Goal: Information Seeking & Learning: Check status

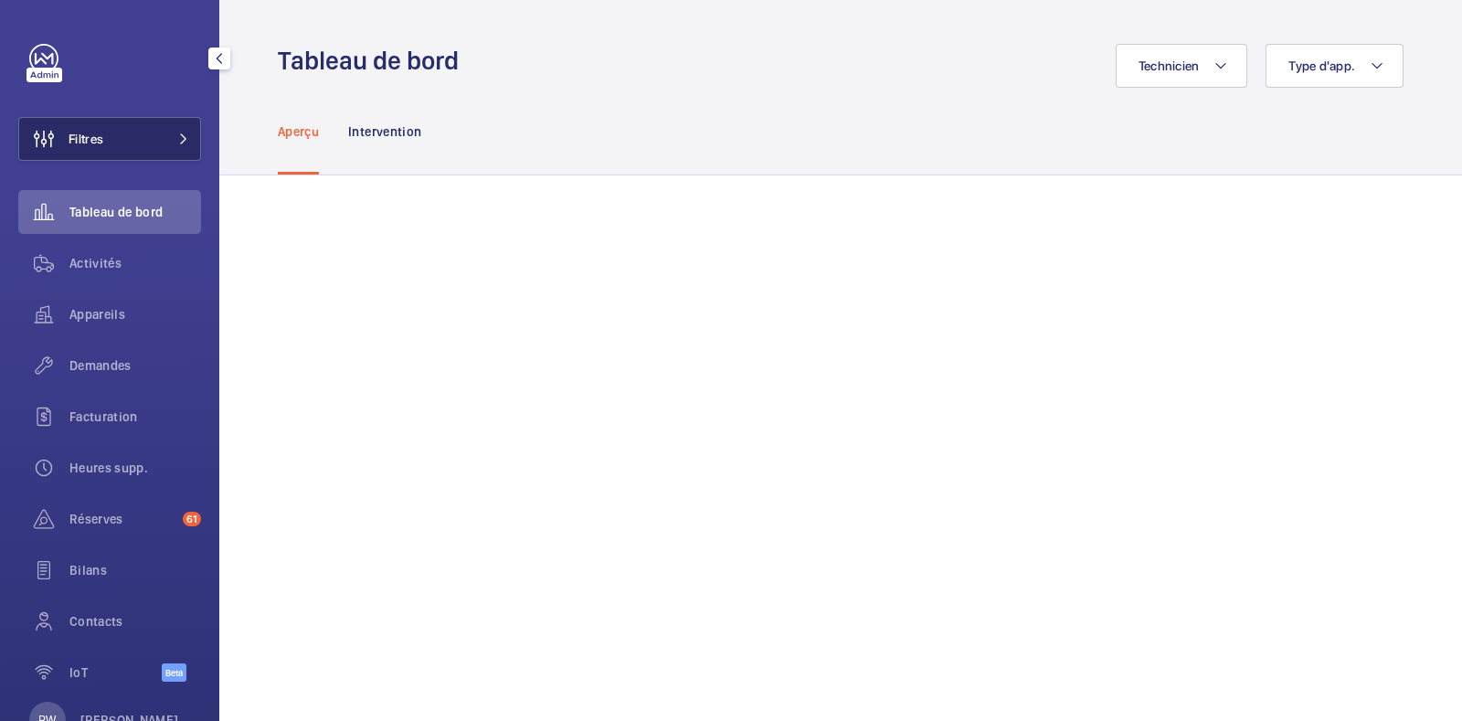
click at [142, 148] on button "Filtres" at bounding box center [109, 139] width 183 height 44
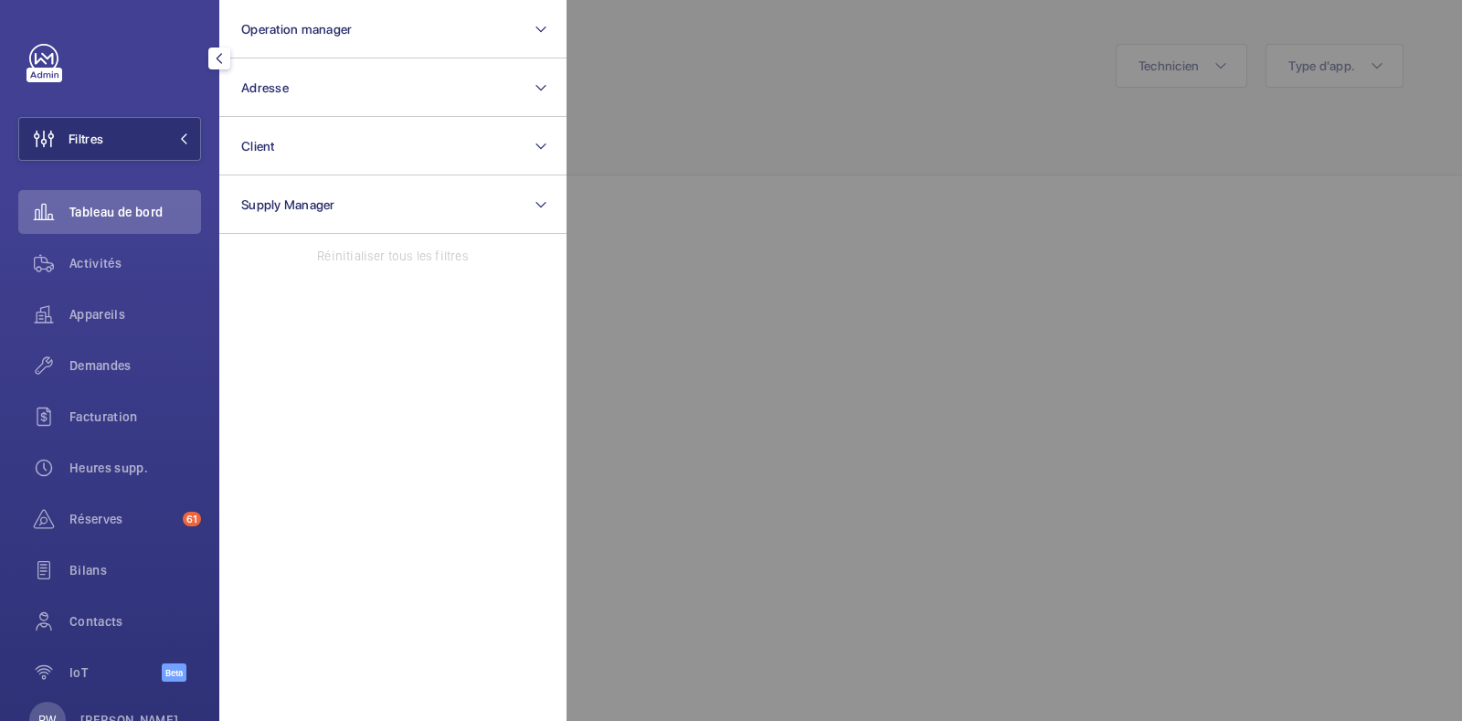
click at [727, 94] on div at bounding box center [1297, 360] width 1462 height 721
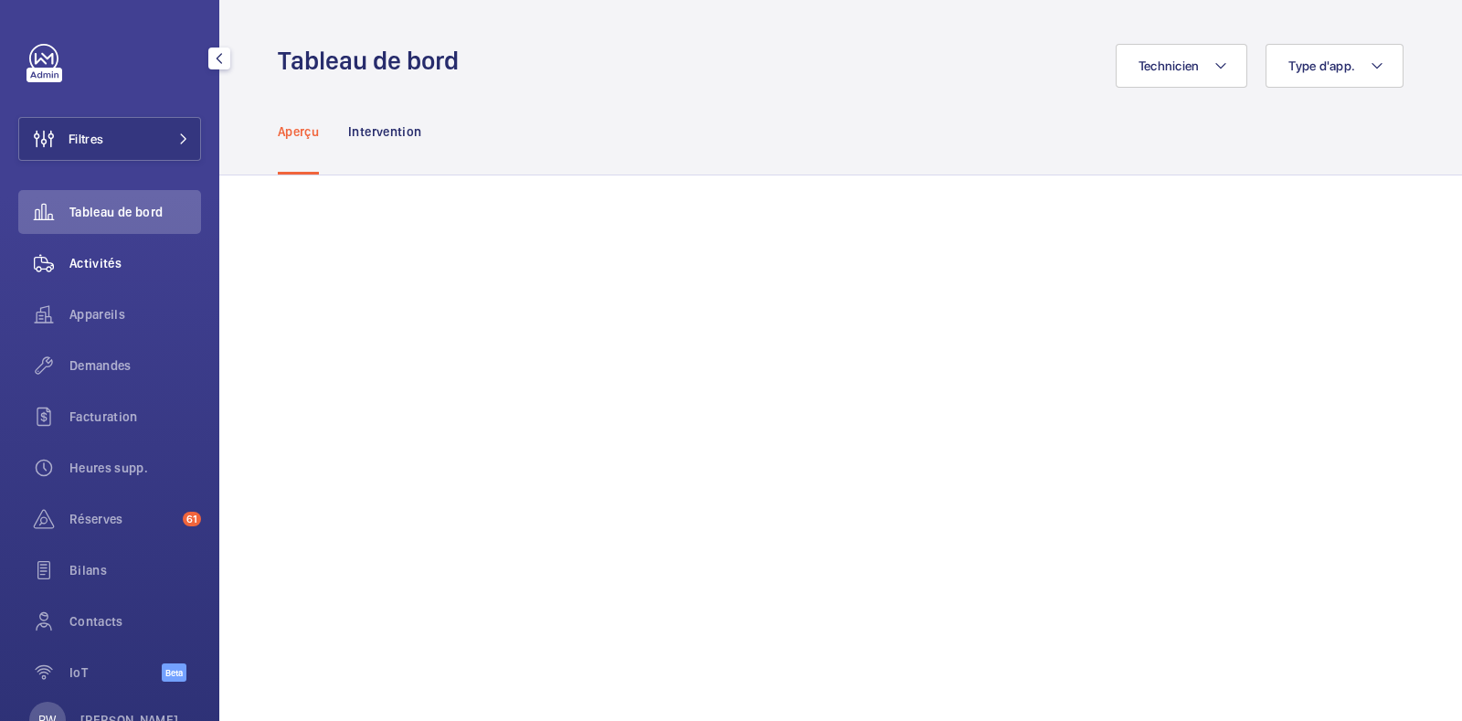
click at [57, 260] on wm-front-icon-button at bounding box center [43, 263] width 51 height 44
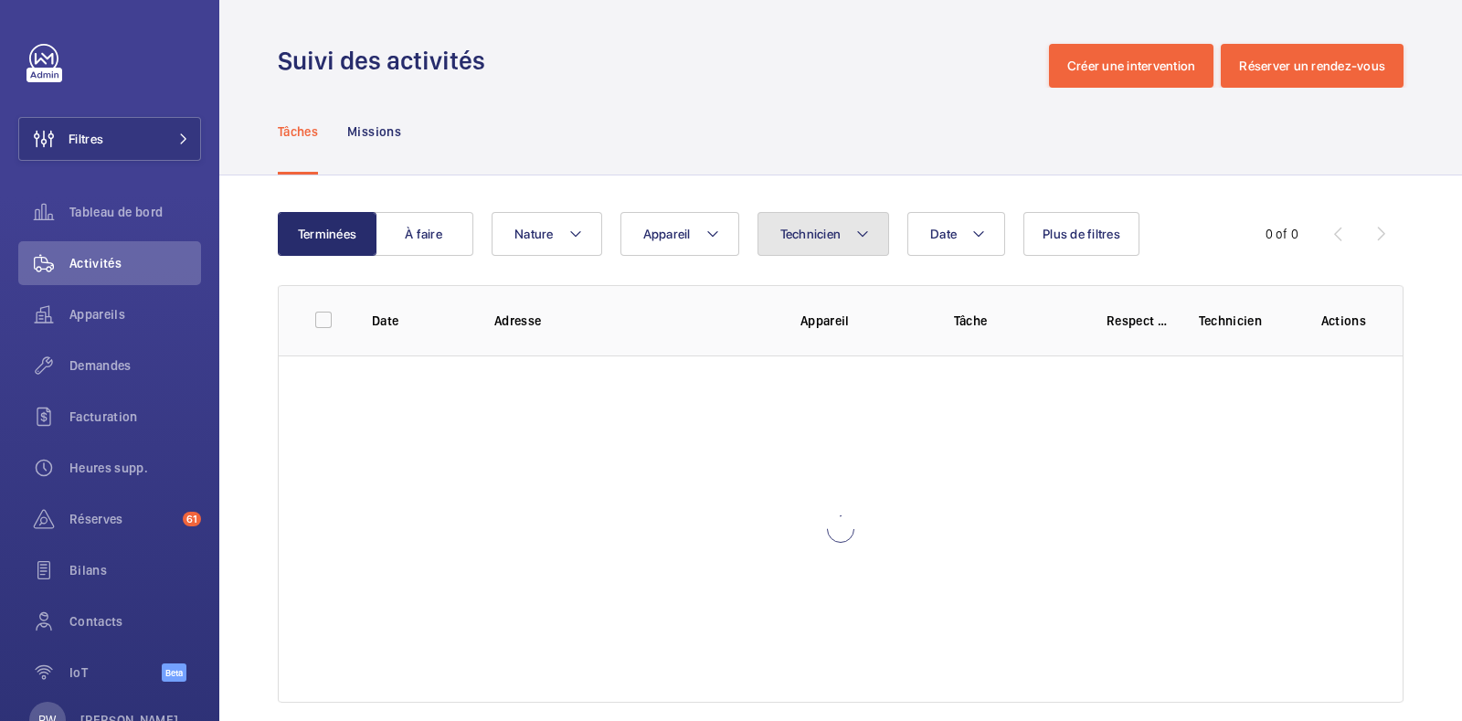
click at [794, 237] on span "Technicien" at bounding box center [810, 234] width 61 height 15
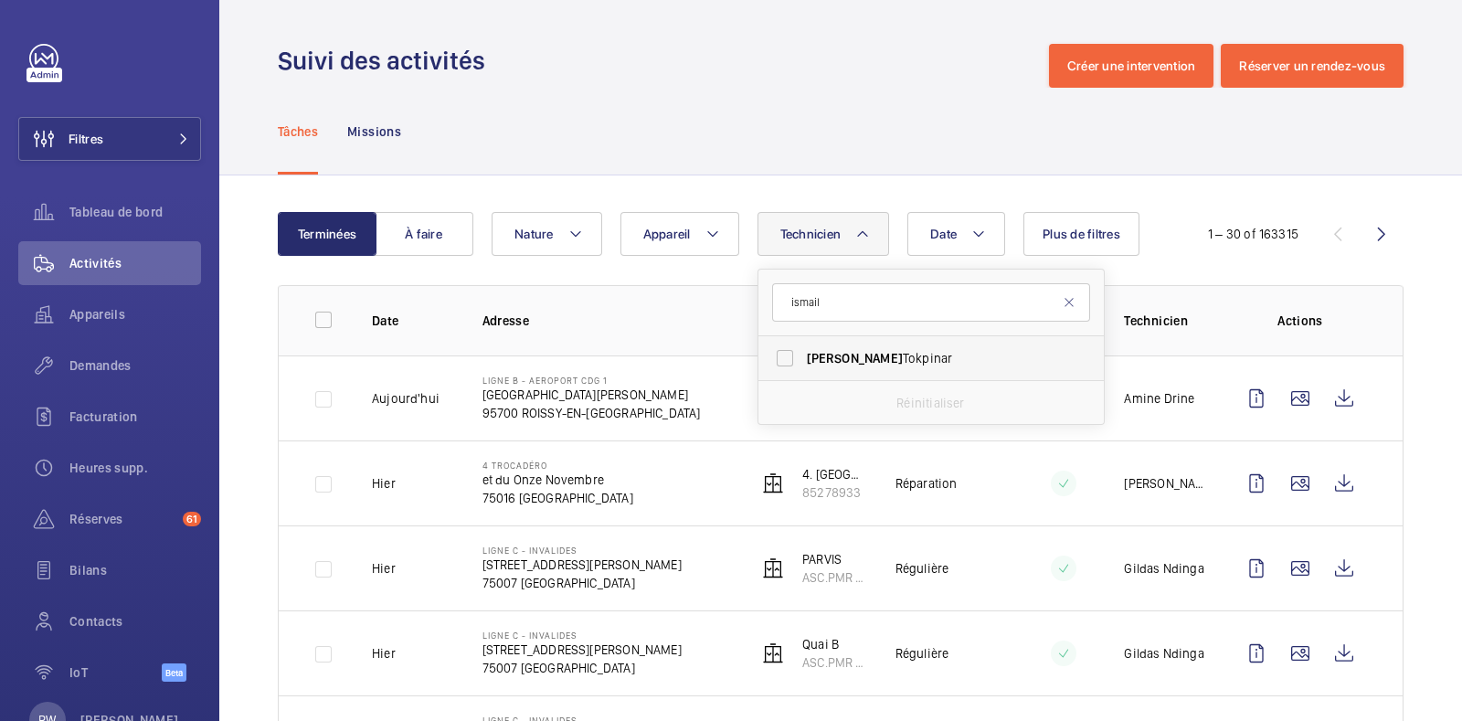
type input "ismail"
click at [783, 361] on label "[PERSON_NAME]" at bounding box center [917, 358] width 318 height 44
click at [783, 361] on input "[PERSON_NAME]" at bounding box center [785, 358] width 37 height 37
checkbox input "true"
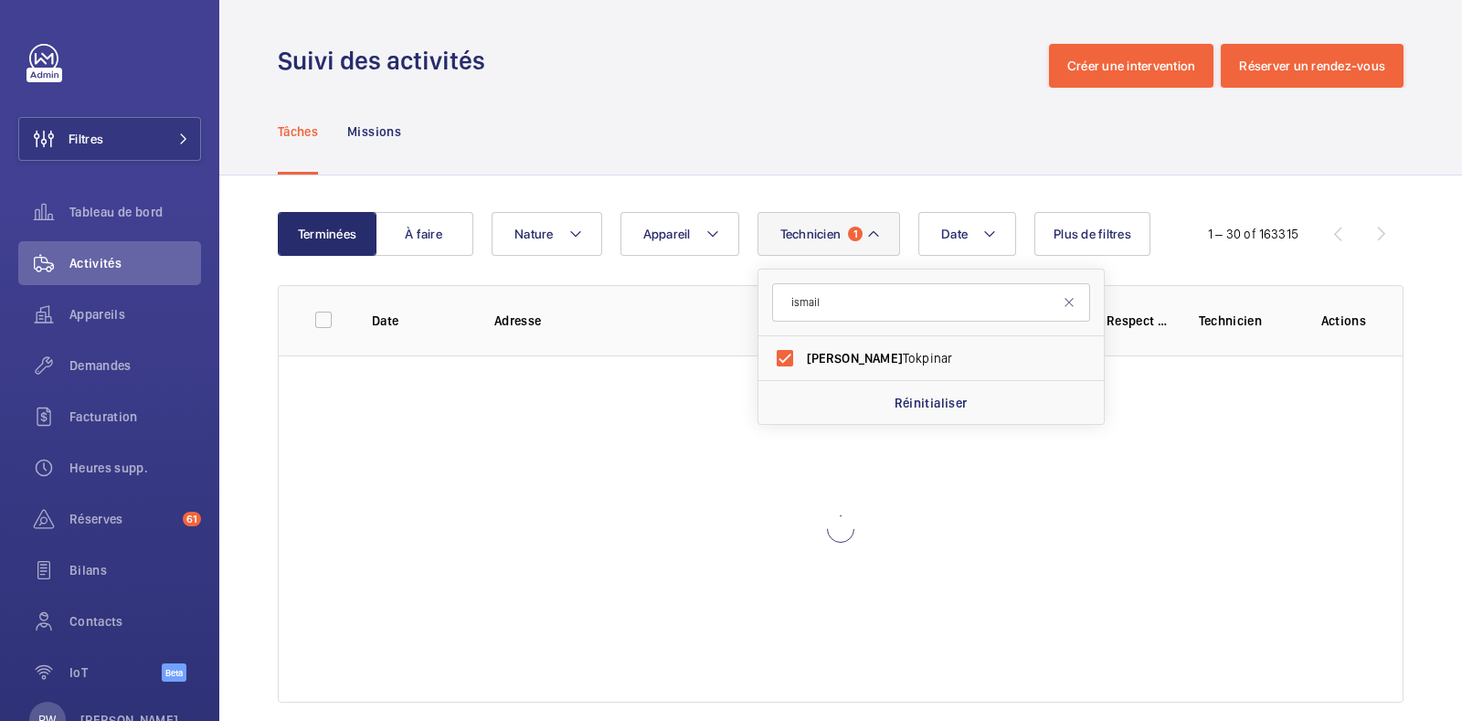
click at [811, 109] on div "Tâches Missions" at bounding box center [841, 131] width 1126 height 87
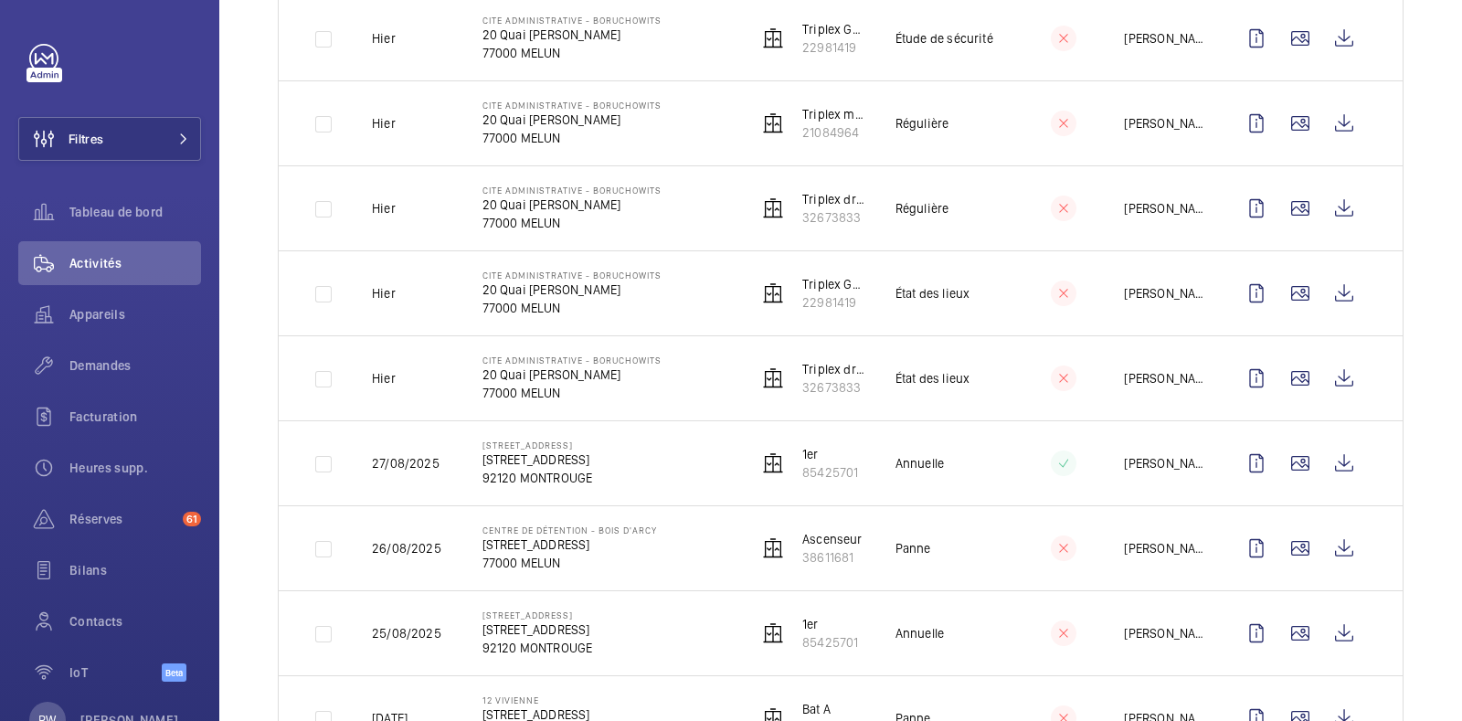
scroll to position [529, 0]
click at [1285, 451] on wm-front-icon-button at bounding box center [1300, 464] width 44 height 44
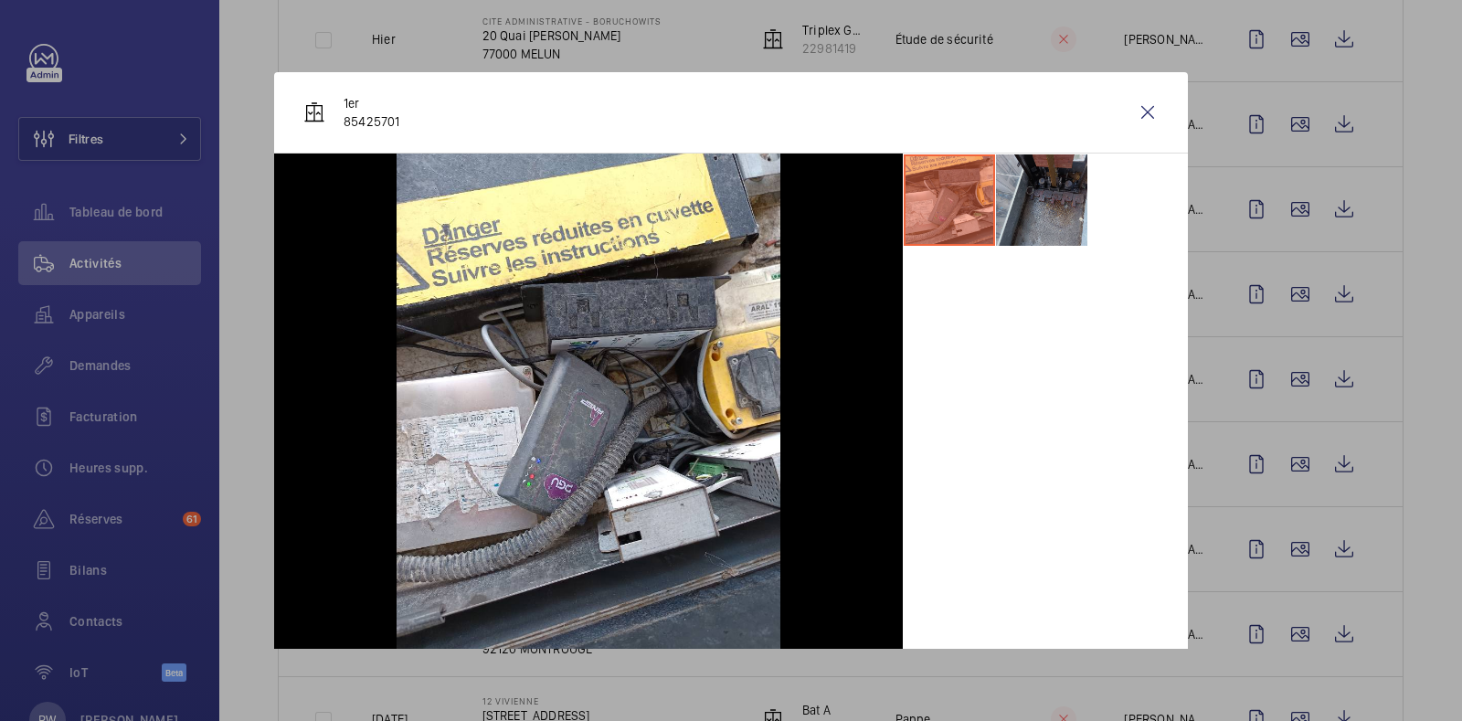
click at [1033, 193] on li at bounding box center [1041, 199] width 91 height 91
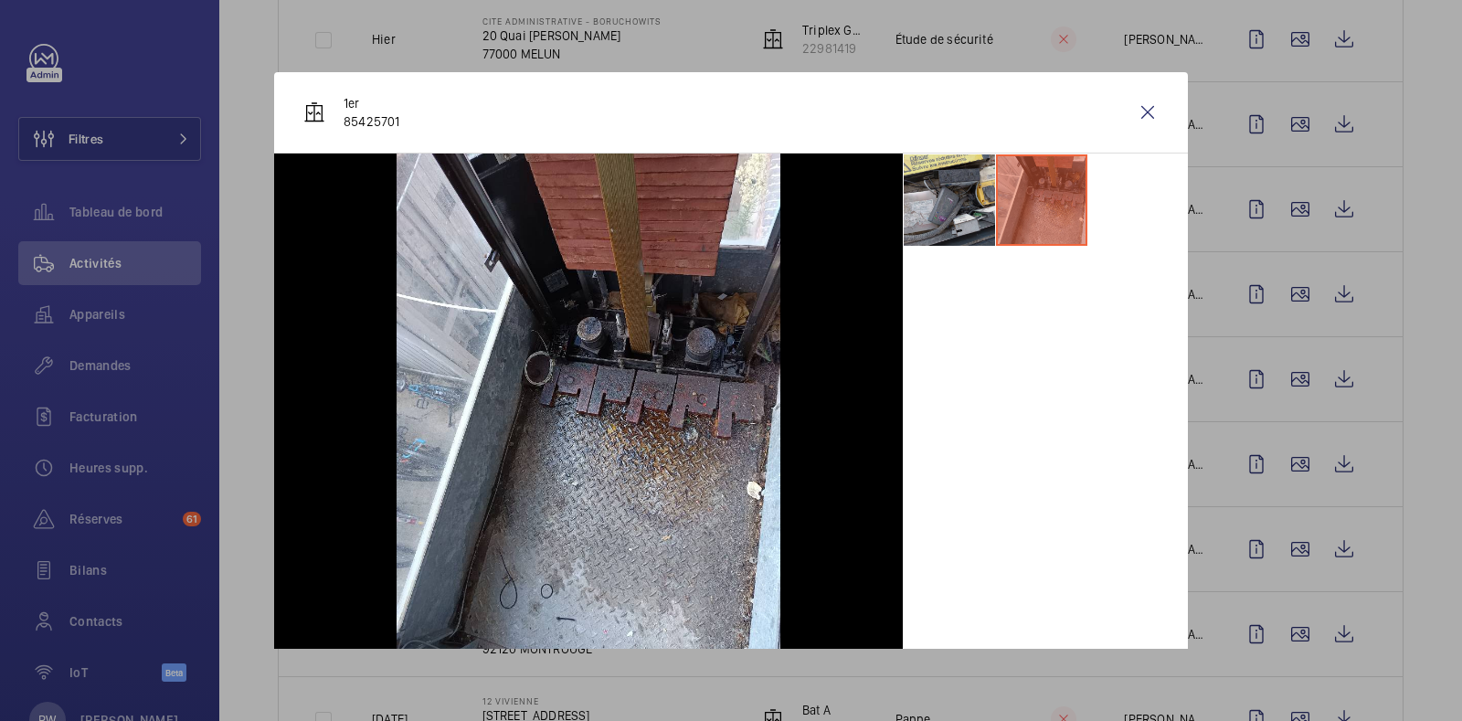
click at [928, 196] on li at bounding box center [949, 199] width 91 height 91
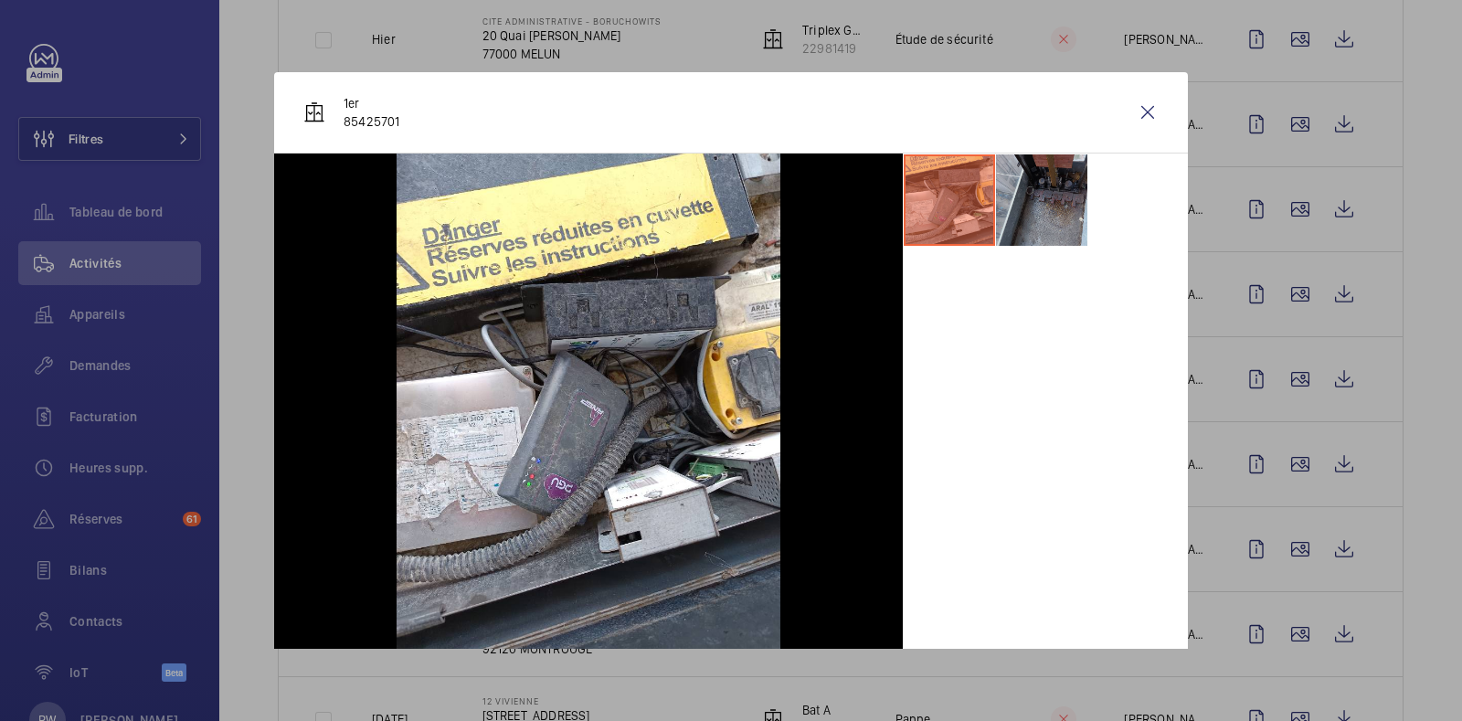
click at [999, 207] on li at bounding box center [1041, 199] width 91 height 91
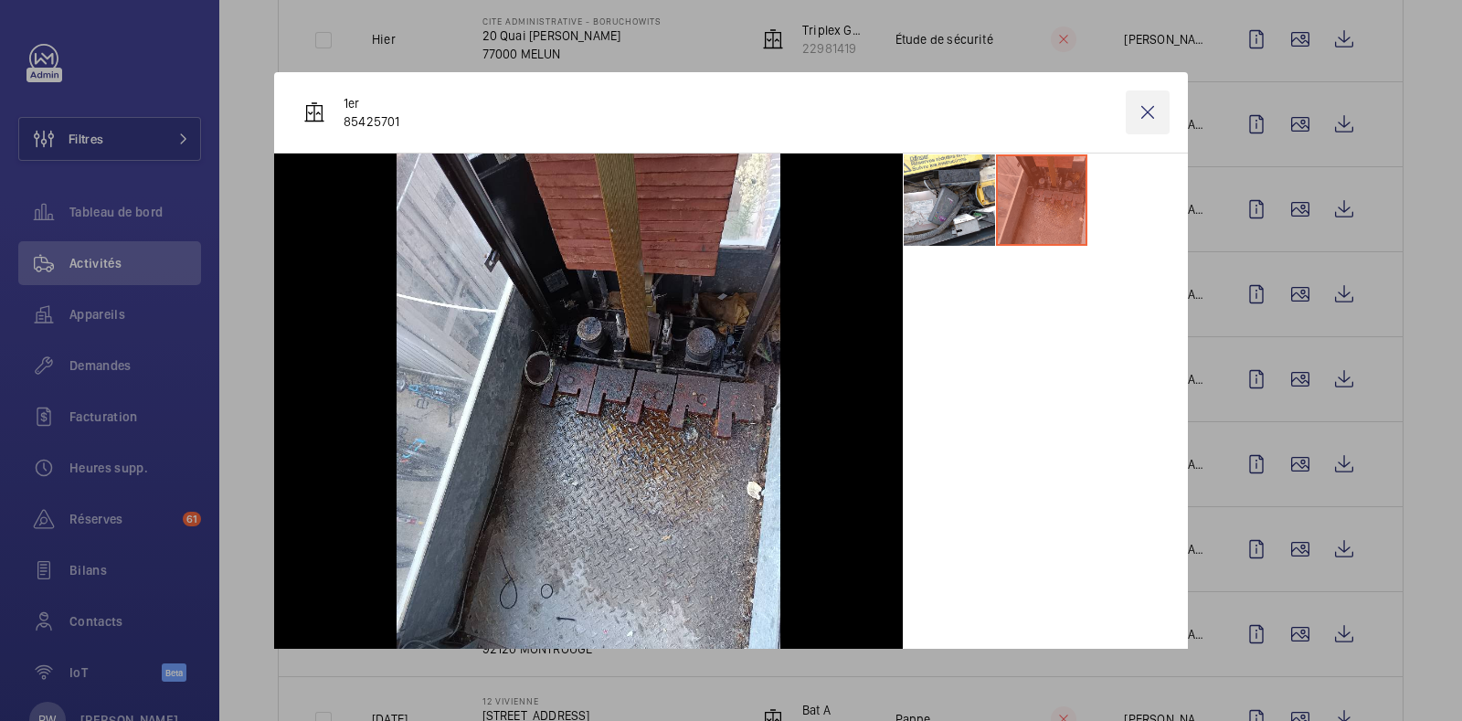
click at [1131, 117] on wm-front-icon-button at bounding box center [1148, 112] width 44 height 44
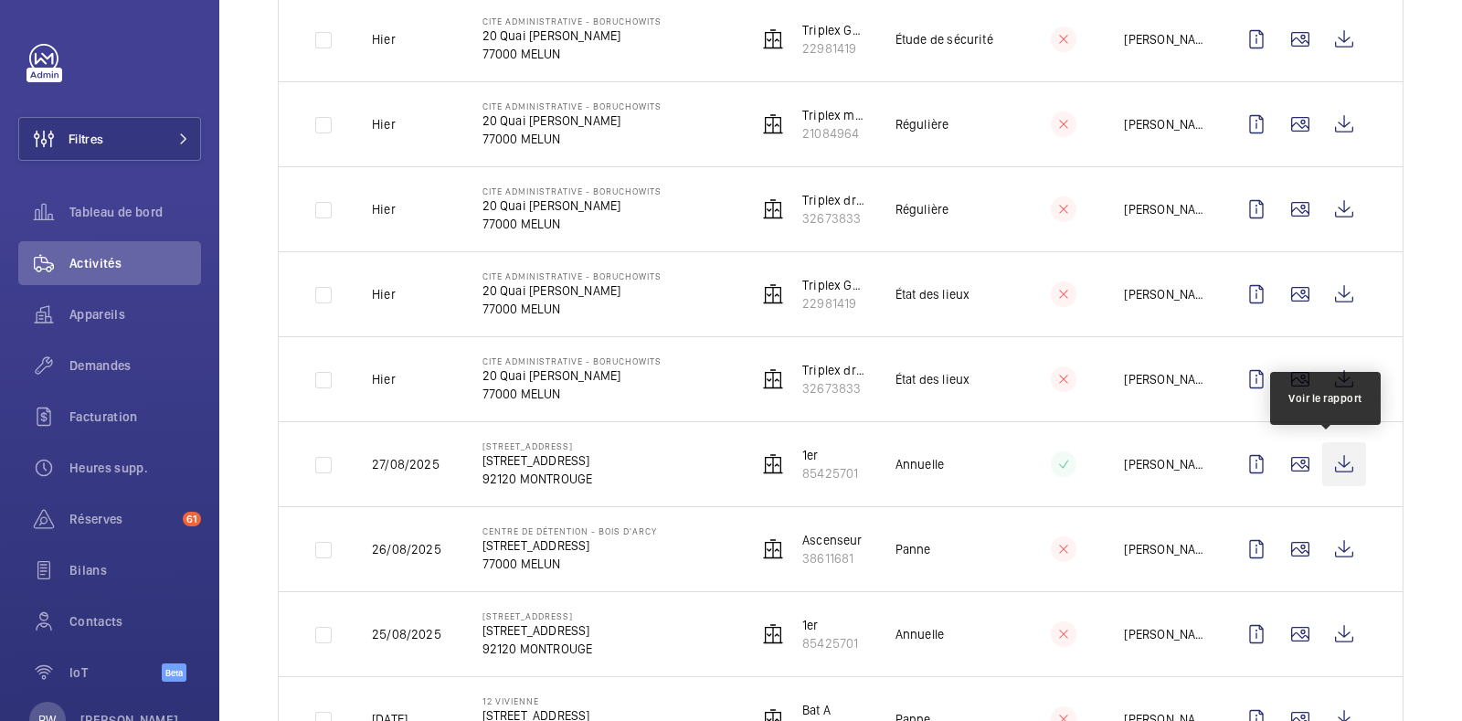
click at [1324, 463] on wm-front-icon-button at bounding box center [1344, 464] width 44 height 44
click at [833, 472] on p "85425701" at bounding box center [830, 473] width 56 height 18
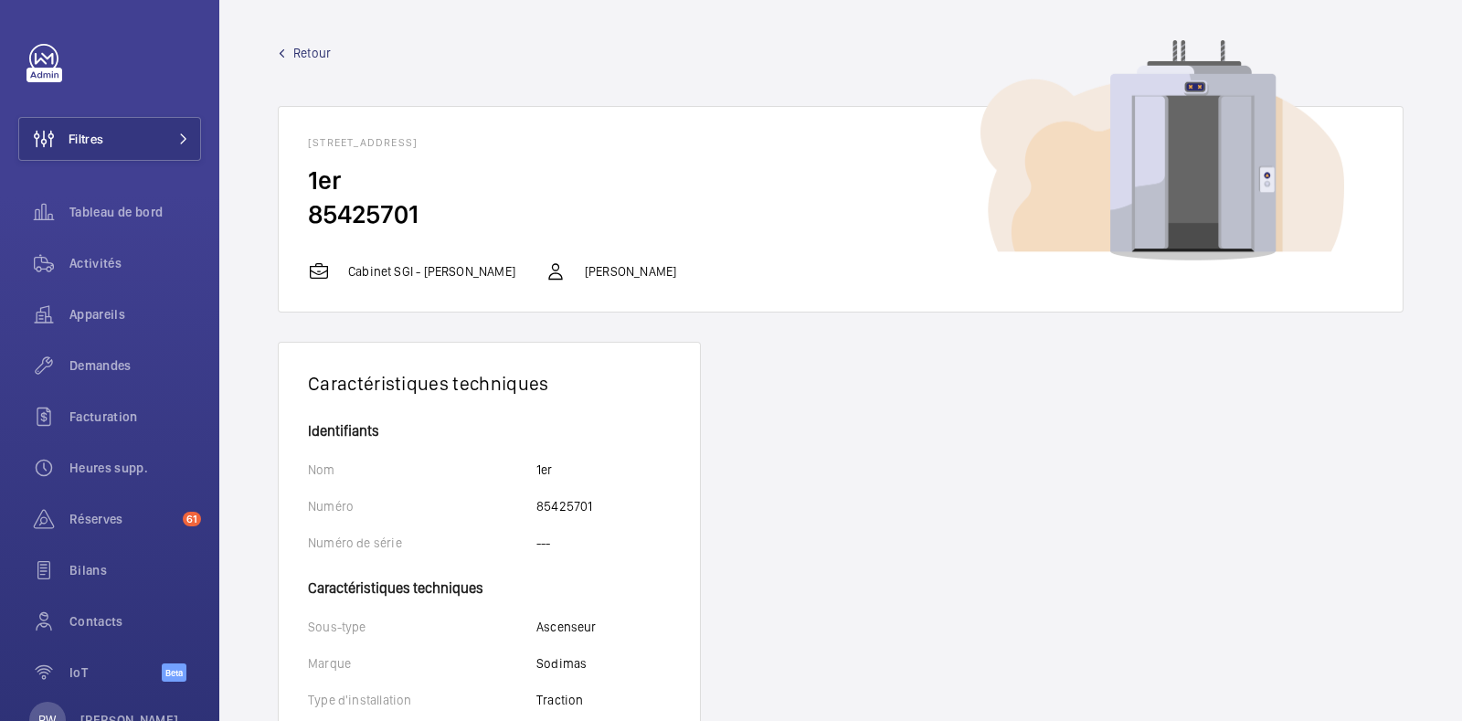
click at [388, 217] on h2 "85425701" at bounding box center [840, 214] width 1065 height 34
copy h2 "85425701"
drag, startPoint x: 154, startPoint y: 1, endPoint x: 316, endPoint y: 63, distance: 173.2
click at [316, 63] on div "Retour [STREET_ADDRESS] - [STREET_ADDRESS] 1er 85425701 Cabinet SGI - [PERSON_N…" at bounding box center [841, 178] width 1126 height 269
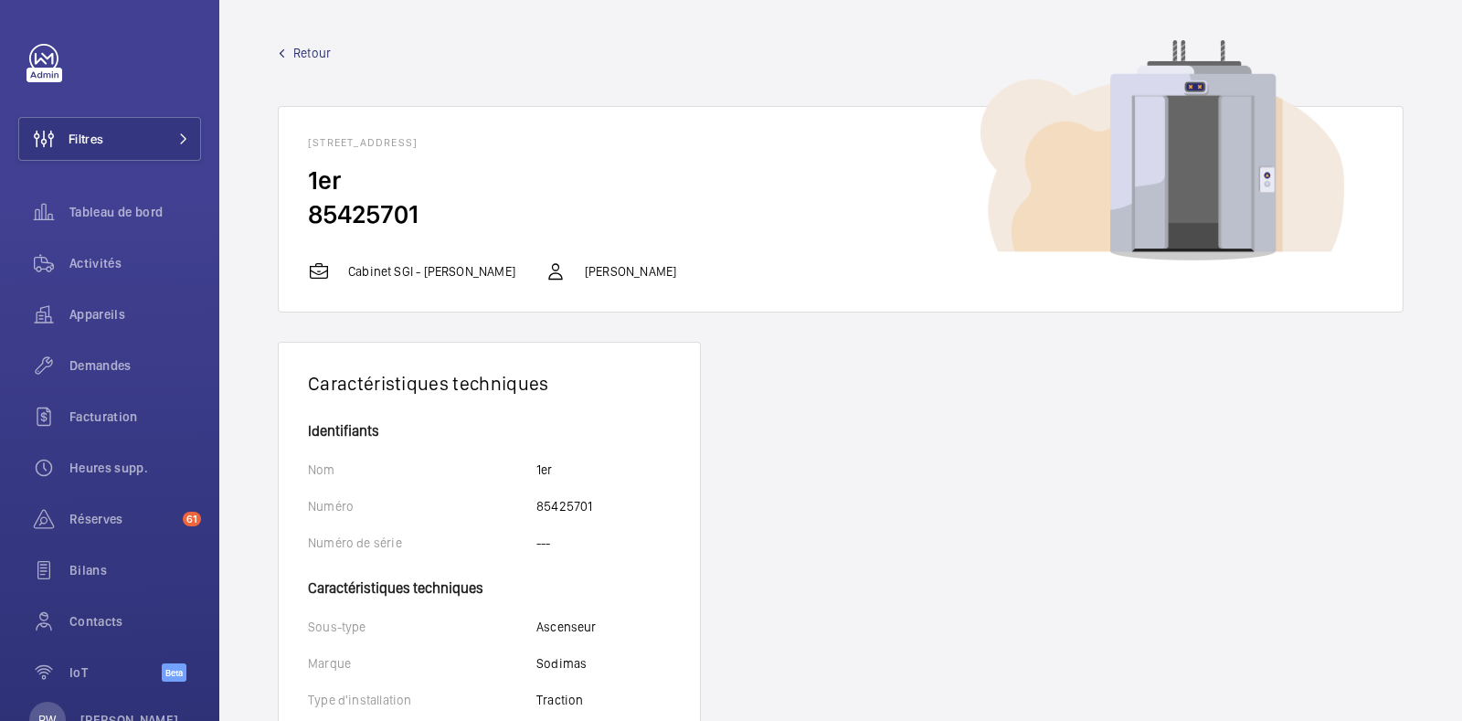
click at [313, 50] on span "Retour" at bounding box center [311, 53] width 37 height 18
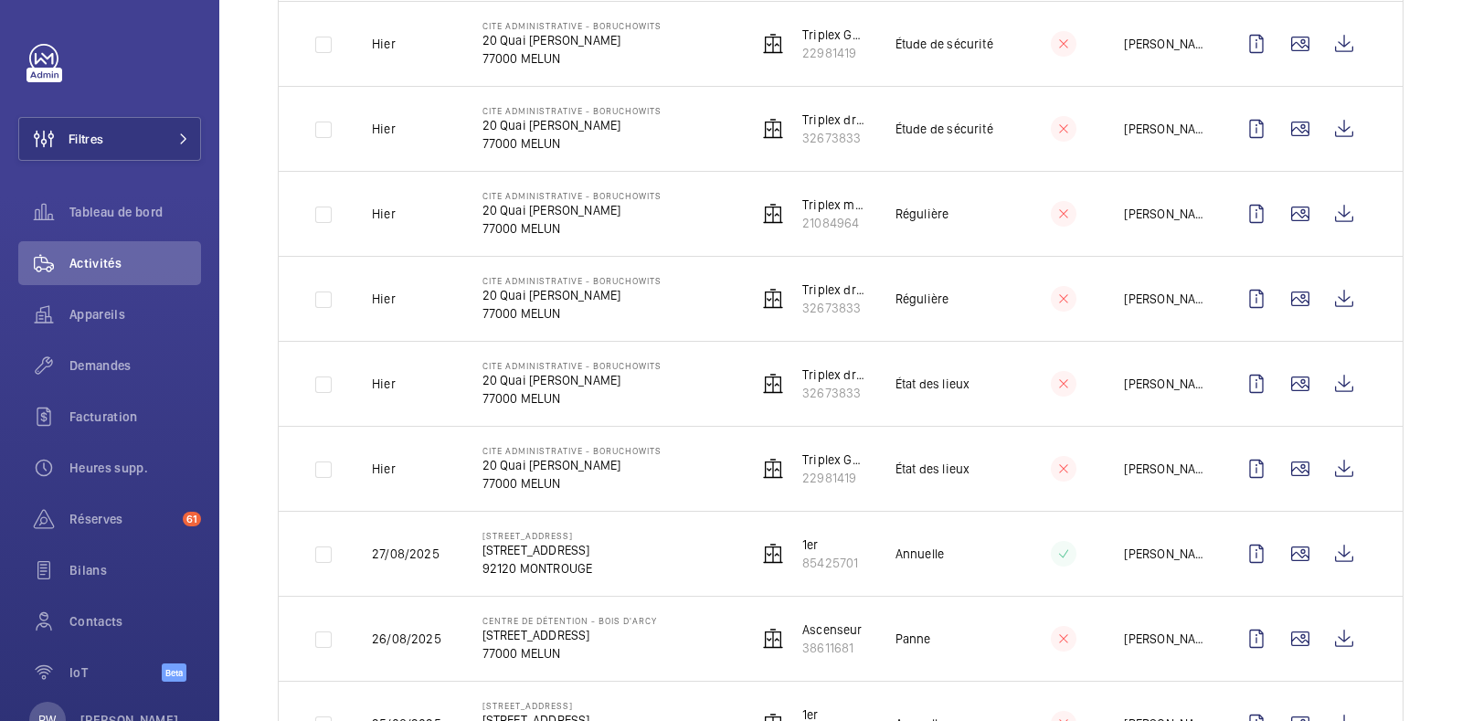
scroll to position [438, 0]
click at [823, 555] on p "85425701" at bounding box center [830, 564] width 56 height 18
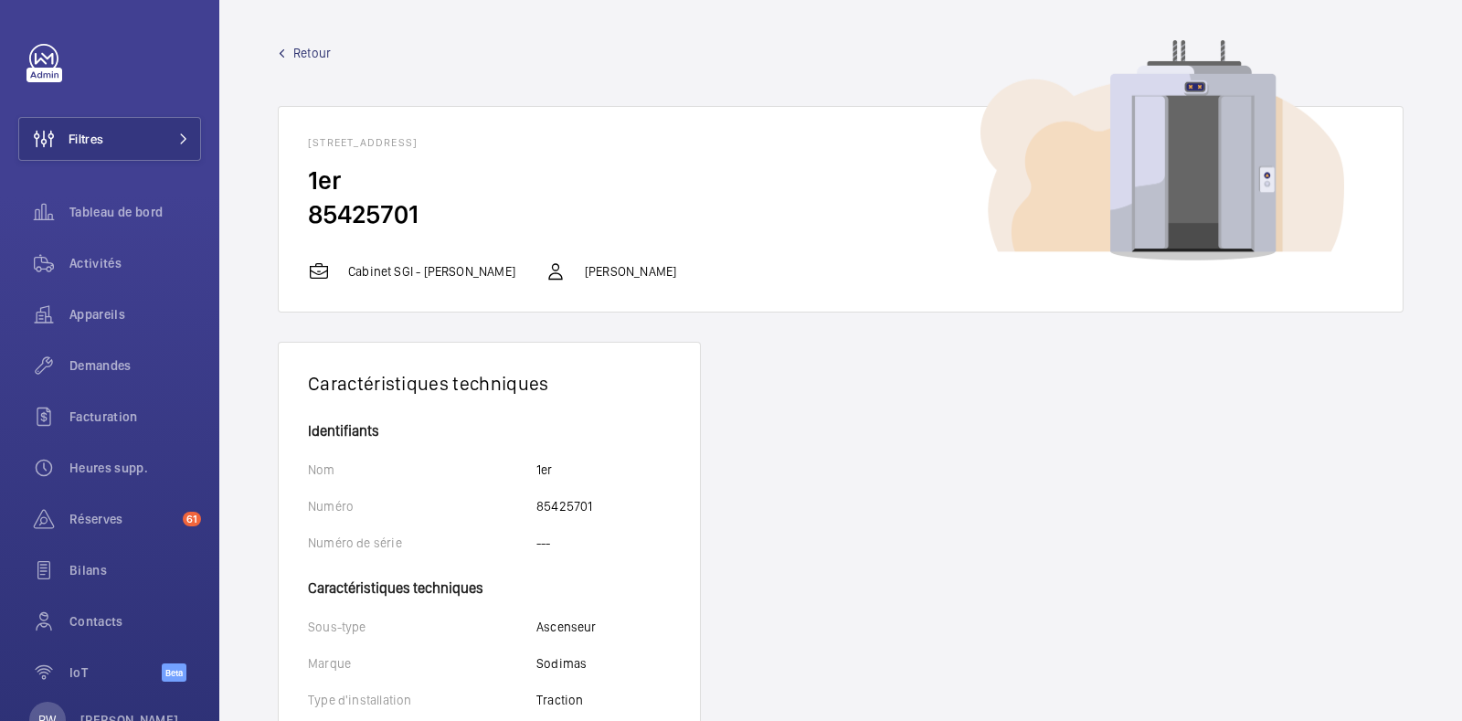
click at [375, 217] on h2 "85425701" at bounding box center [840, 214] width 1065 height 34
copy h2 "85425701"
click at [115, 356] on span "Demandes" at bounding box center [135, 365] width 132 height 18
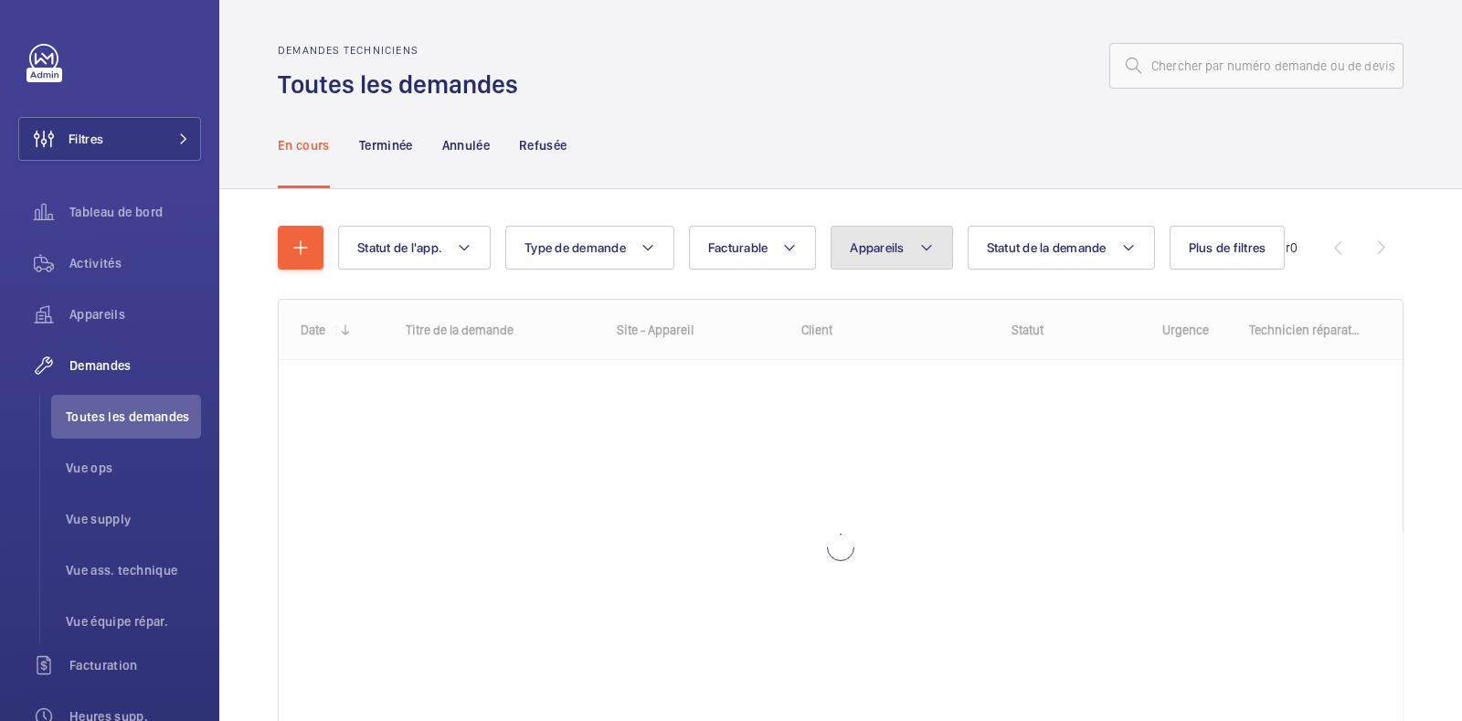
click at [931, 245] on button "Appareils" at bounding box center [891, 248] width 122 height 44
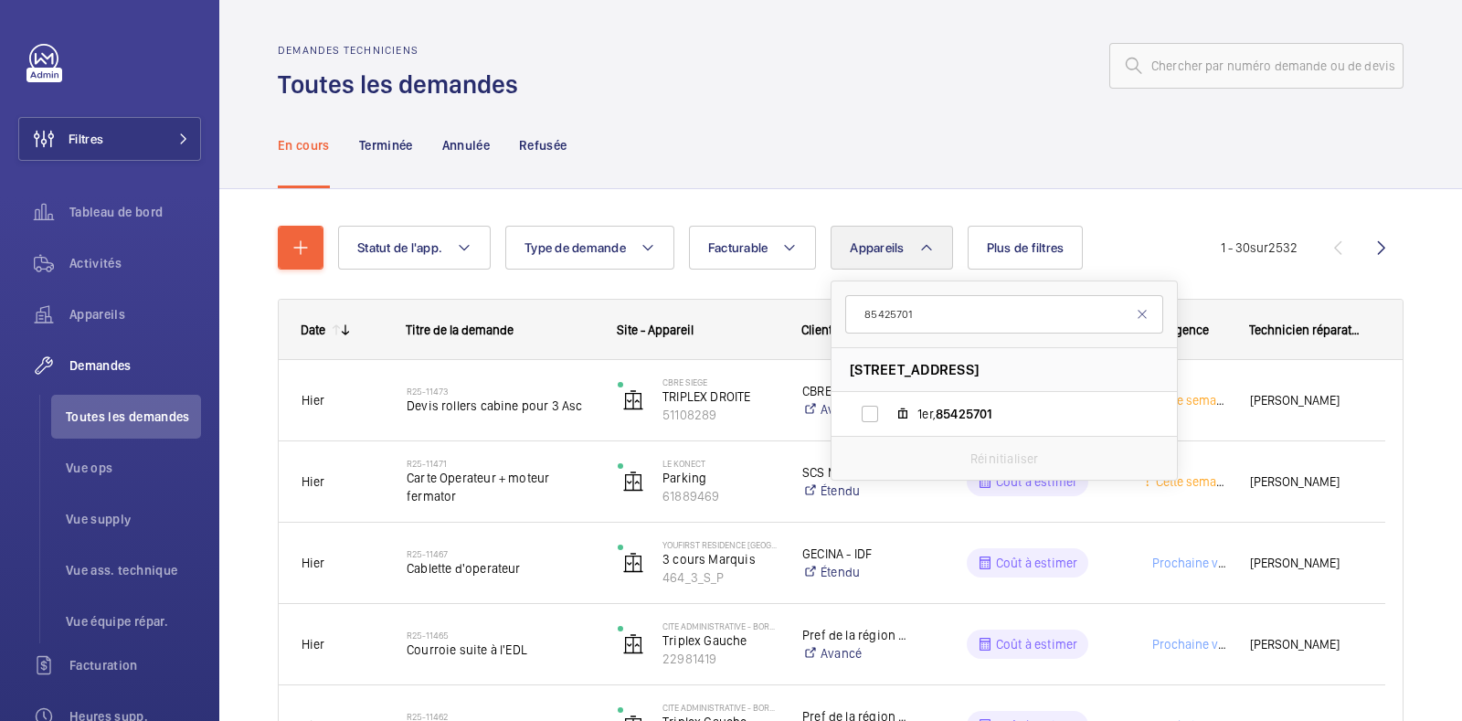
type input "85425701"
click at [874, 412] on label "1er, 85425701" at bounding box center [989, 414] width 316 height 44
click at [874, 412] on input "1er, 85425701" at bounding box center [869, 414] width 37 height 37
checkbox input "true"
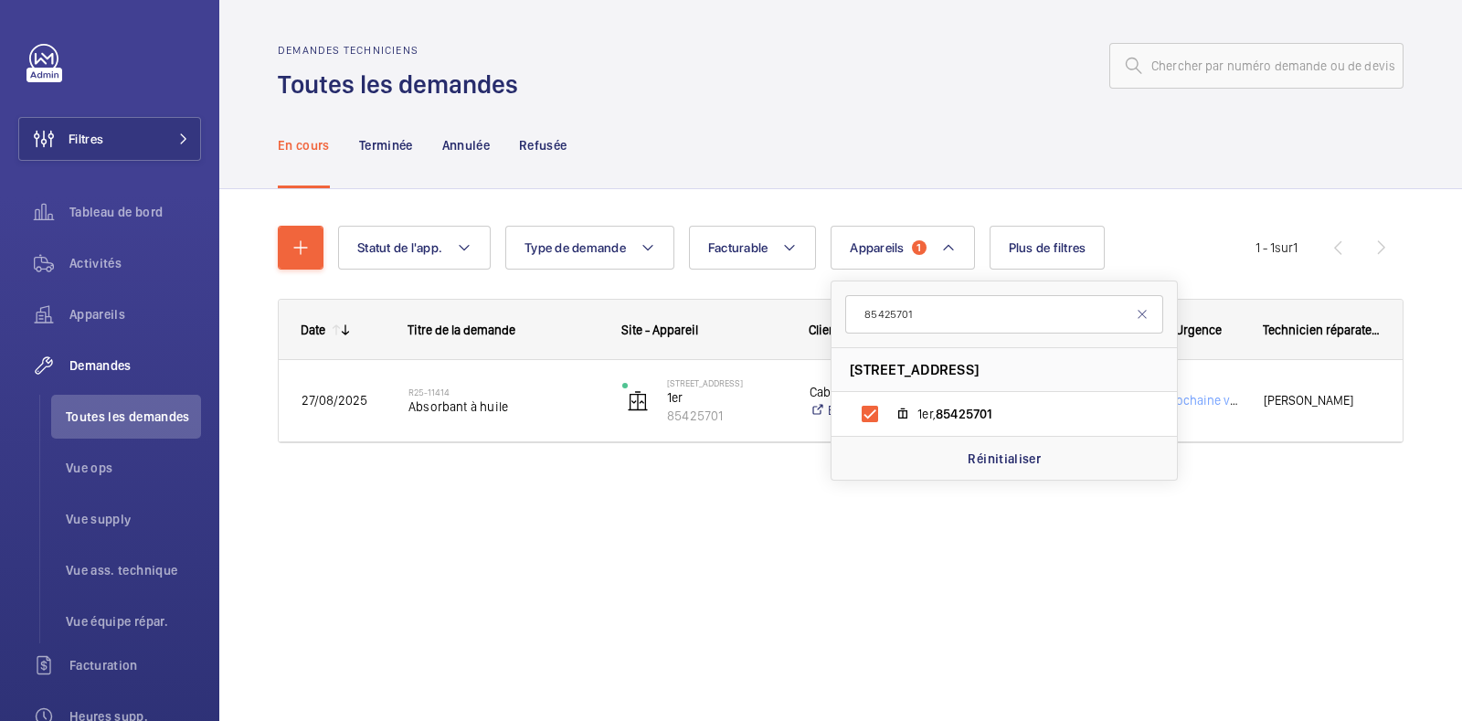
click at [819, 174] on div "En cours Terminée Annulée Refusée" at bounding box center [841, 144] width 1126 height 87
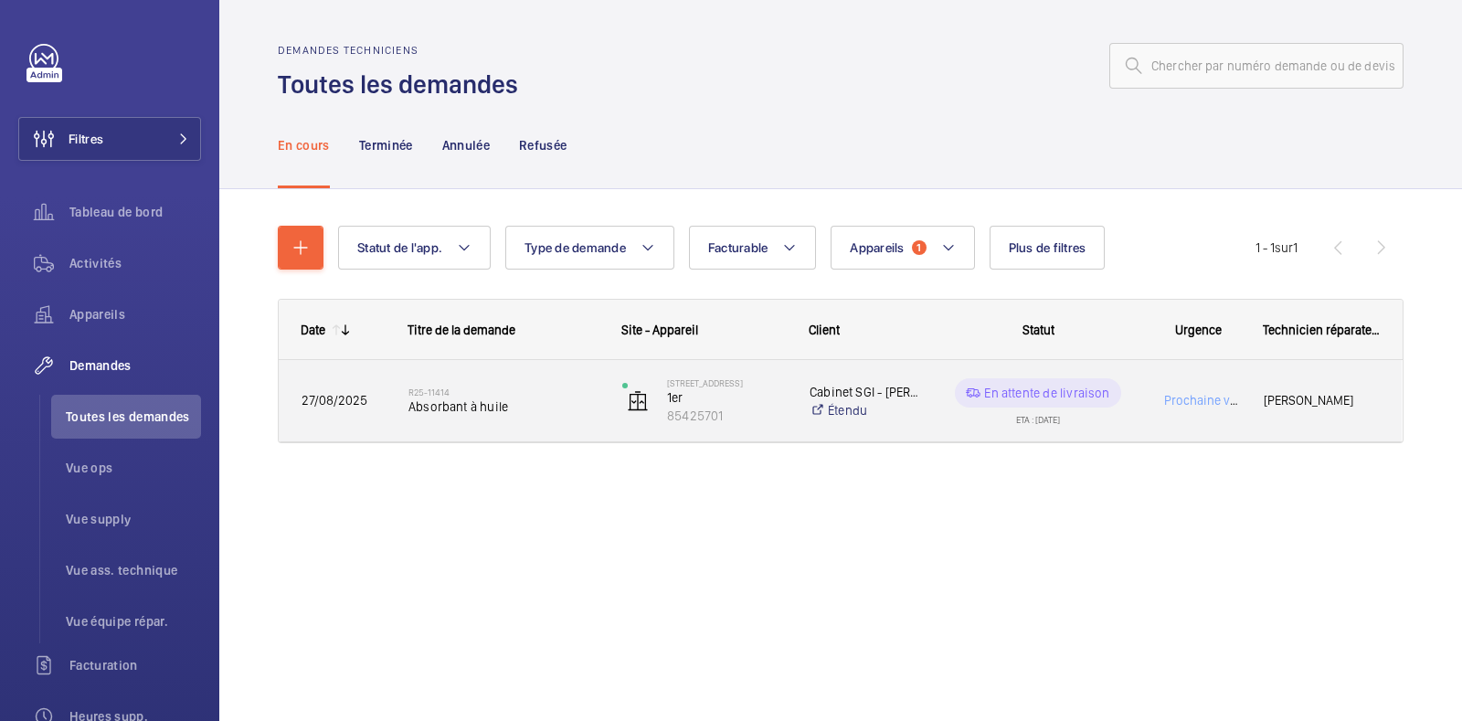
click at [873, 390] on p "Cabinet SGI - [PERSON_NAME]" at bounding box center [864, 392] width 110 height 18
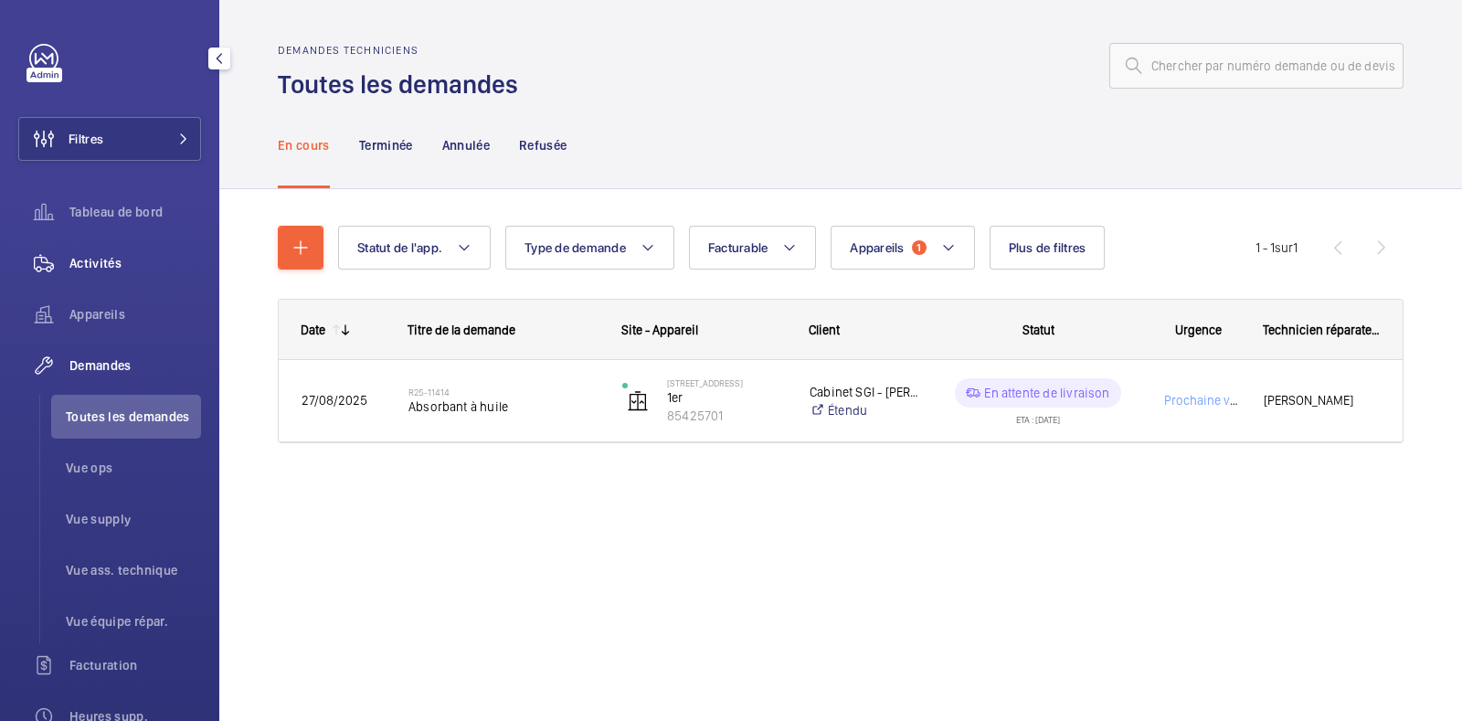
click at [96, 264] on span "Activités" at bounding box center [135, 263] width 132 height 18
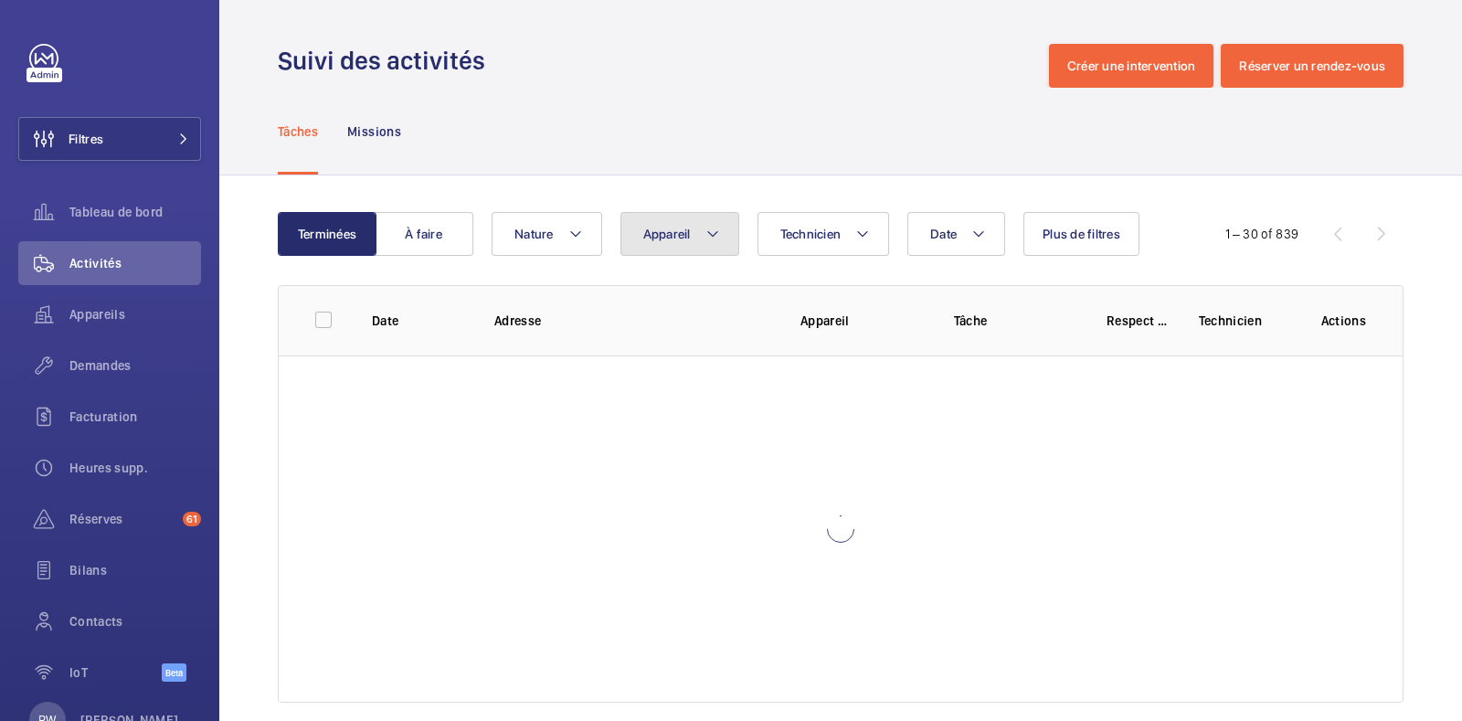
click at [685, 239] on span "Appareil" at bounding box center [667, 234] width 48 height 15
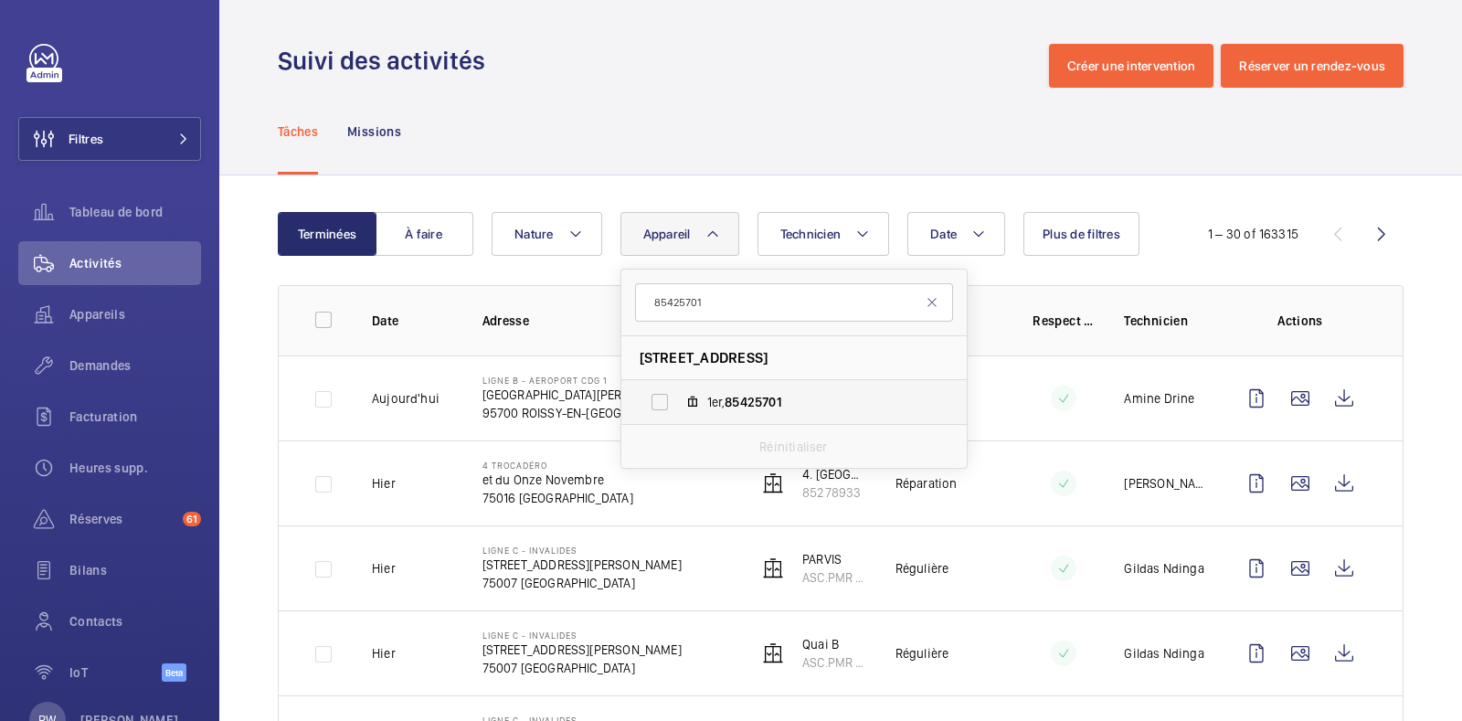
type input "85425701"
click at [653, 406] on label "1er, 85425701" at bounding box center [779, 402] width 316 height 44
click at [653, 406] on input "1er, 85425701" at bounding box center [659, 402] width 37 height 37
checkbox input "true"
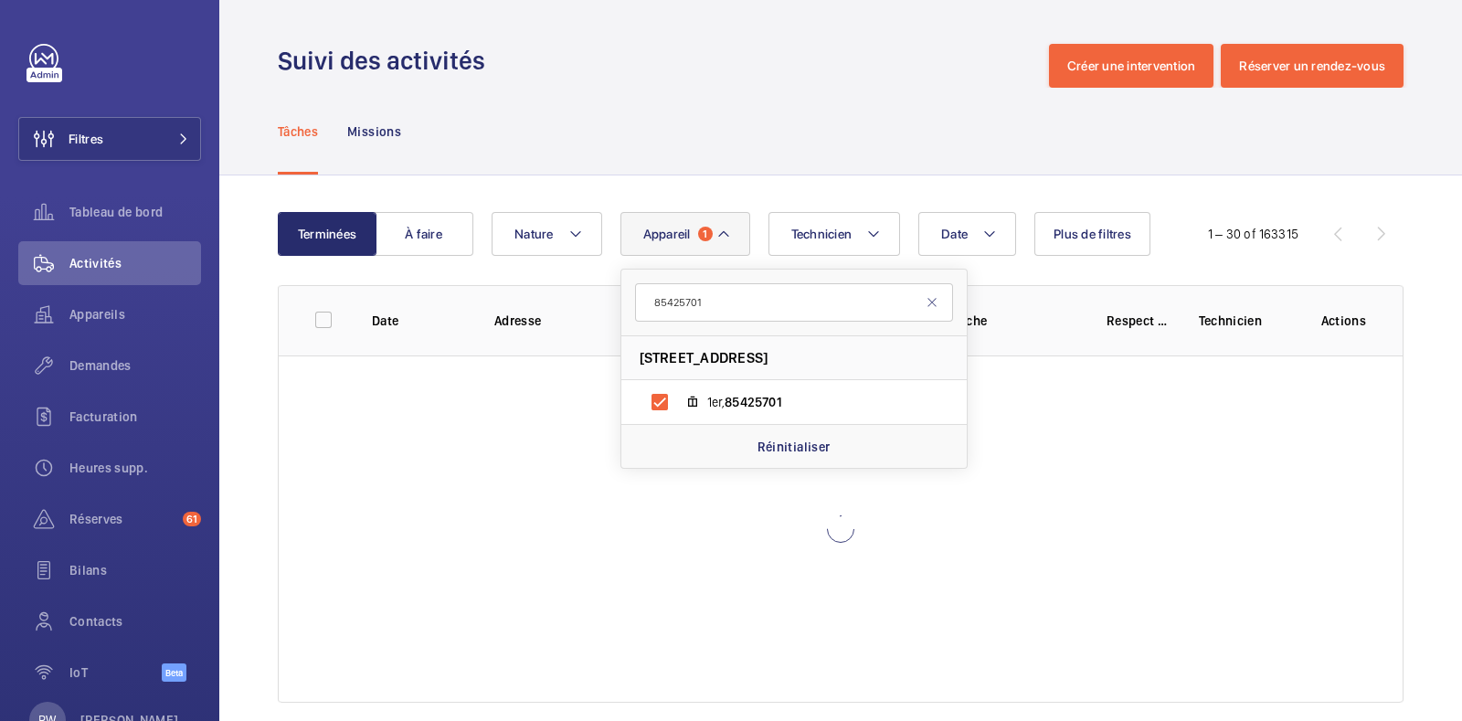
click at [726, 170] on div "Tâches Missions" at bounding box center [841, 131] width 1126 height 87
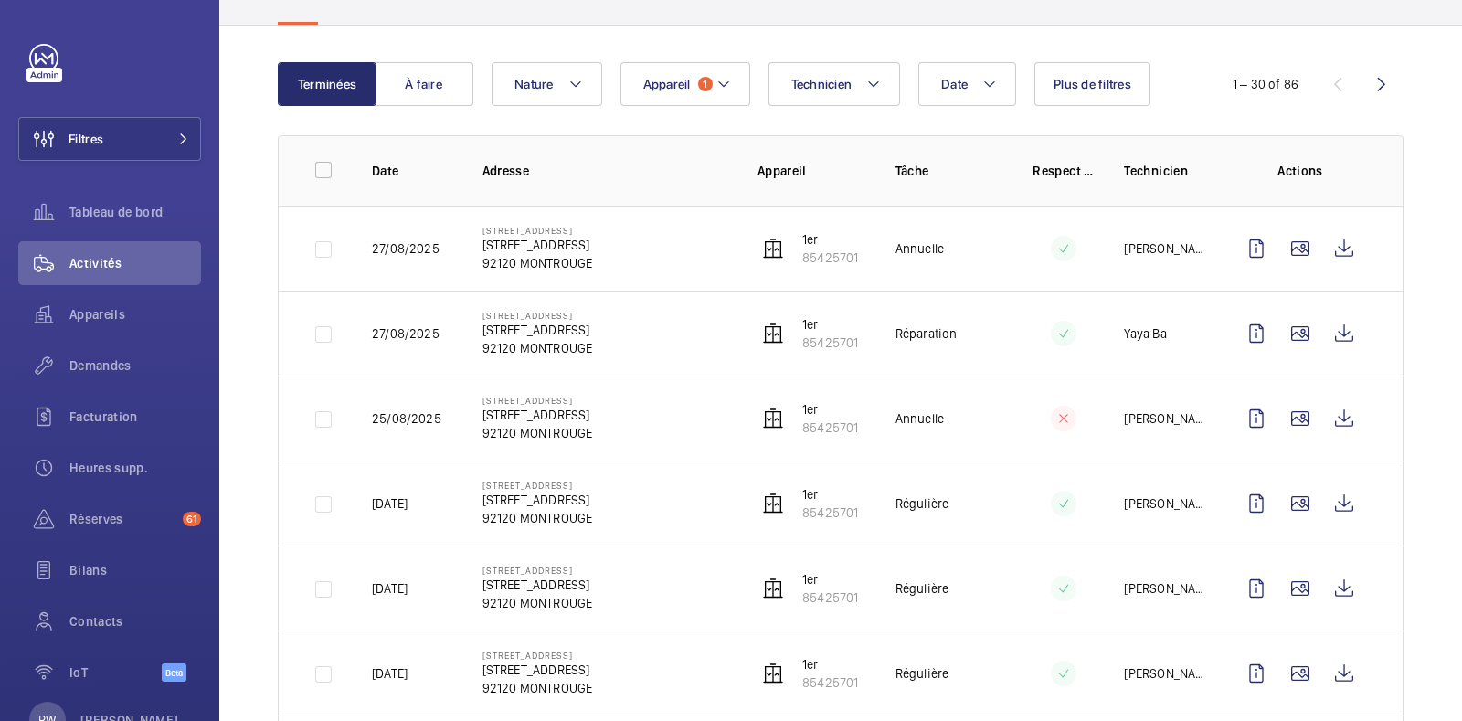
scroll to position [157, 0]
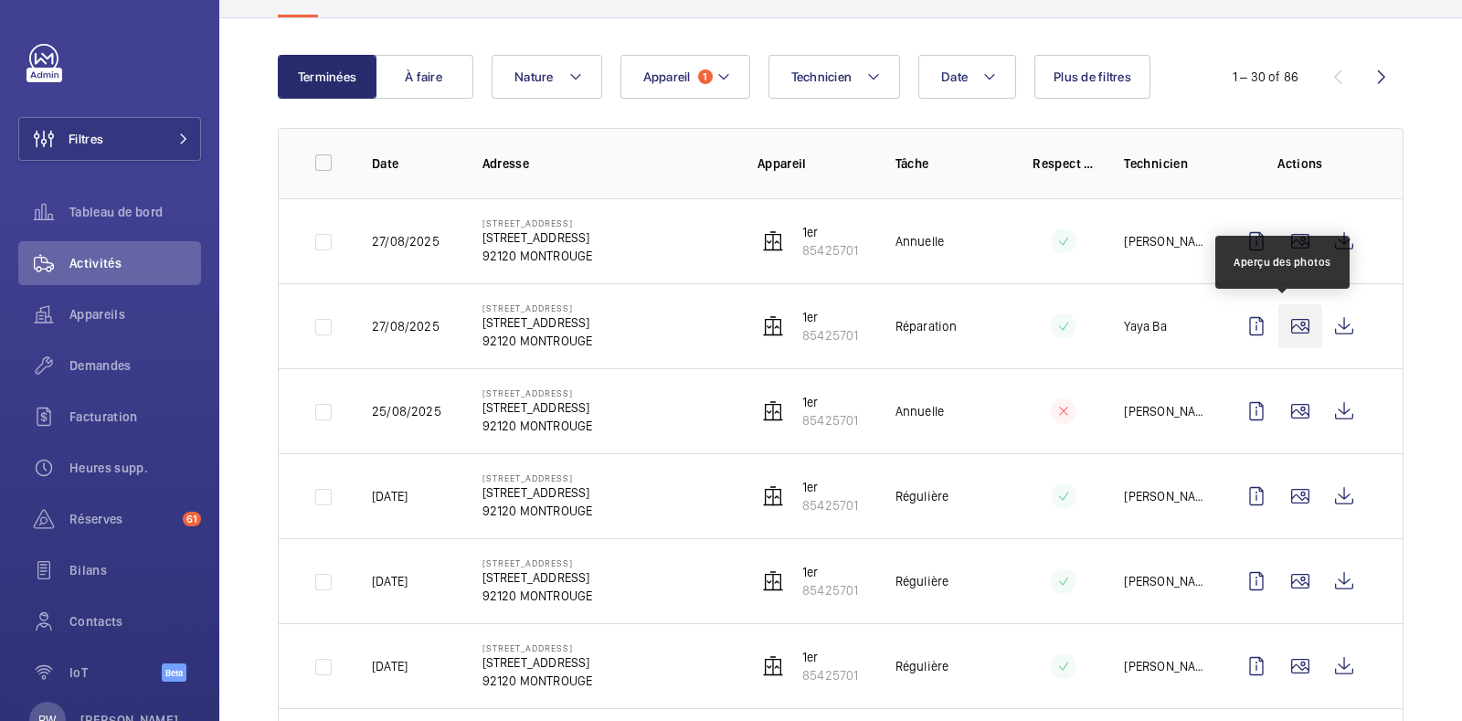
click at [1288, 328] on wm-front-icon-button at bounding box center [1300, 326] width 44 height 44
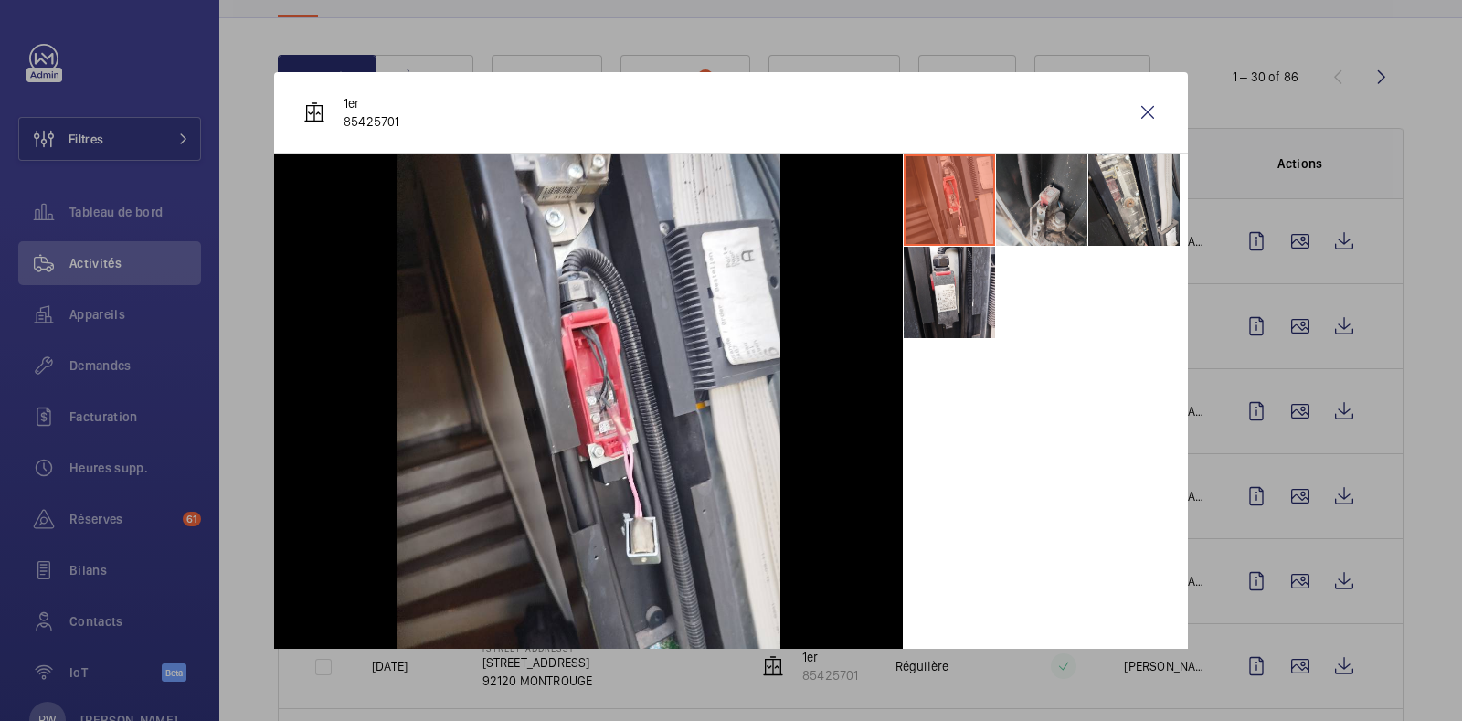
click at [1034, 195] on li at bounding box center [1041, 199] width 91 height 91
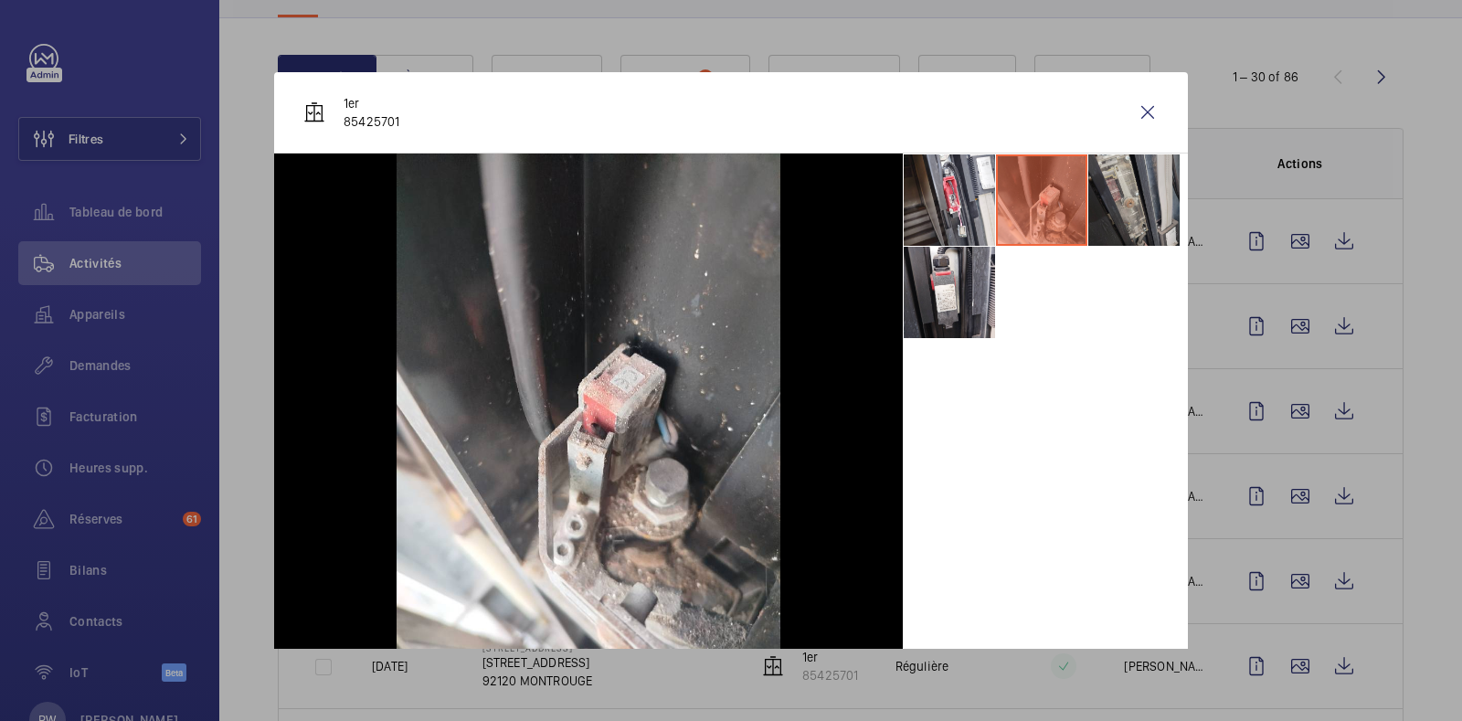
click at [1119, 194] on li at bounding box center [1133, 199] width 91 height 91
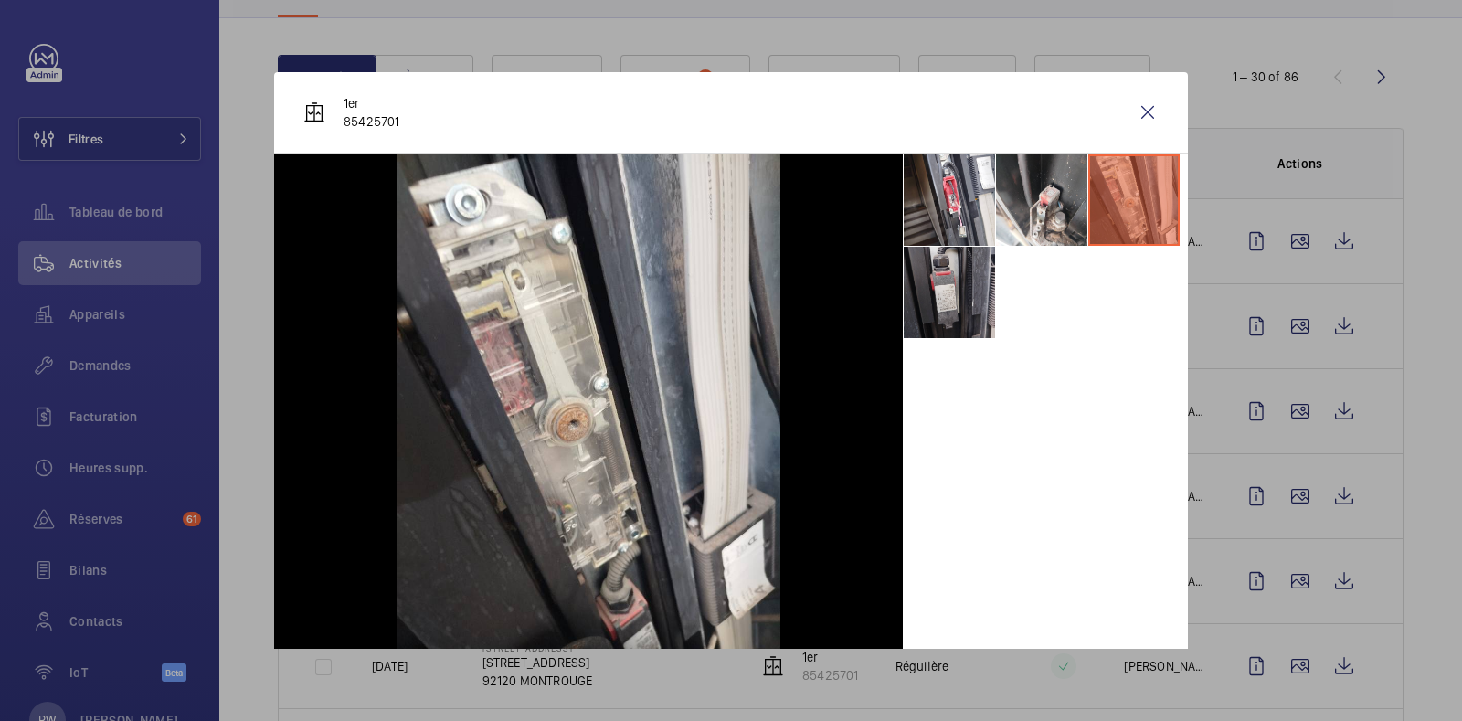
click at [915, 282] on li at bounding box center [949, 292] width 91 height 91
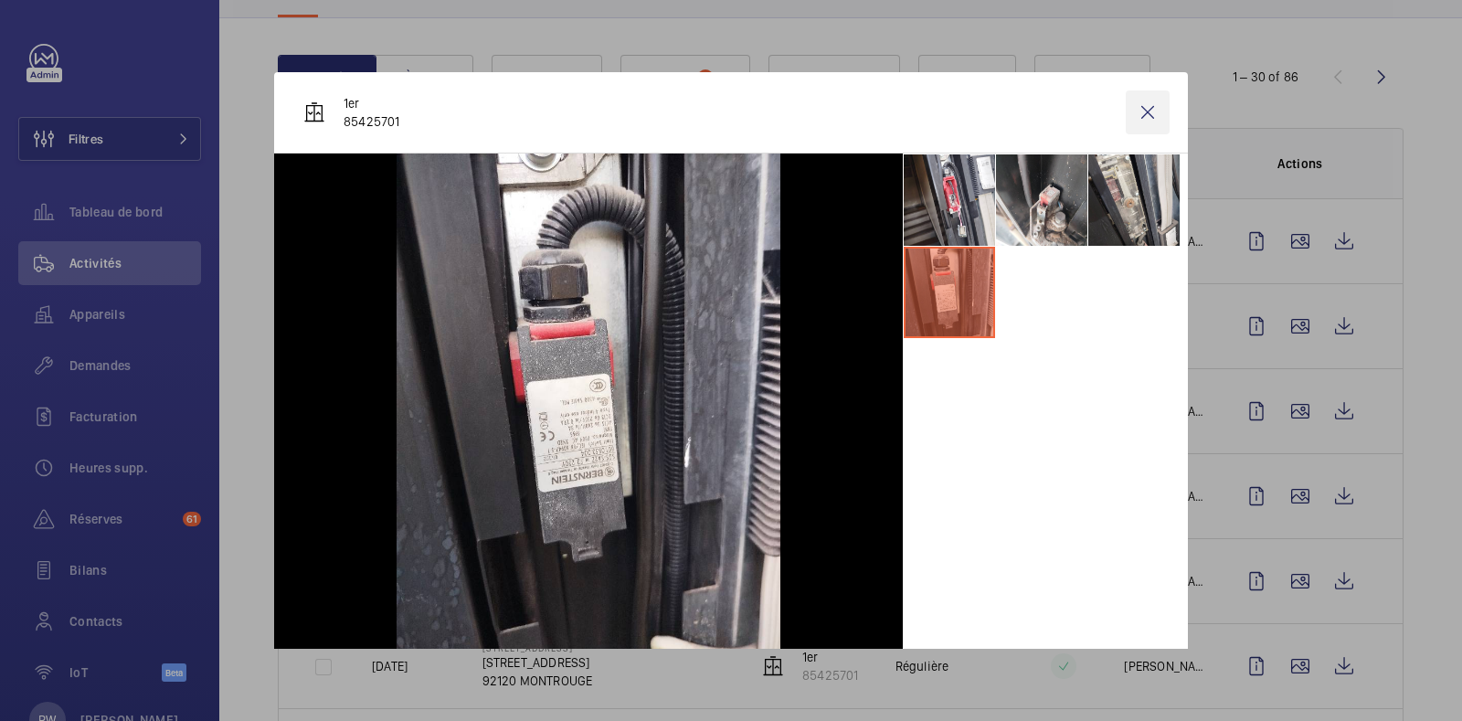
click at [1139, 118] on wm-front-icon-button at bounding box center [1148, 112] width 44 height 44
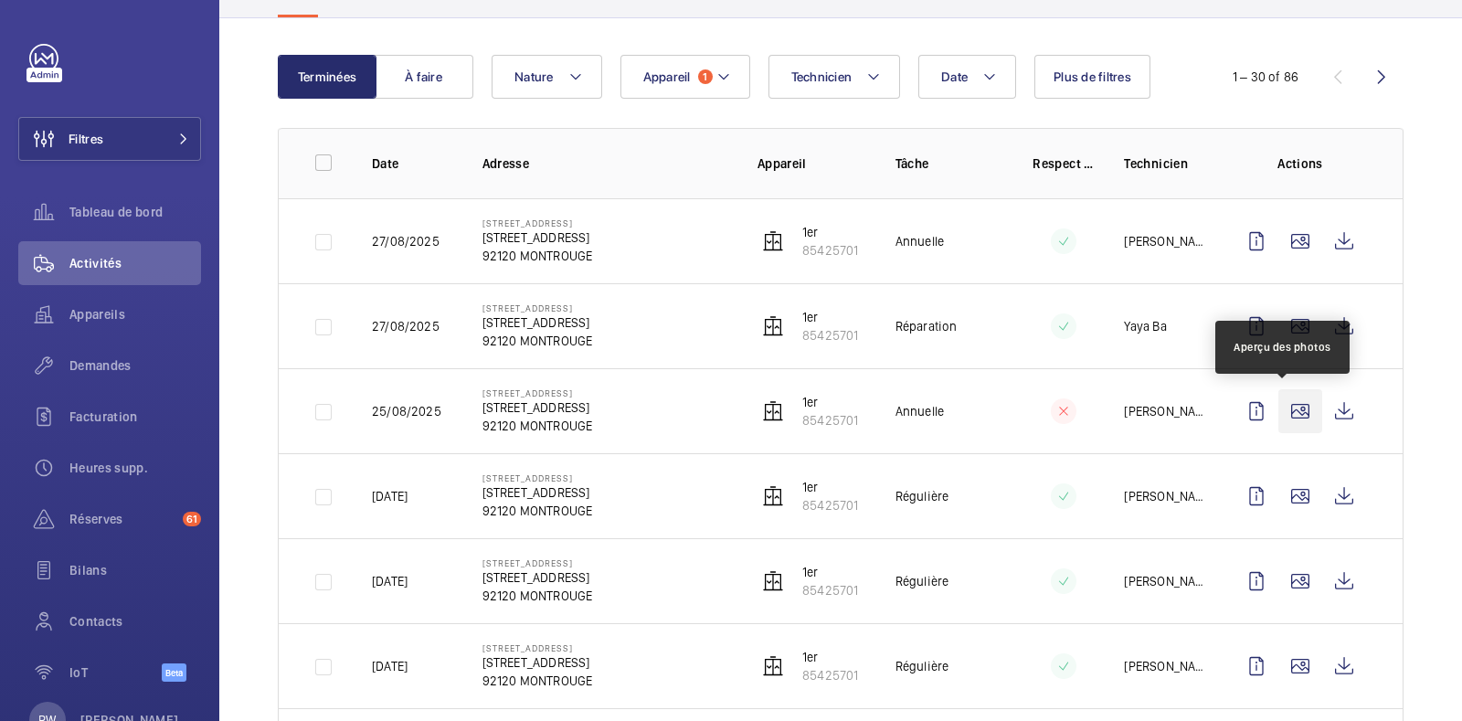
click at [1290, 404] on wm-front-icon-button at bounding box center [1300, 411] width 44 height 44
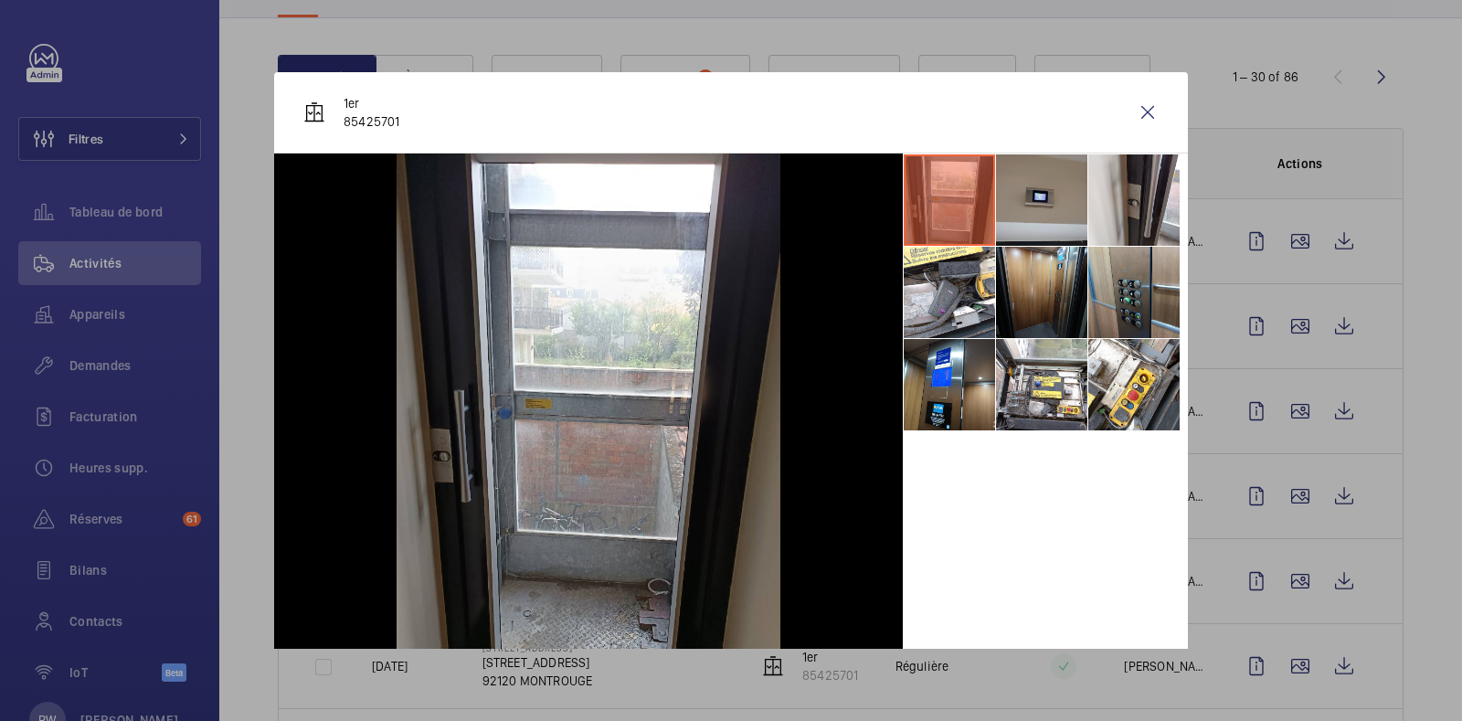
click at [1012, 198] on li at bounding box center [1041, 199] width 91 height 91
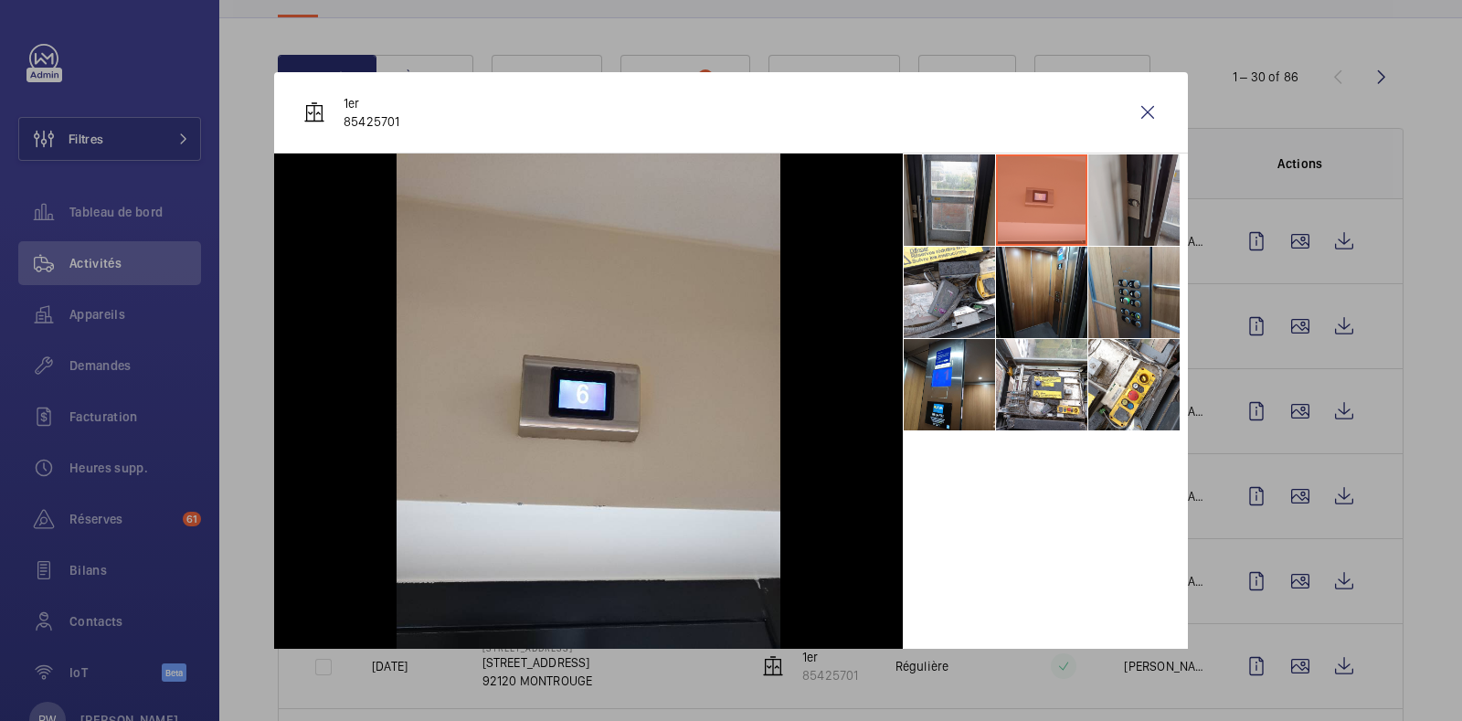
click at [1103, 189] on li at bounding box center [1133, 199] width 91 height 91
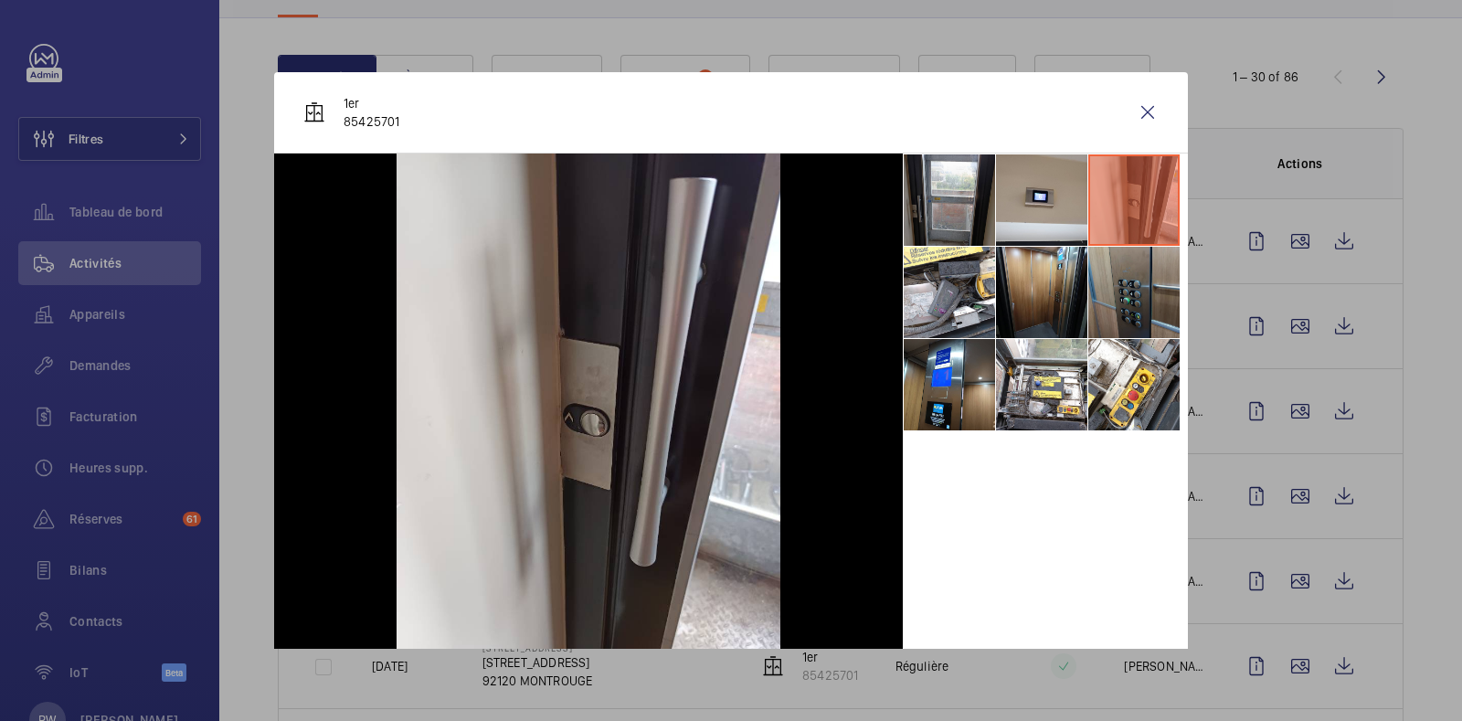
click at [1109, 306] on li at bounding box center [1133, 292] width 91 height 91
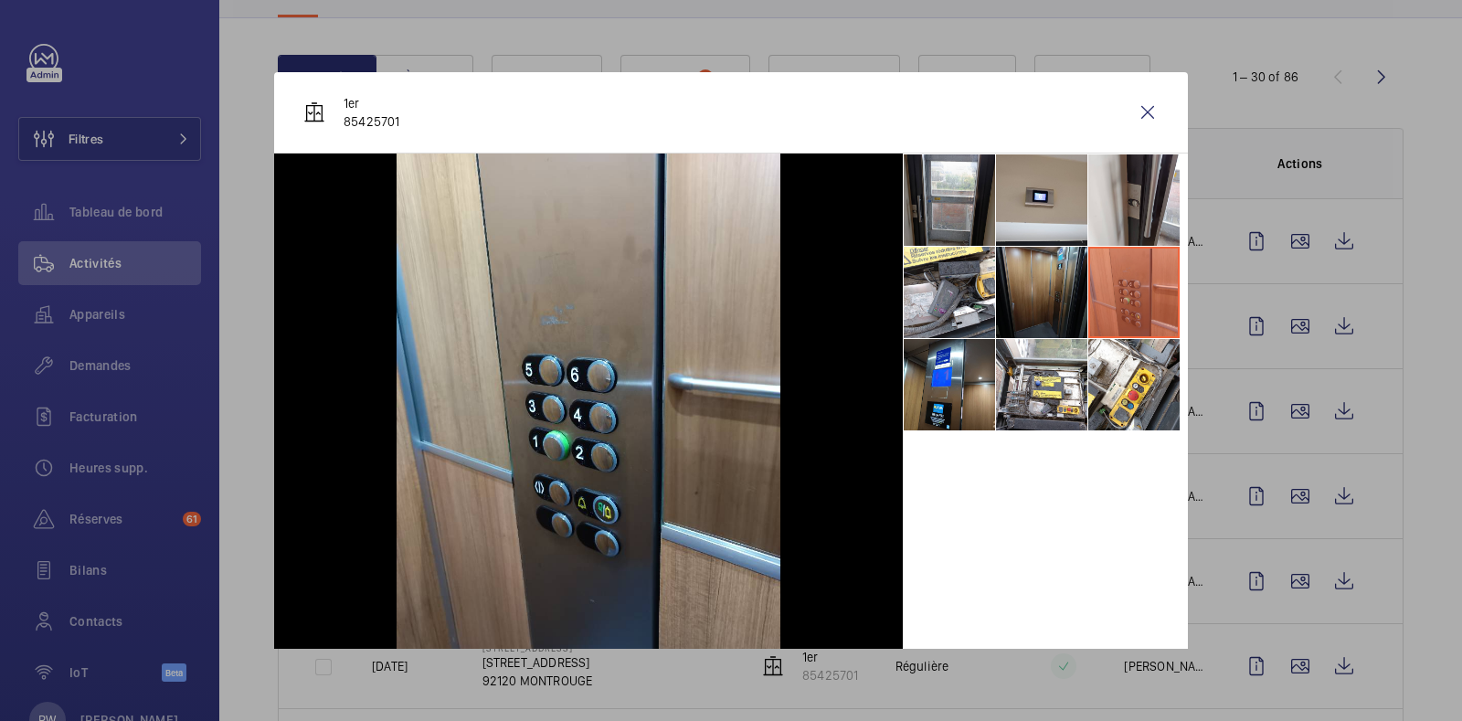
click at [1014, 290] on li at bounding box center [1041, 292] width 91 height 91
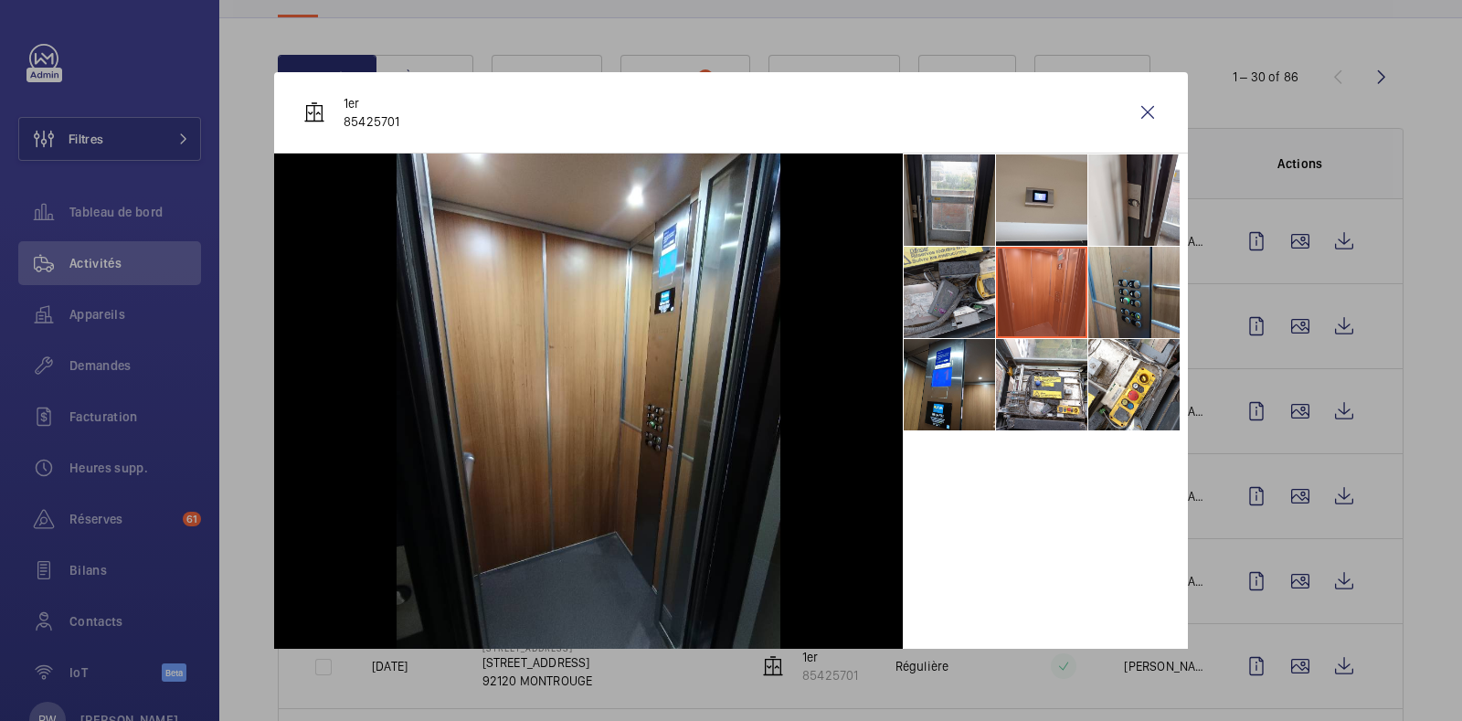
click at [904, 265] on li at bounding box center [949, 292] width 91 height 91
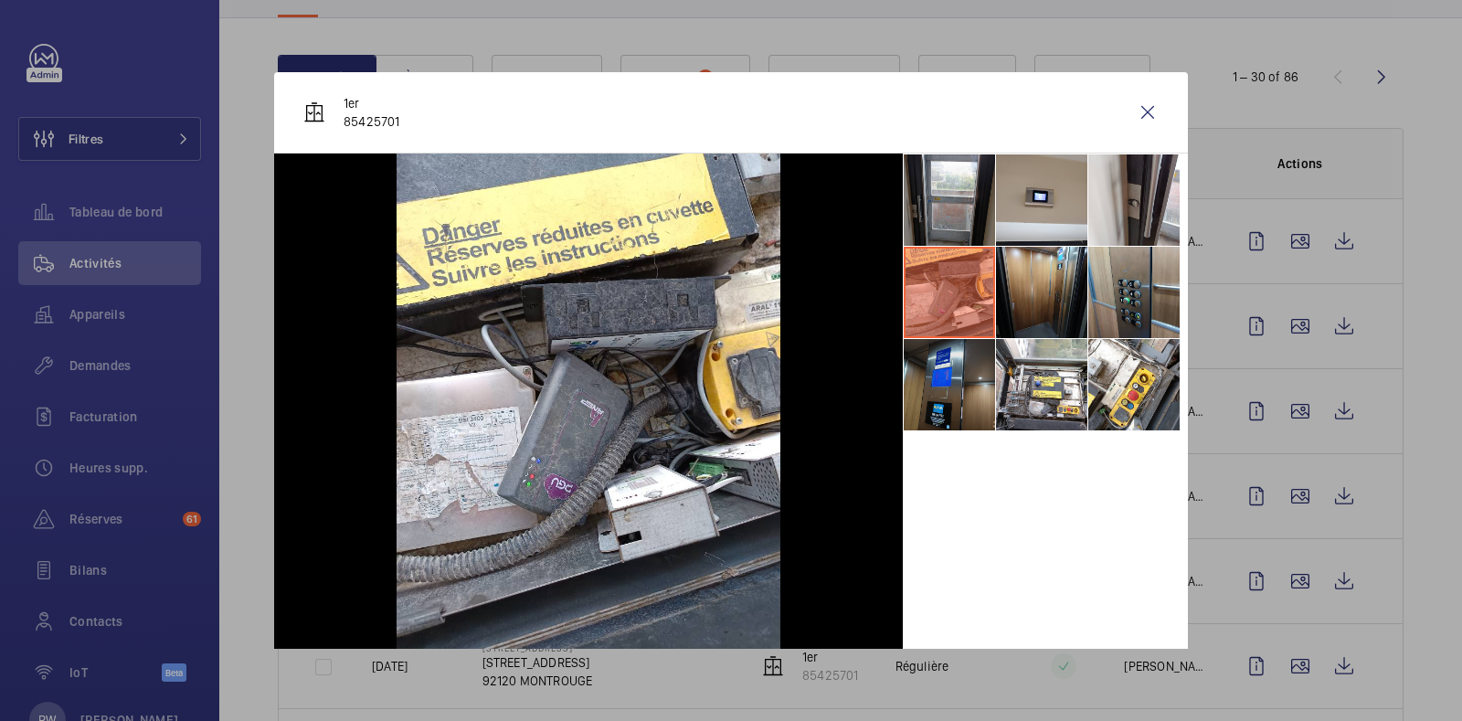
click at [909, 375] on li at bounding box center [949, 384] width 91 height 91
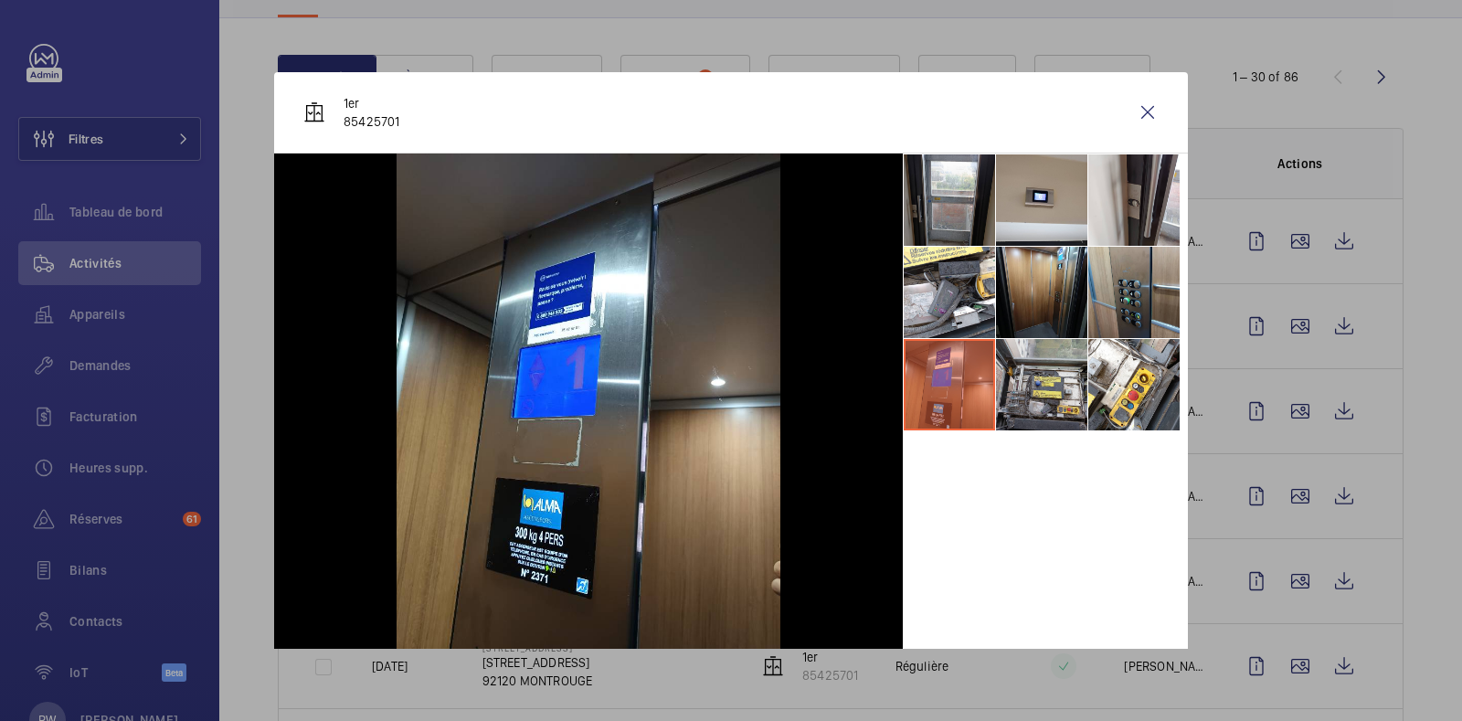
click at [1023, 385] on li at bounding box center [1041, 384] width 91 height 91
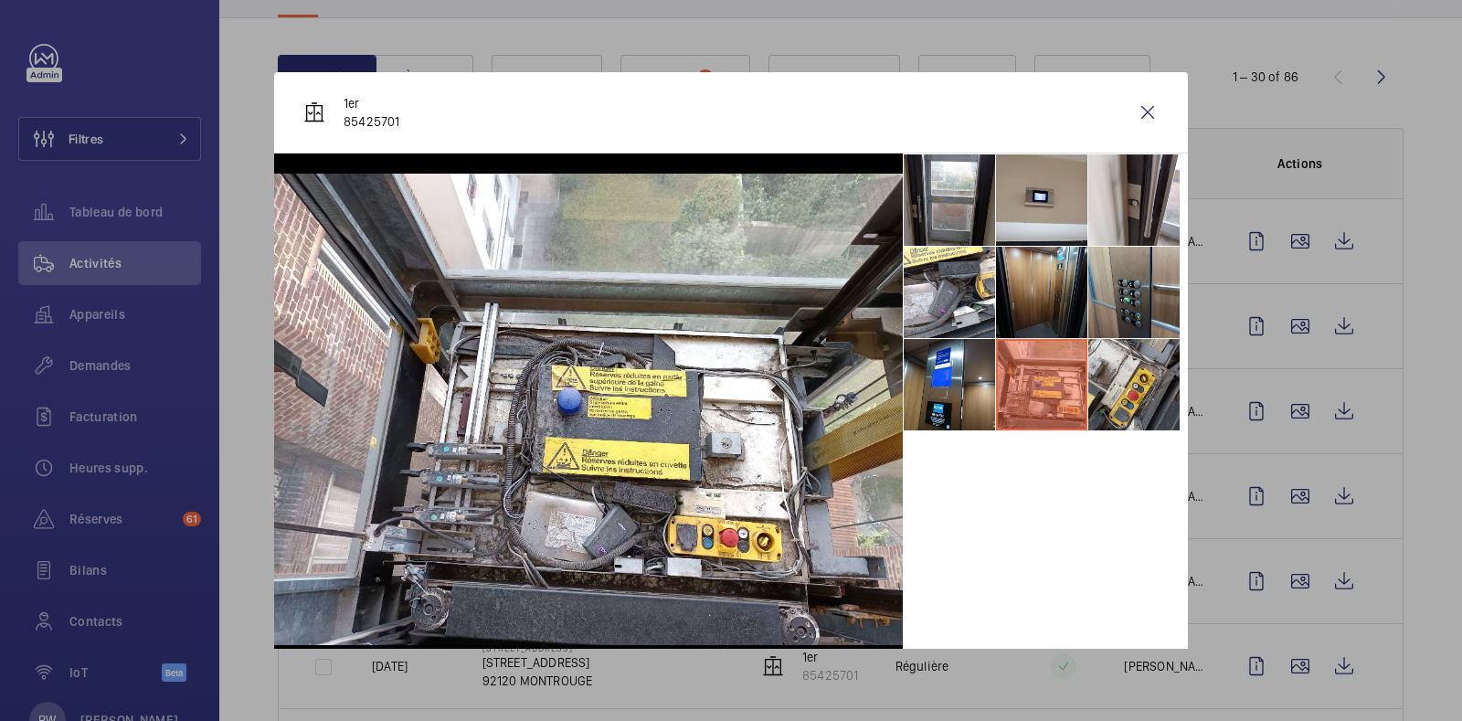
click at [1098, 385] on li at bounding box center [1133, 384] width 91 height 91
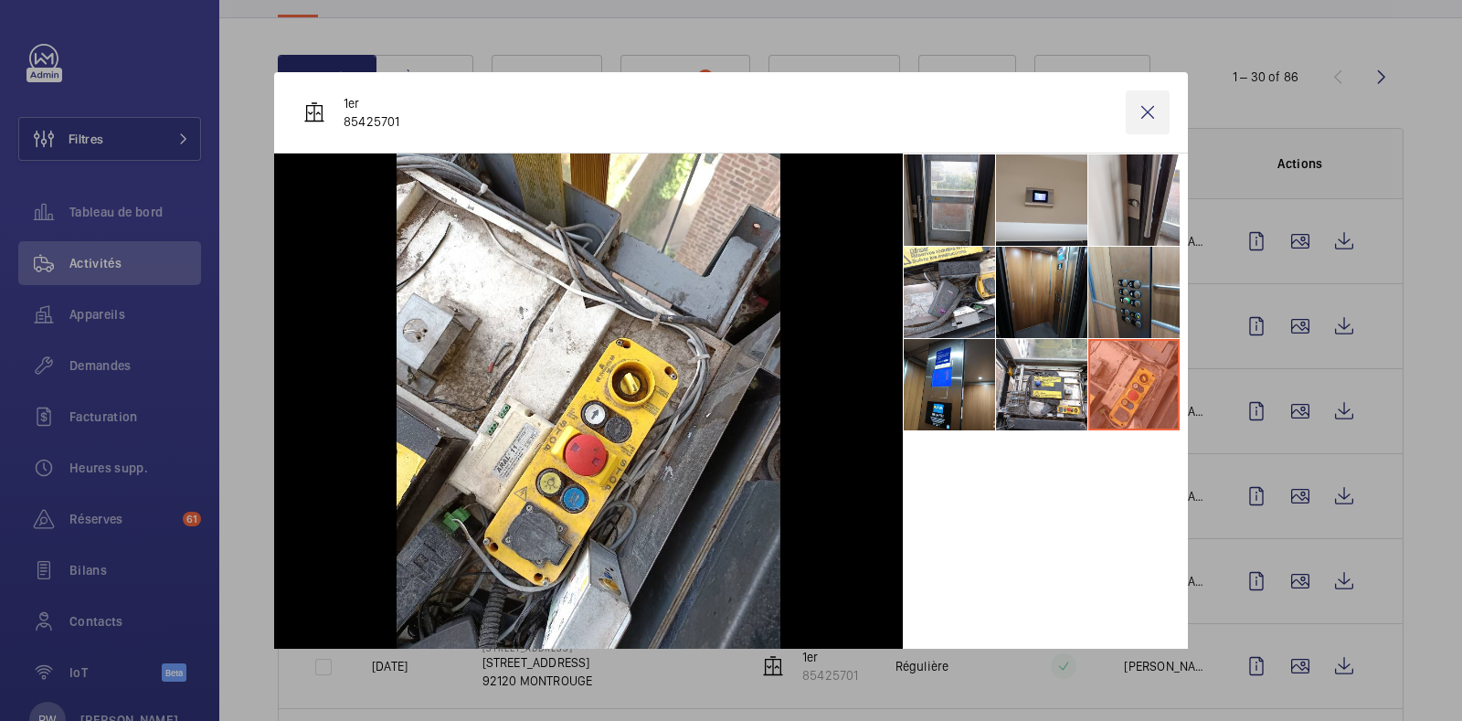
click at [1126, 116] on wm-front-icon-button at bounding box center [1148, 112] width 44 height 44
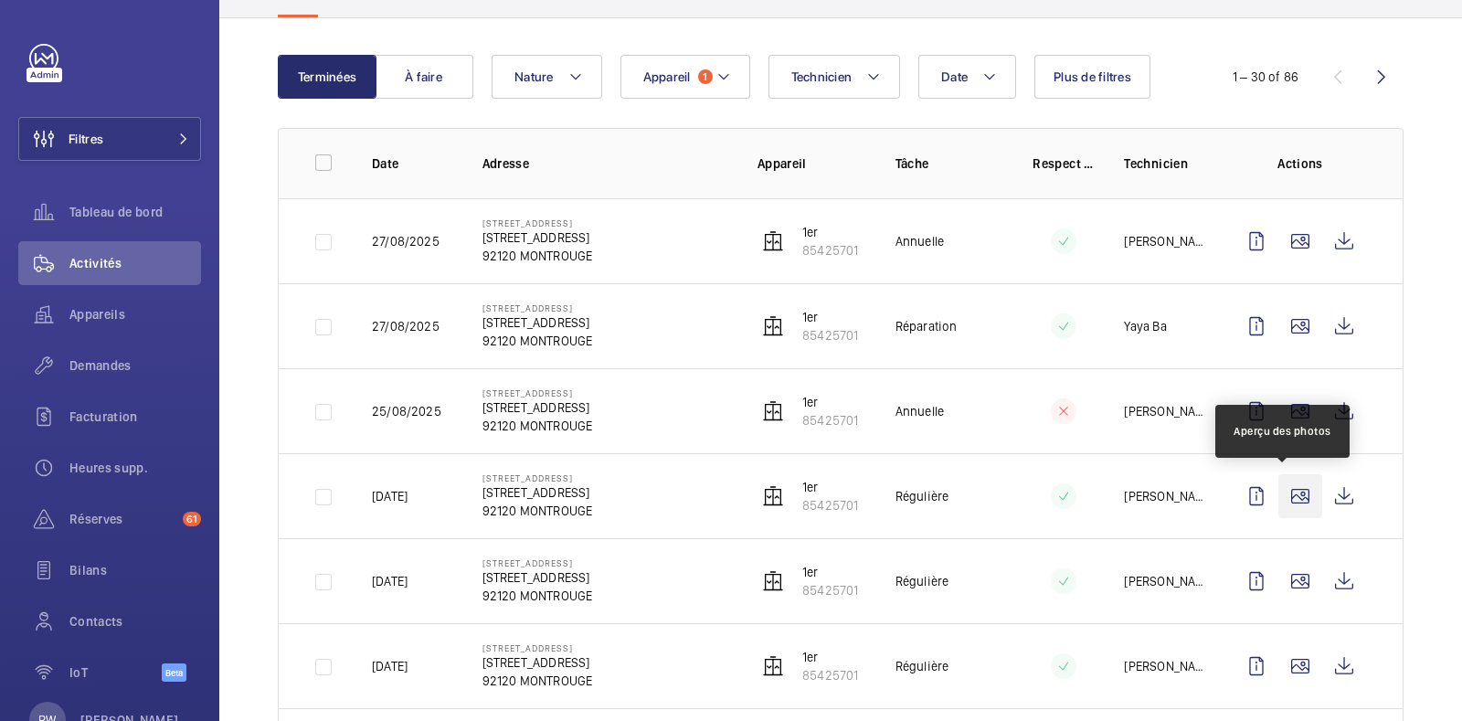
click at [1281, 492] on wm-front-icon-button at bounding box center [1300, 496] width 44 height 44
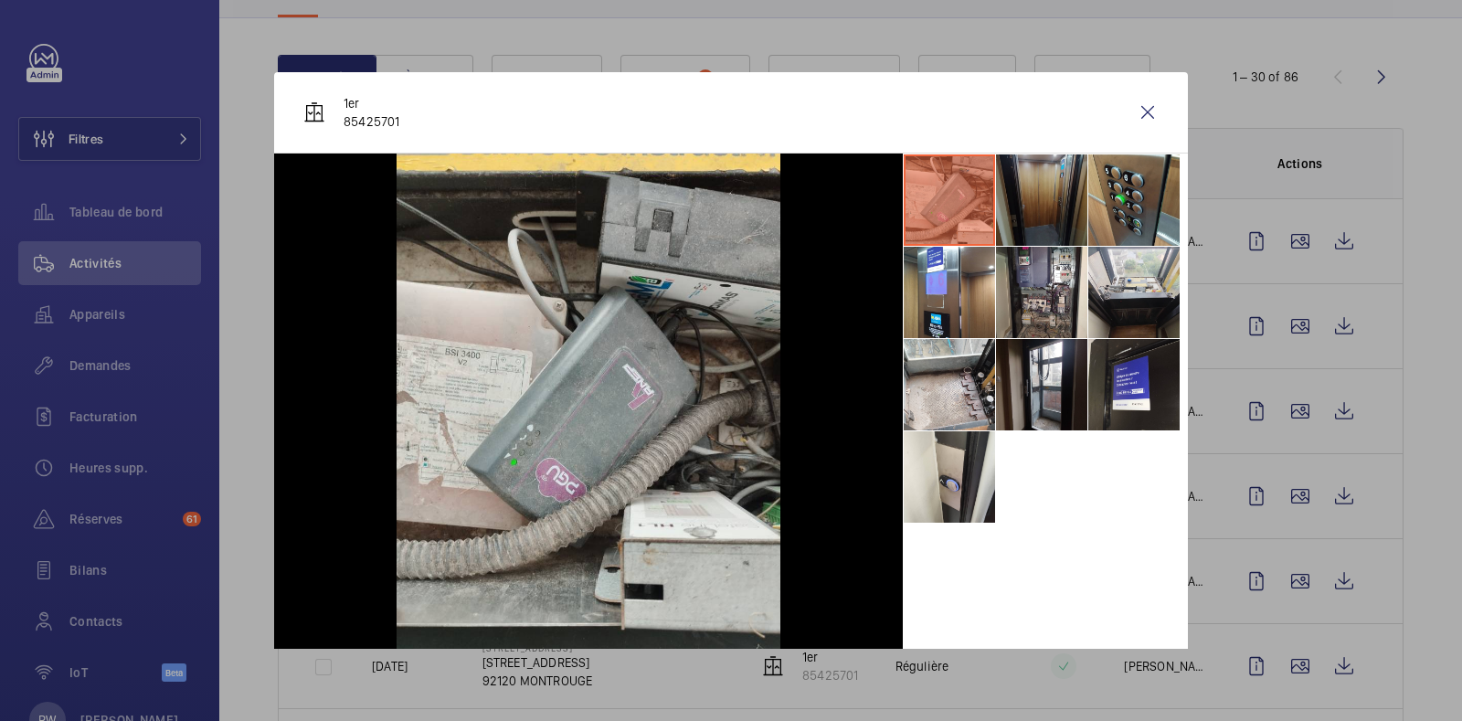
click at [1033, 189] on li at bounding box center [1041, 199] width 91 height 91
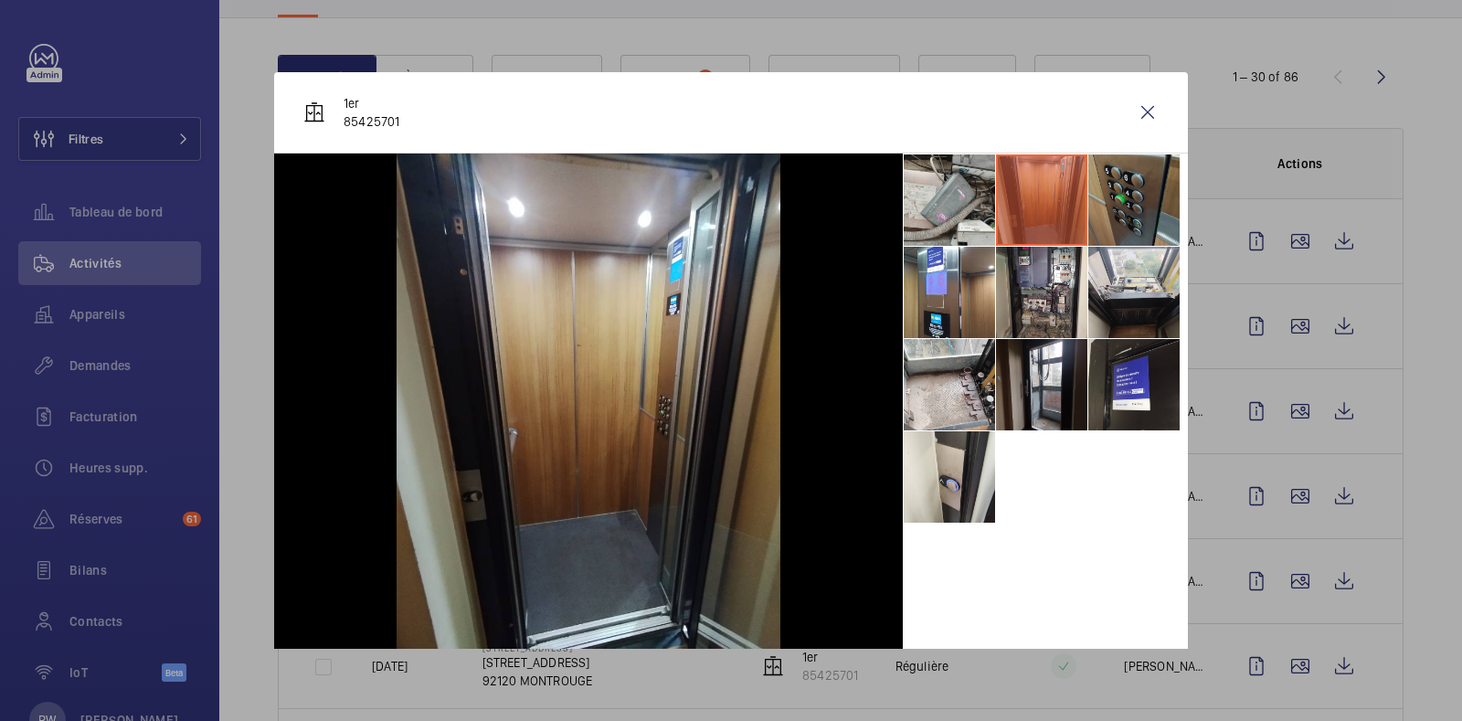
click at [1114, 196] on li at bounding box center [1133, 199] width 91 height 91
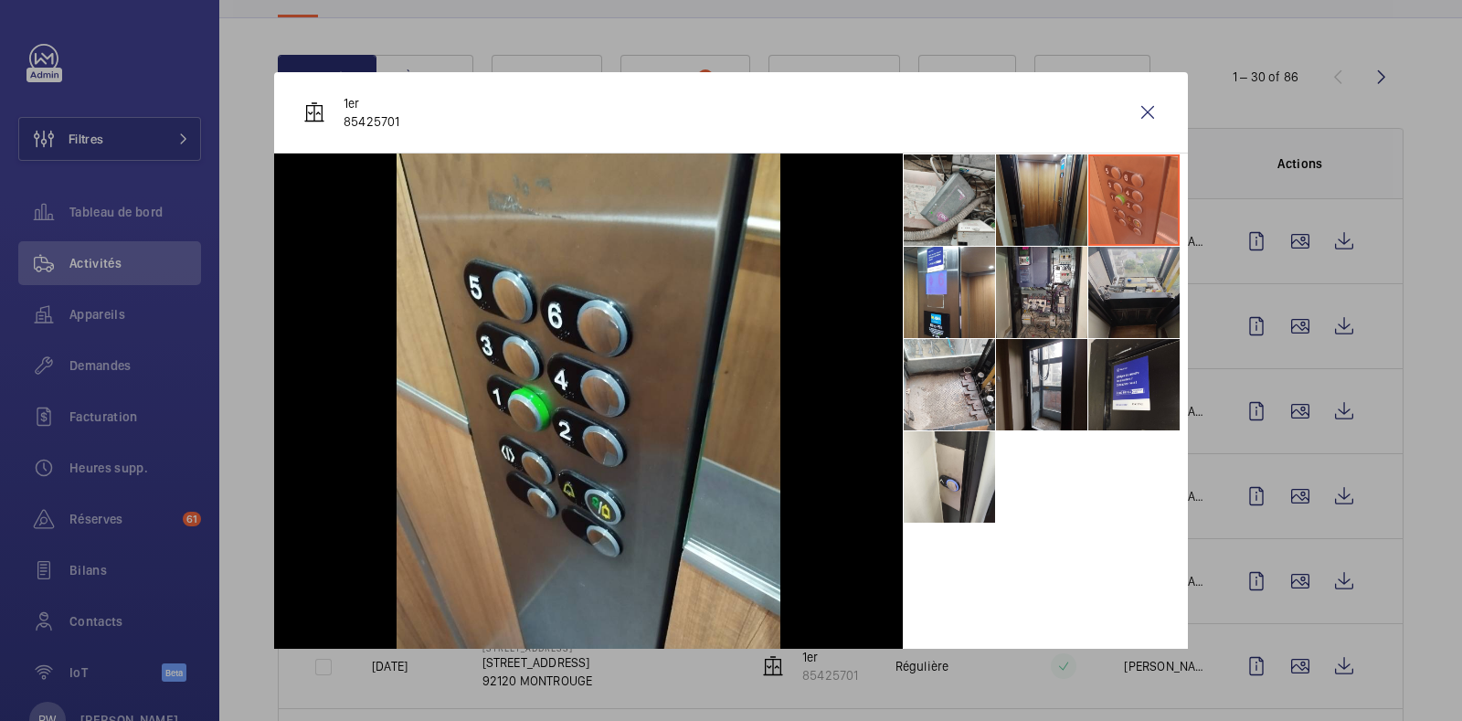
click at [1125, 299] on li at bounding box center [1133, 292] width 91 height 91
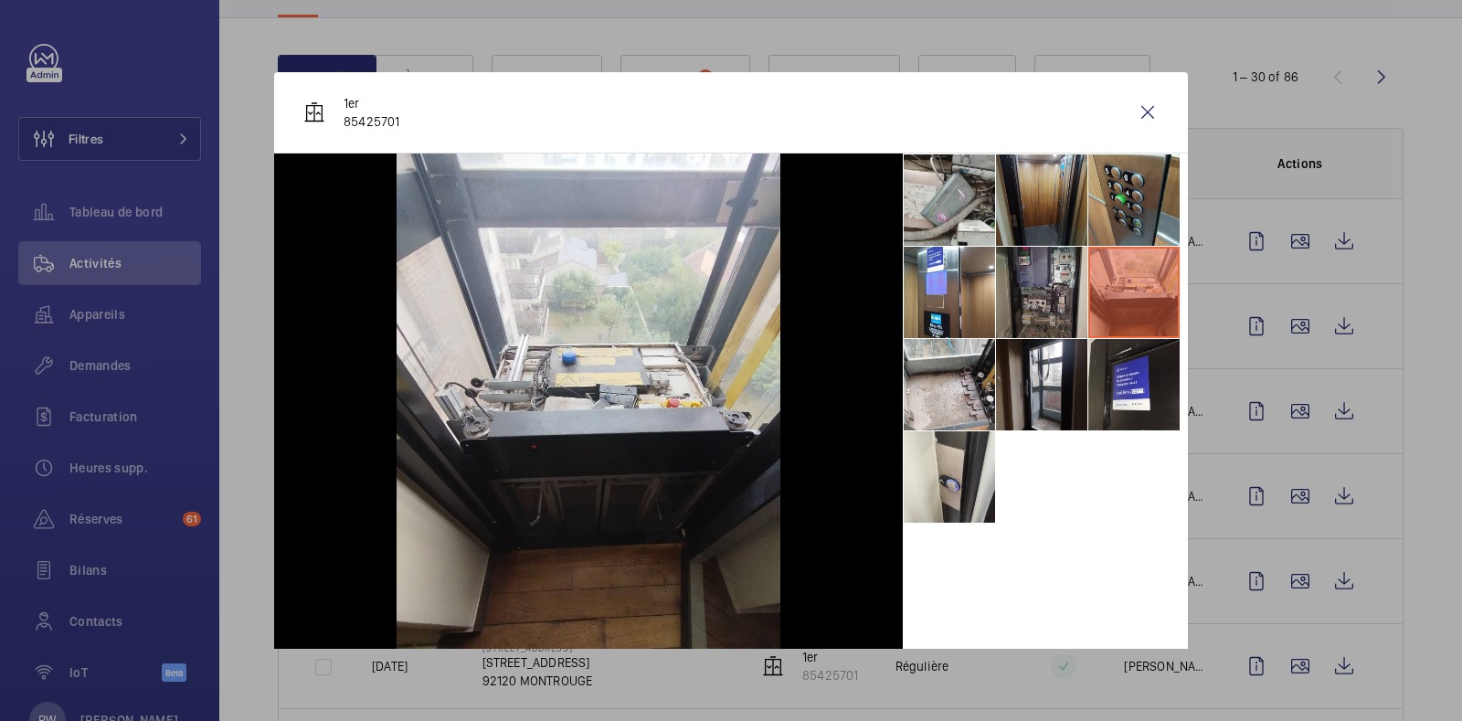
click at [1039, 288] on li at bounding box center [1041, 292] width 91 height 91
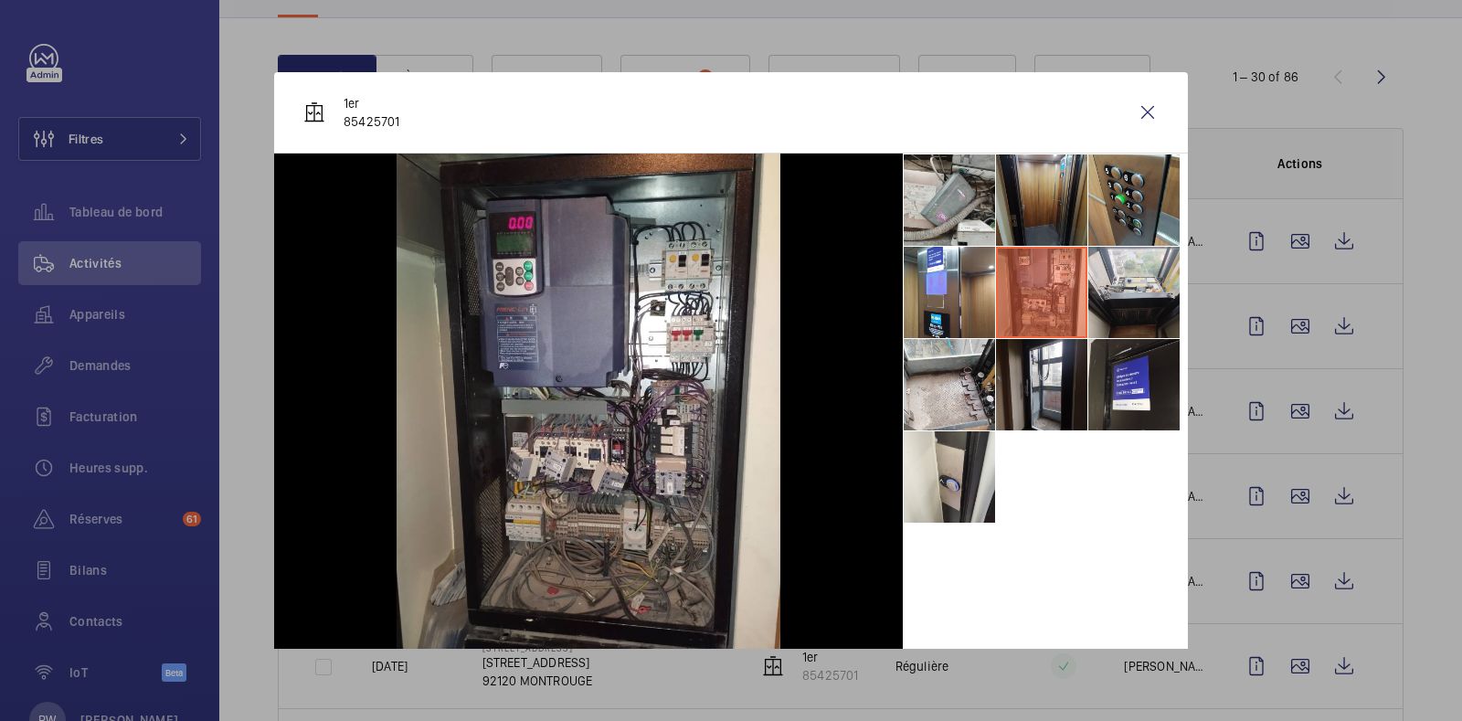
click at [999, 284] on li at bounding box center [1041, 292] width 91 height 91
click at [921, 282] on li at bounding box center [949, 292] width 91 height 91
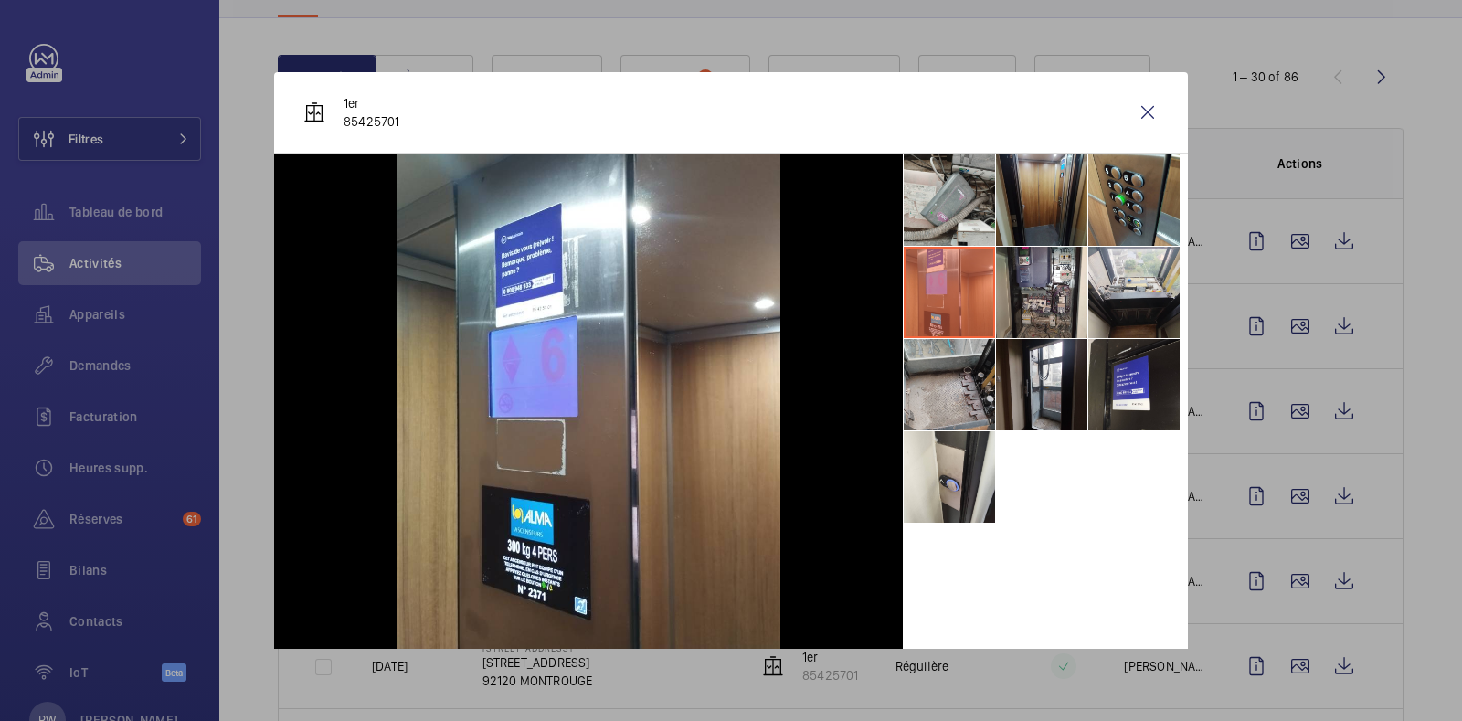
click at [933, 389] on li at bounding box center [949, 384] width 91 height 91
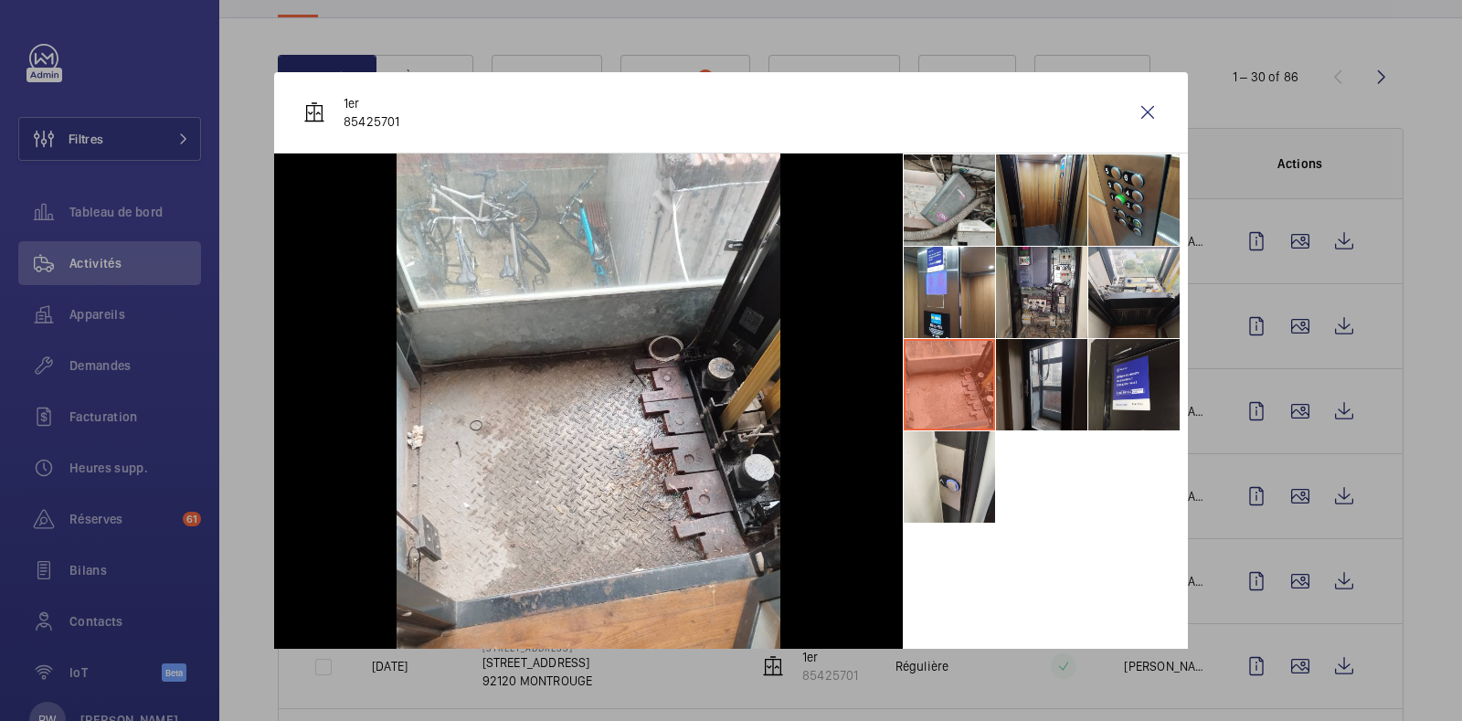
click at [1004, 398] on li at bounding box center [1041, 384] width 91 height 91
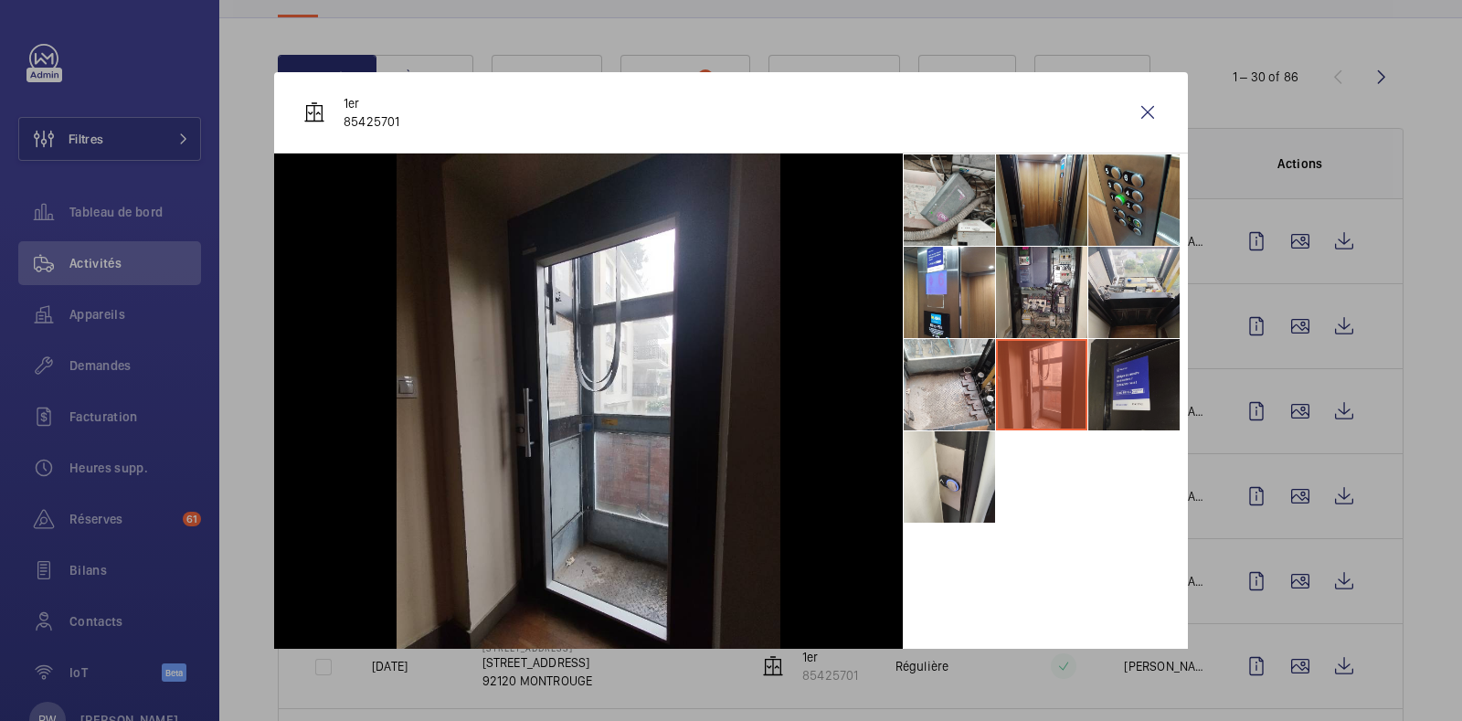
click at [1099, 398] on li at bounding box center [1133, 384] width 91 height 91
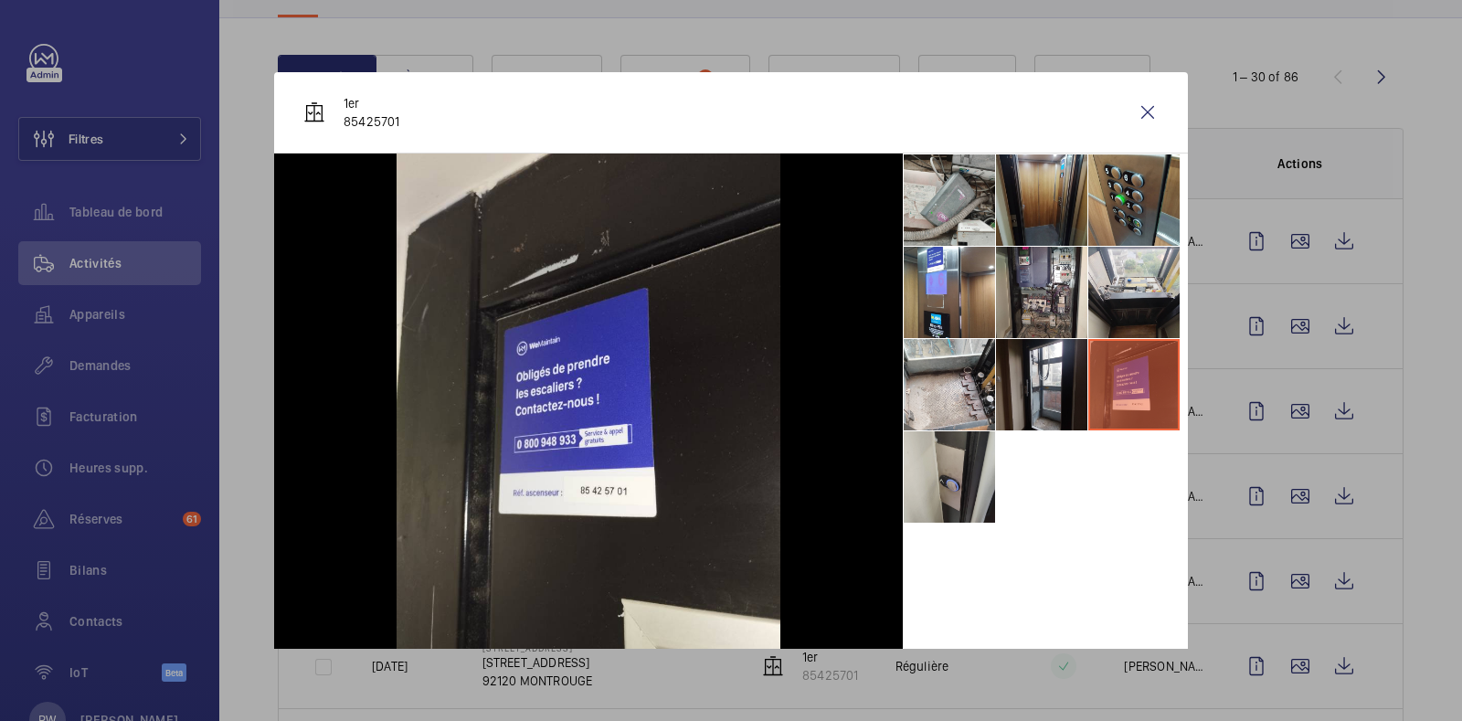
click at [922, 502] on li at bounding box center [949, 476] width 91 height 91
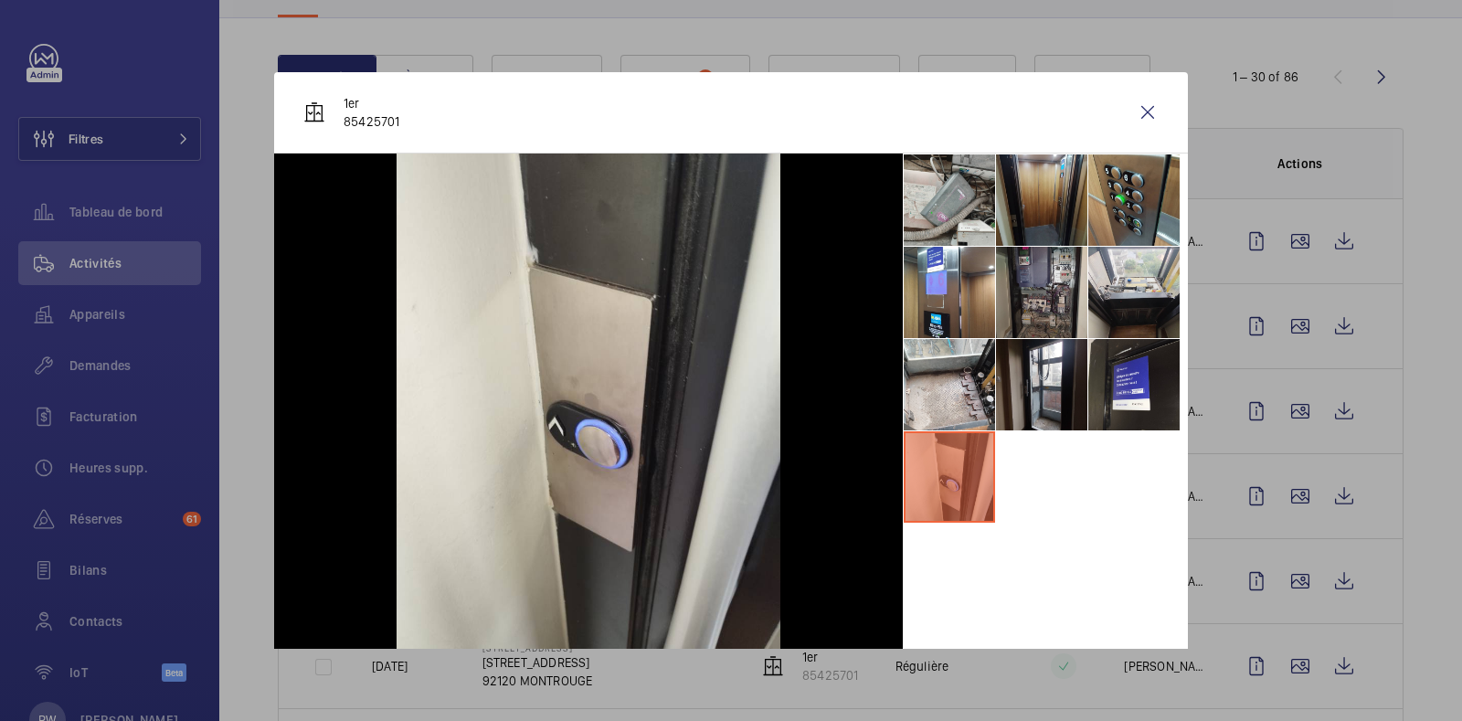
click at [1004, 271] on li at bounding box center [1041, 292] width 91 height 91
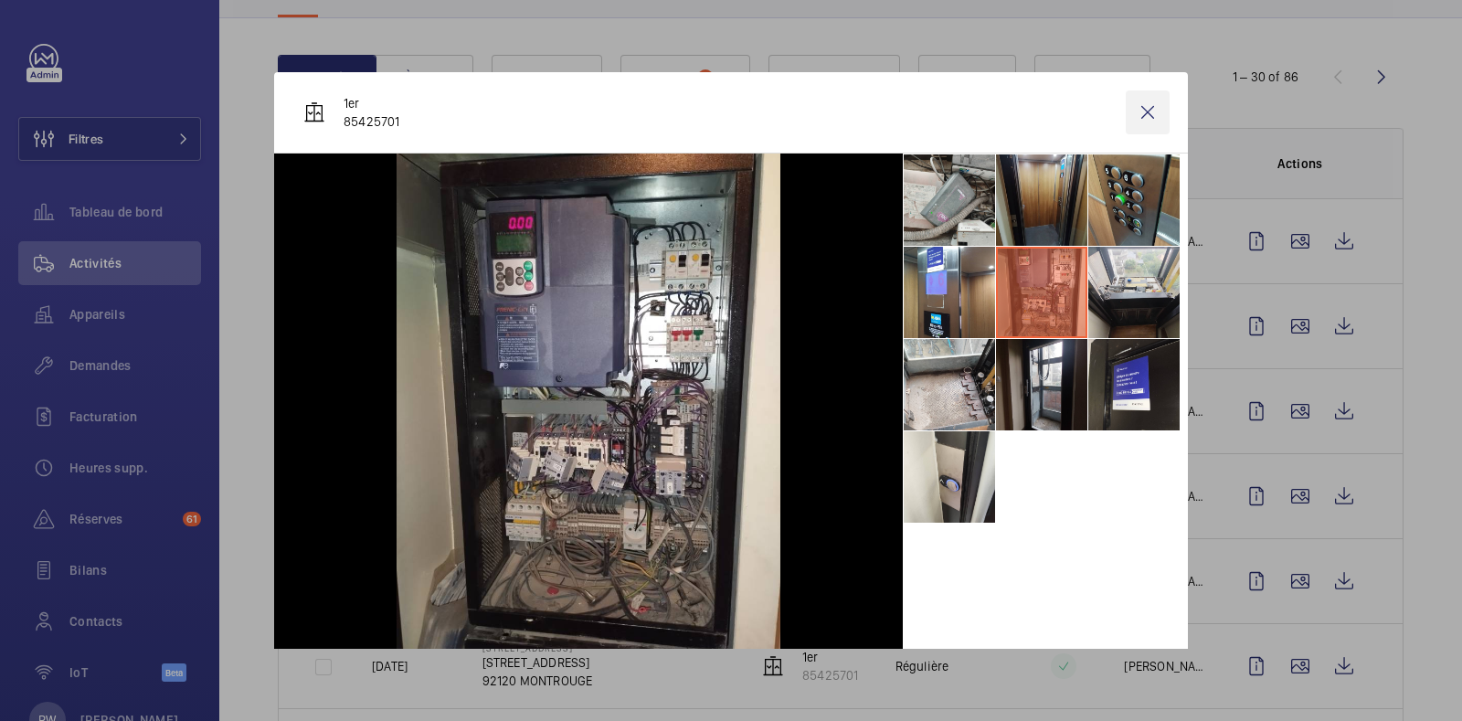
click at [1130, 110] on wm-front-icon-button at bounding box center [1148, 112] width 44 height 44
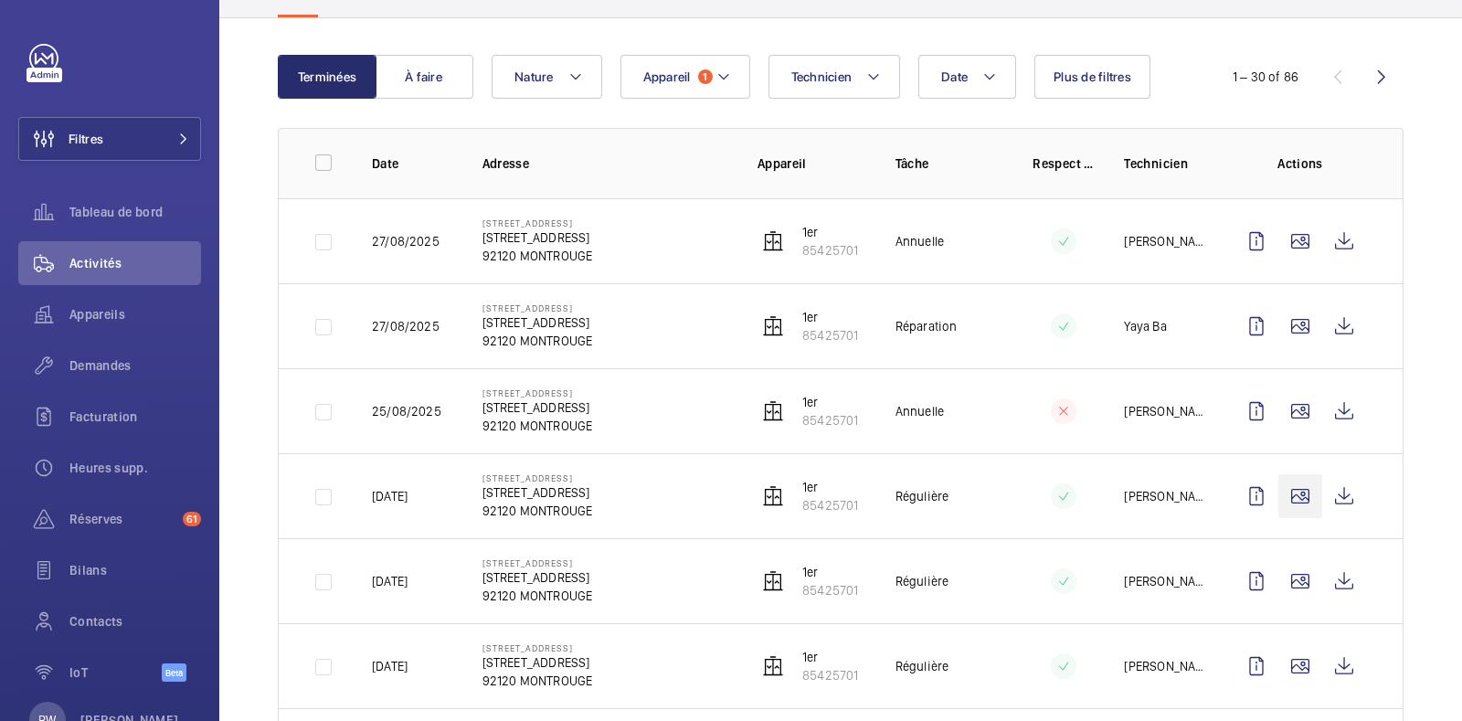
click at [1285, 495] on wm-front-icon-button at bounding box center [1300, 496] width 44 height 44
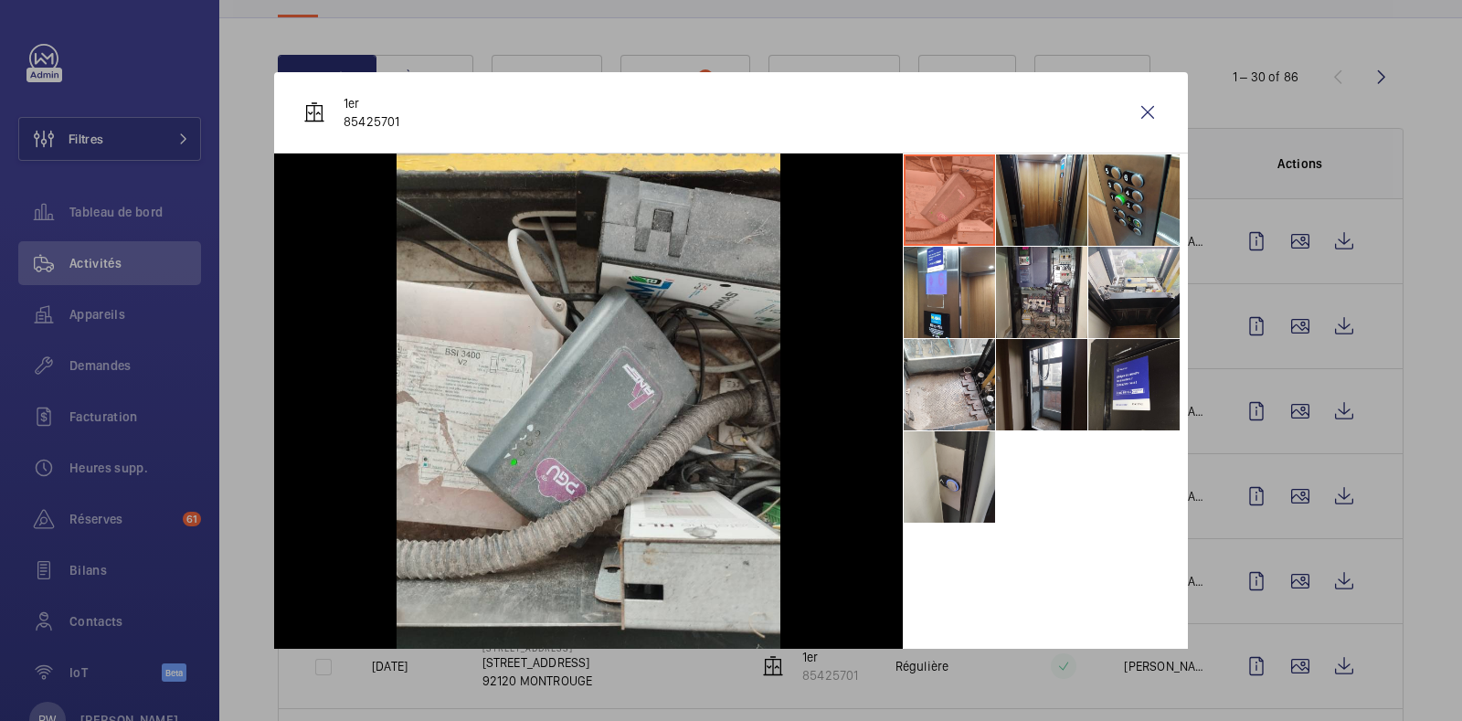
click at [962, 475] on li at bounding box center [949, 476] width 91 height 91
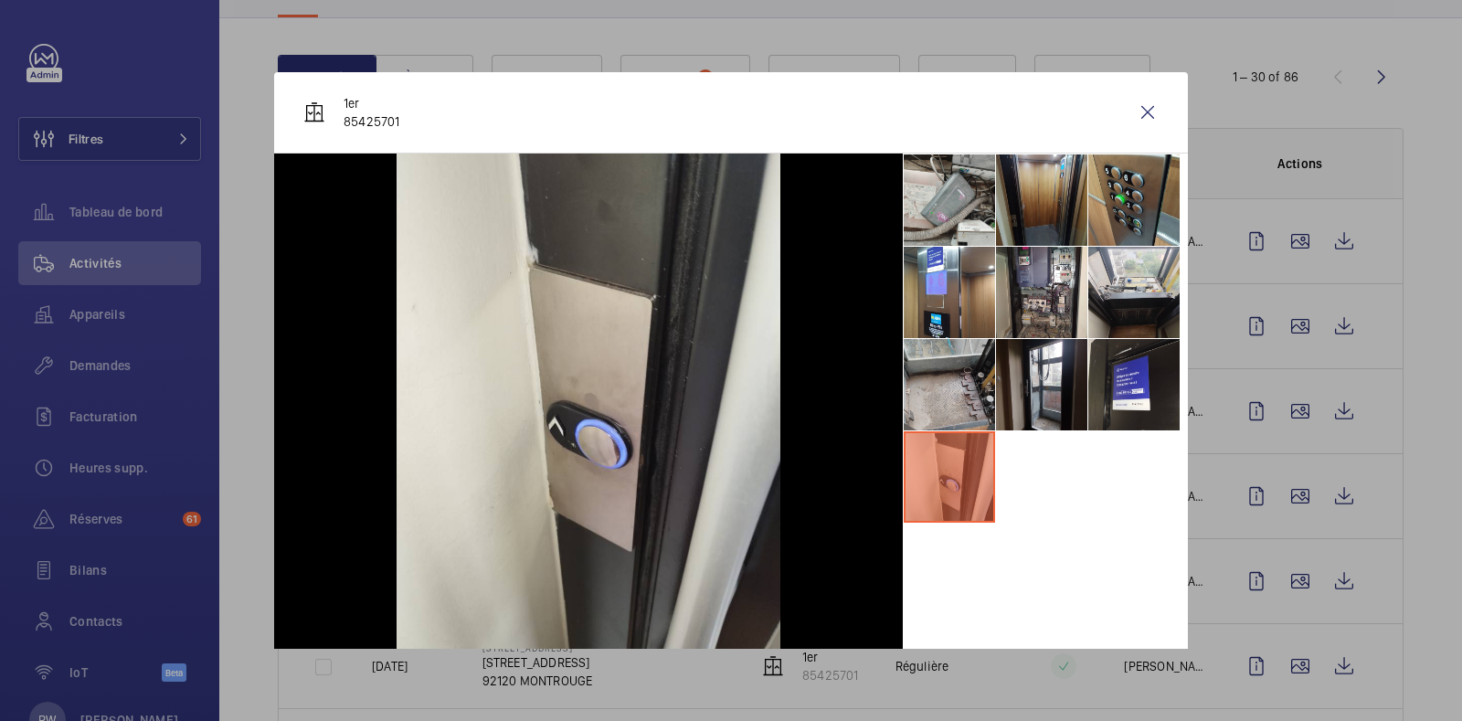
click at [934, 383] on li at bounding box center [949, 384] width 91 height 91
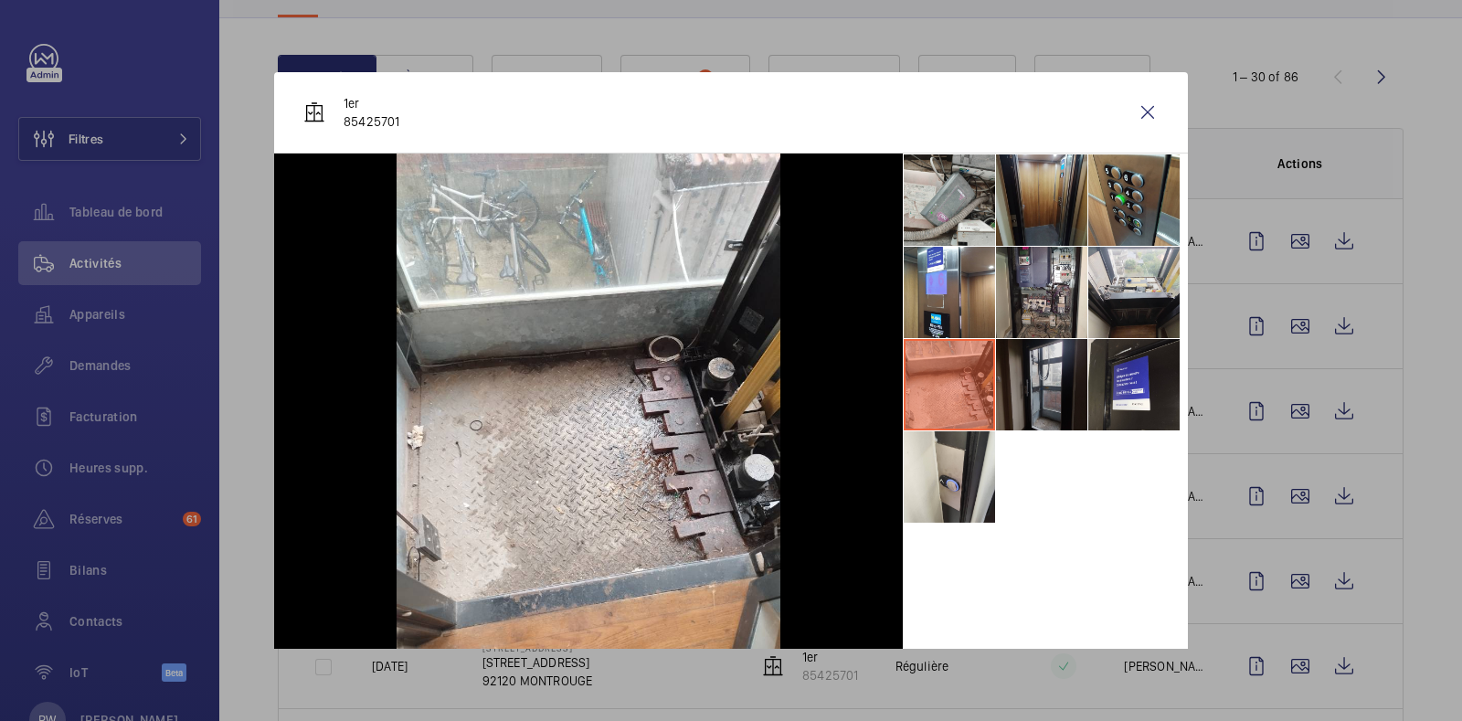
click at [1019, 390] on li at bounding box center [1041, 384] width 91 height 91
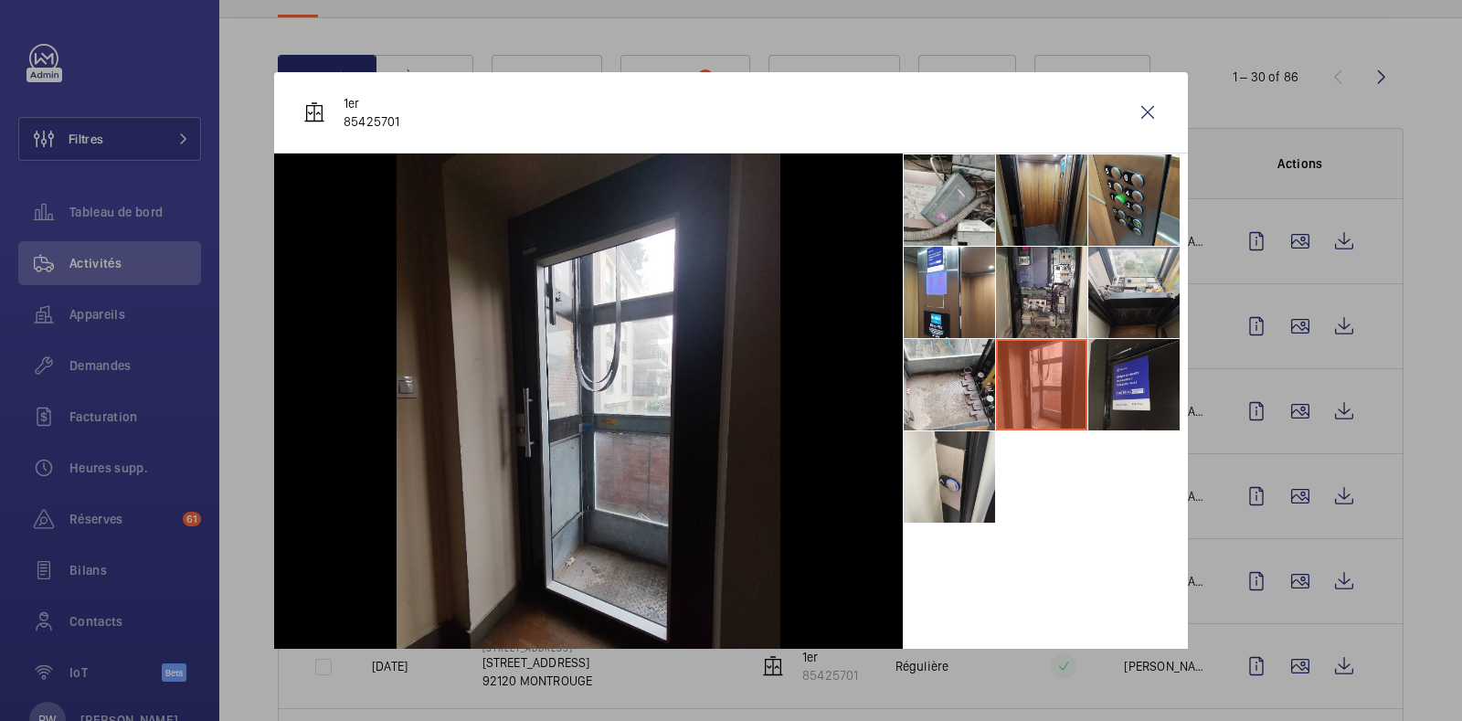
click at [1088, 391] on li at bounding box center [1133, 384] width 91 height 91
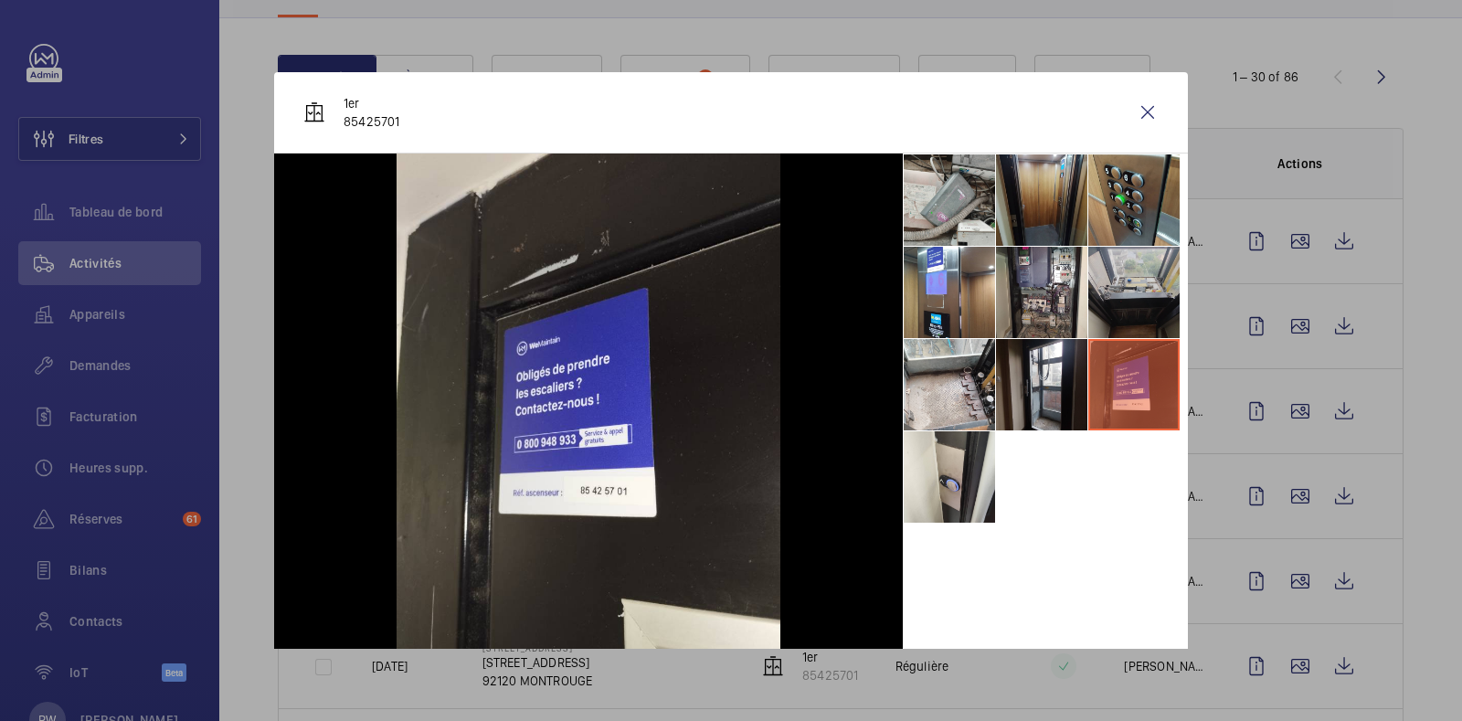
click at [1089, 277] on li at bounding box center [1133, 292] width 91 height 91
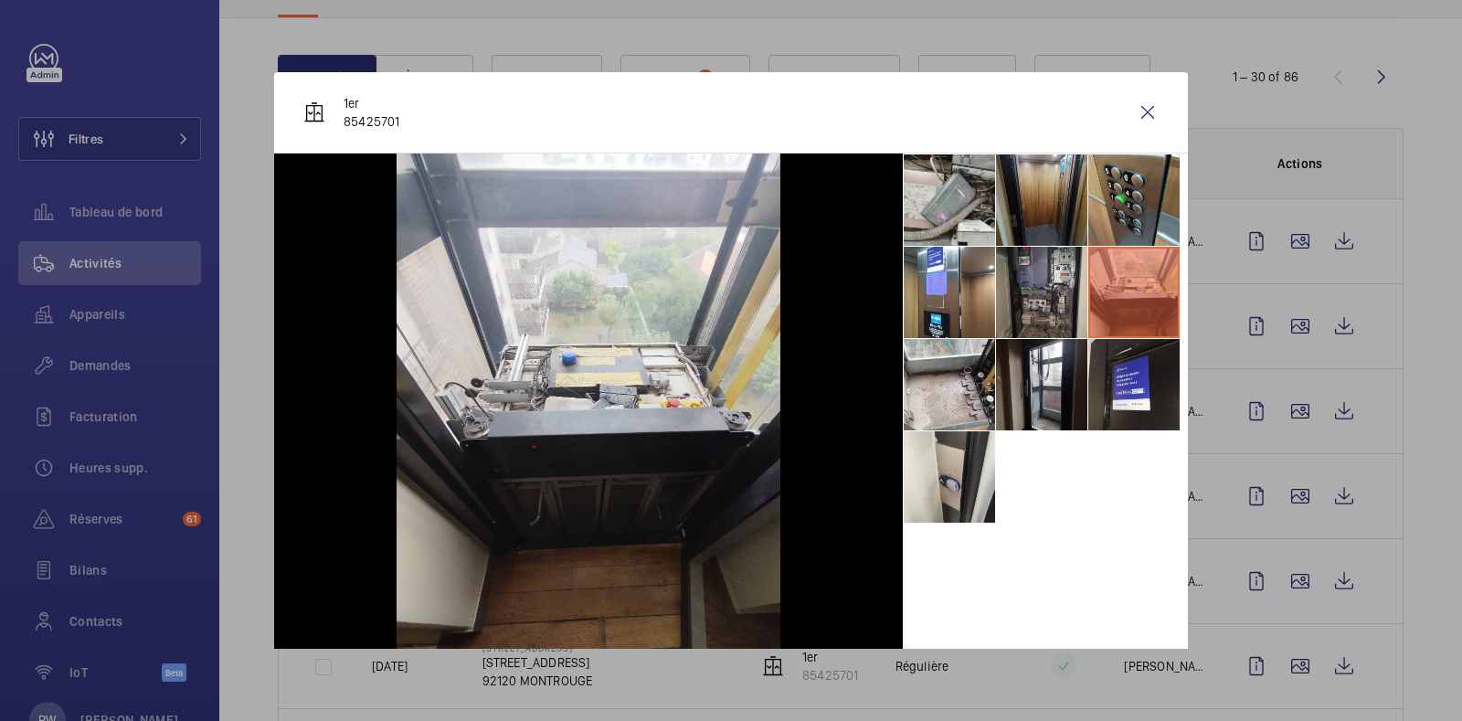
click at [1029, 281] on li at bounding box center [1041, 292] width 91 height 91
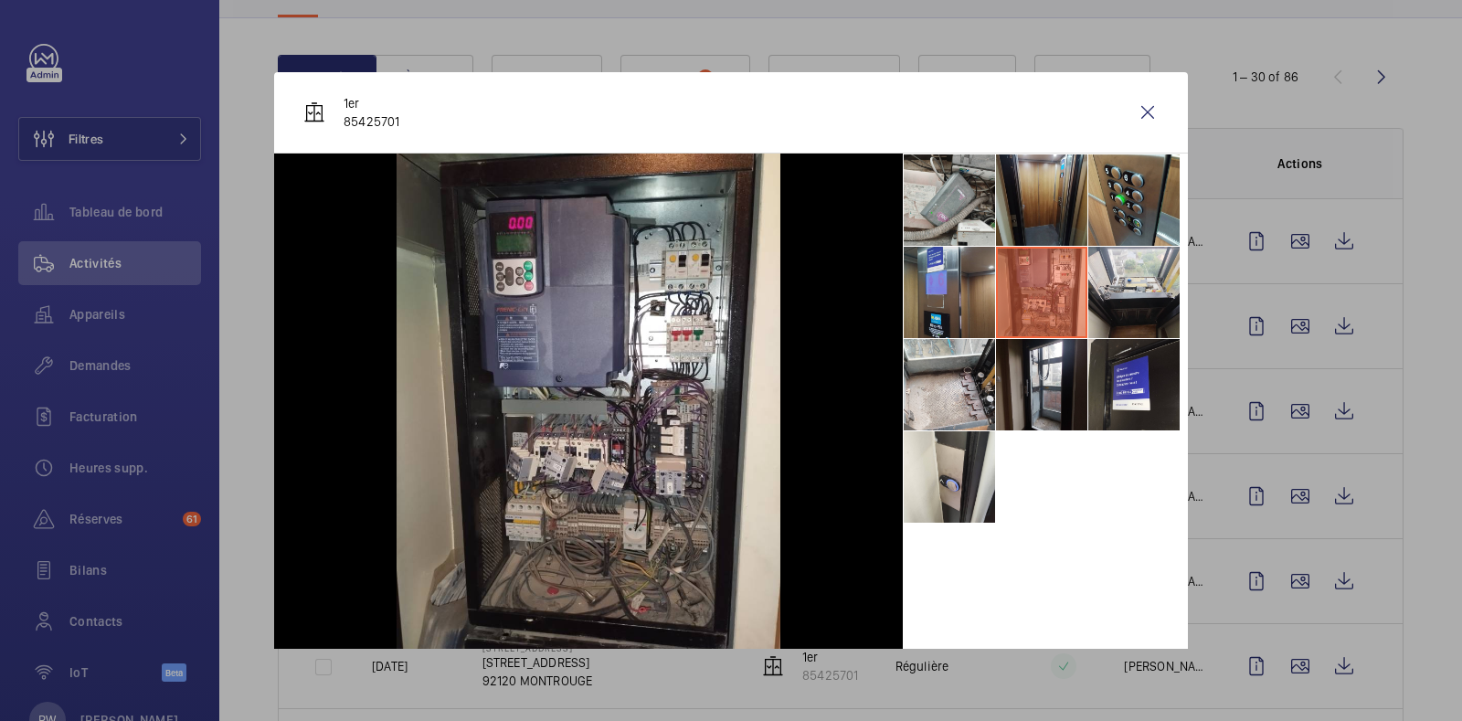
click at [934, 280] on li at bounding box center [949, 292] width 91 height 91
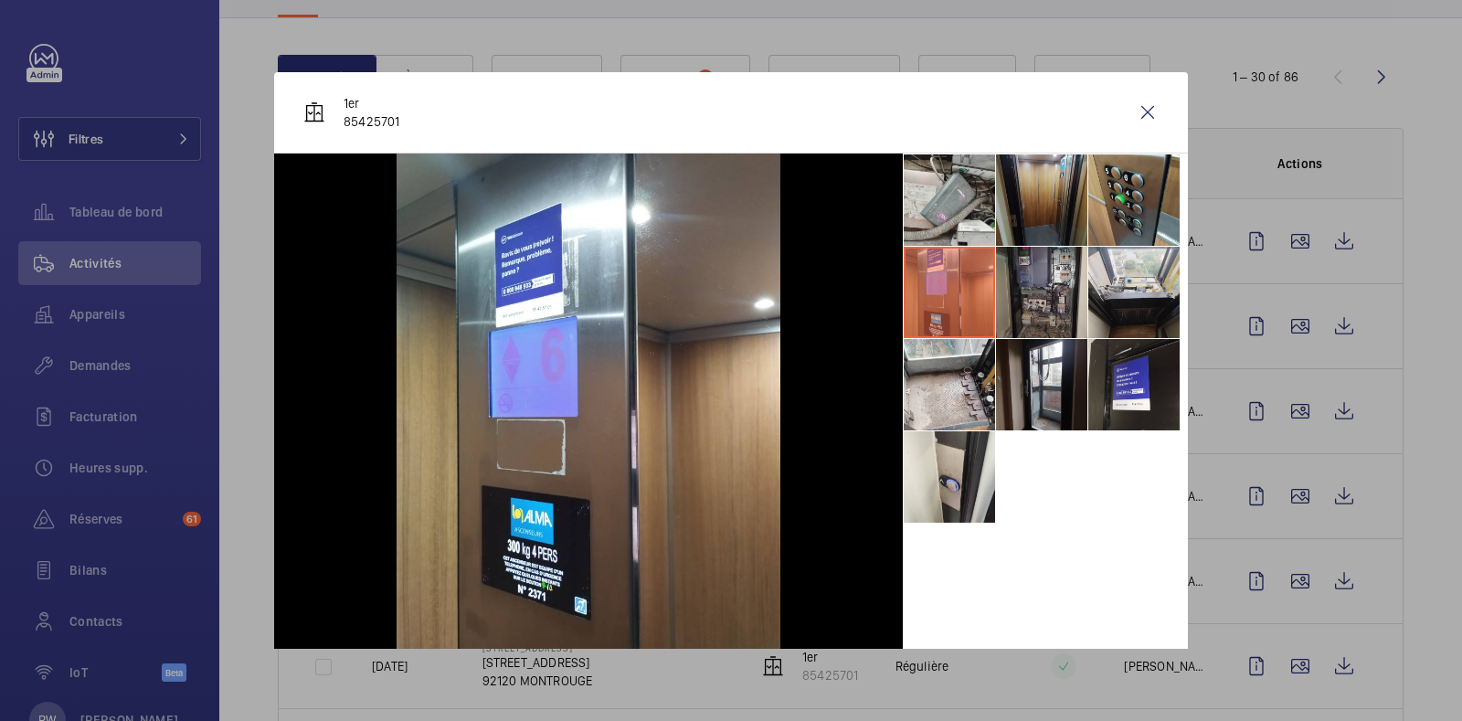
click at [996, 287] on li at bounding box center [1041, 292] width 91 height 91
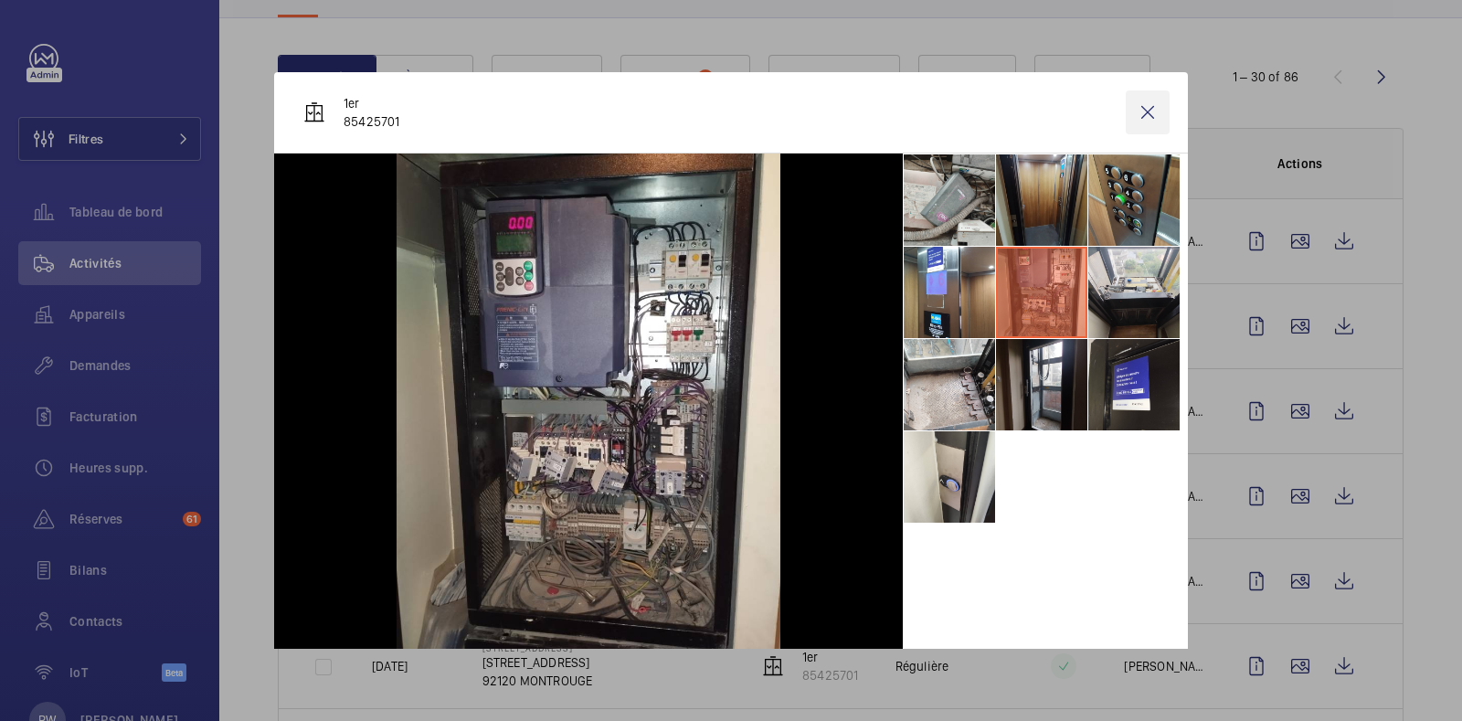
click at [1133, 111] on wm-front-icon-button at bounding box center [1148, 112] width 44 height 44
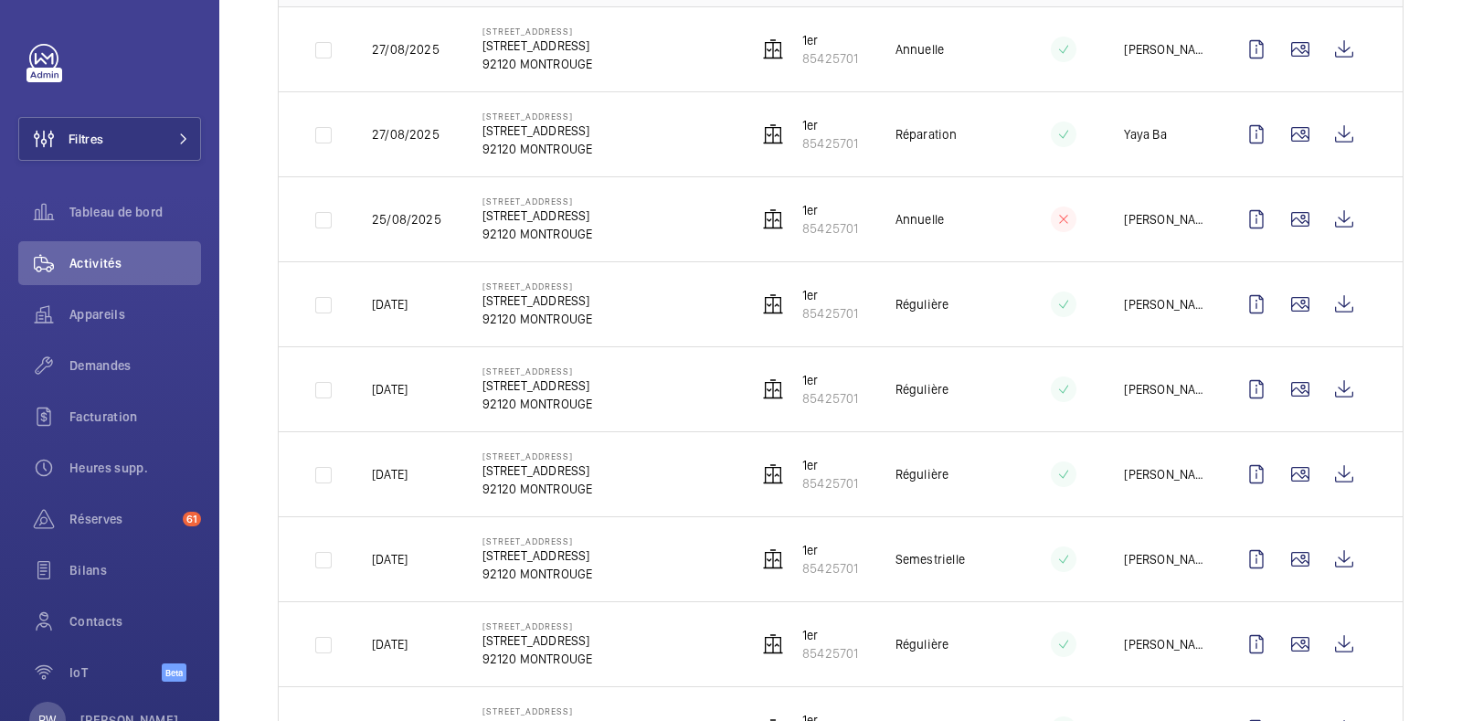
scroll to position [348, 0]
click at [1283, 555] on wm-front-icon-button at bounding box center [1300, 560] width 44 height 44
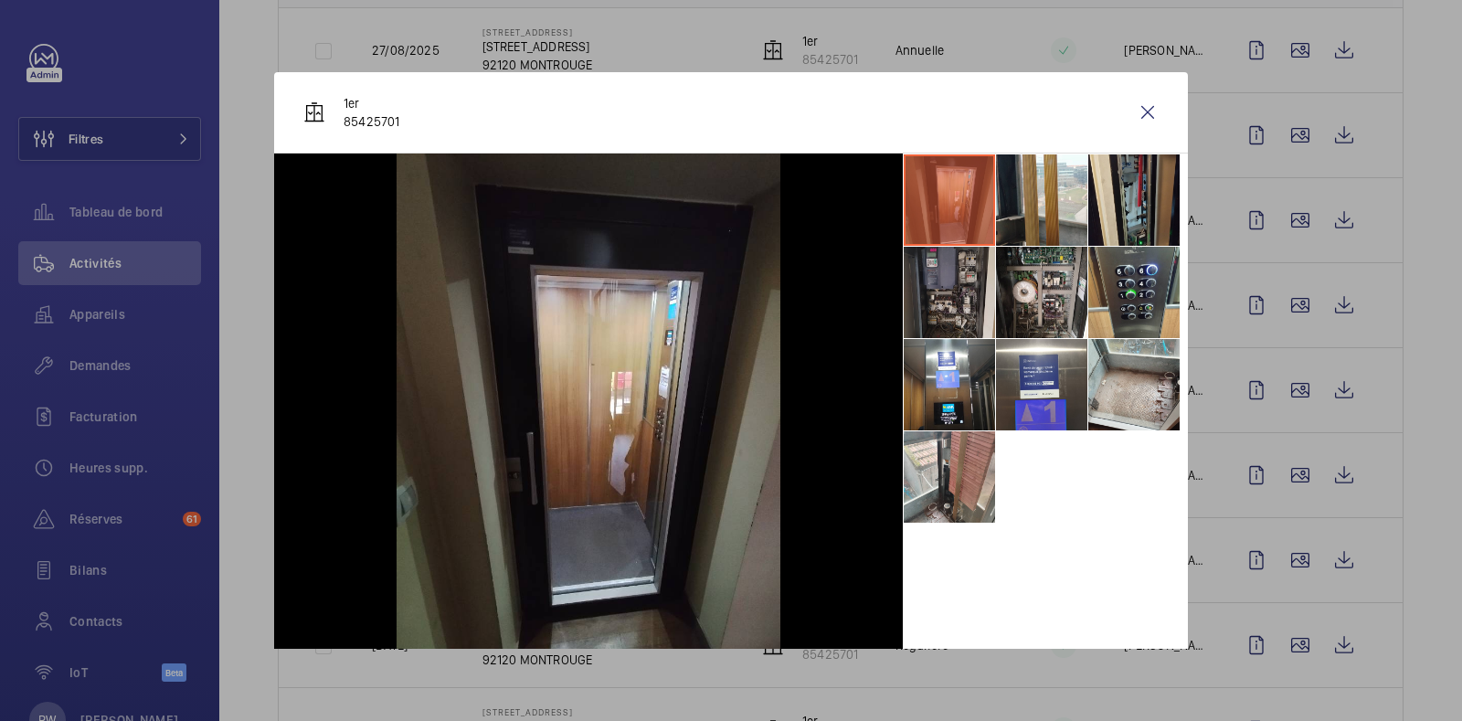
click at [941, 285] on li at bounding box center [949, 292] width 91 height 91
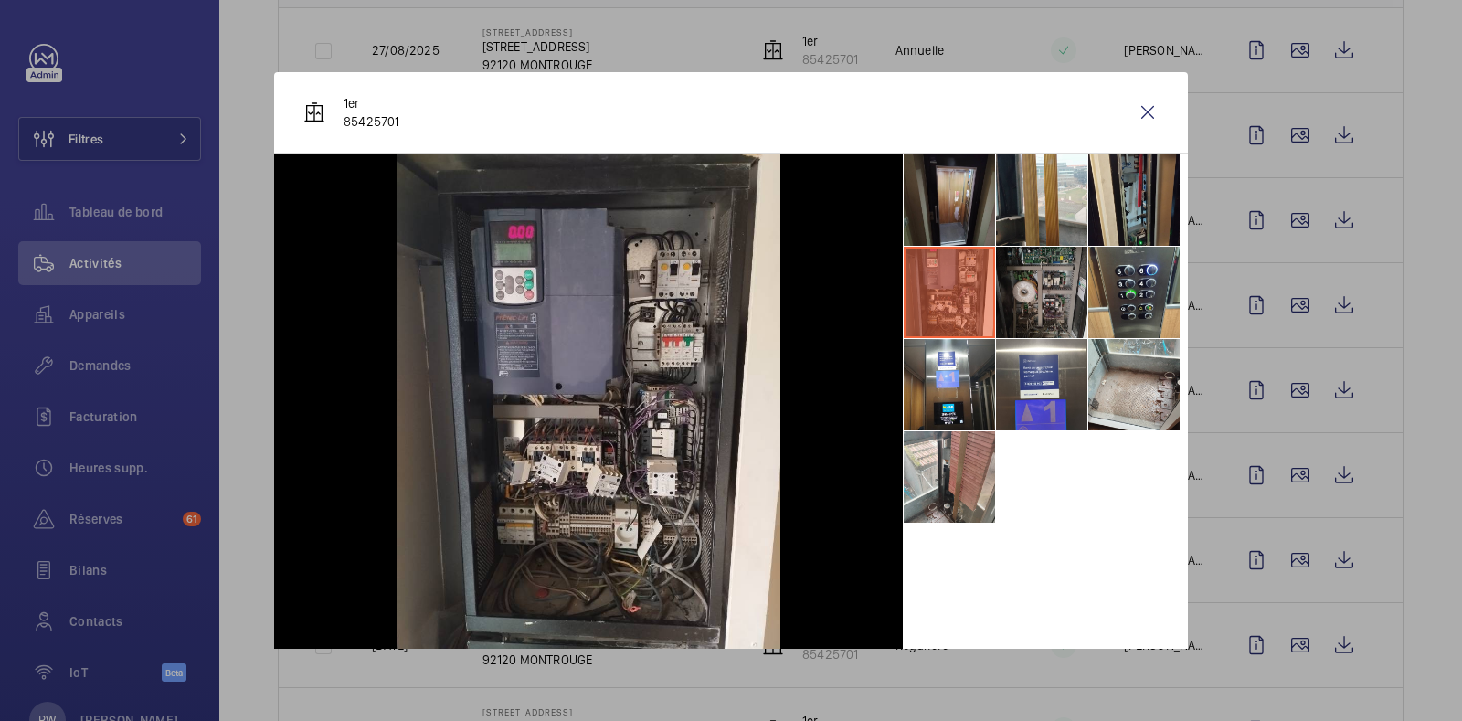
click at [1018, 293] on li at bounding box center [1041, 292] width 91 height 91
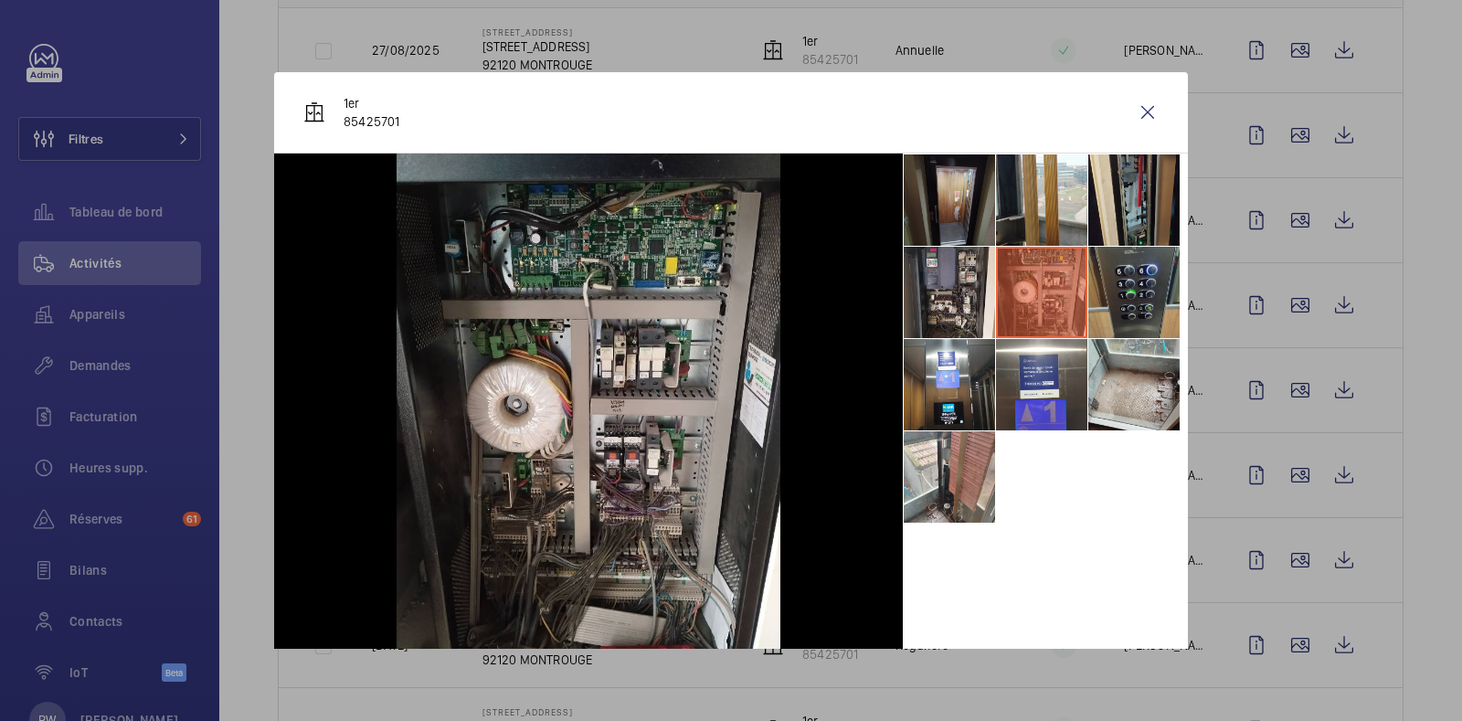
click at [1115, 307] on li at bounding box center [1133, 292] width 91 height 91
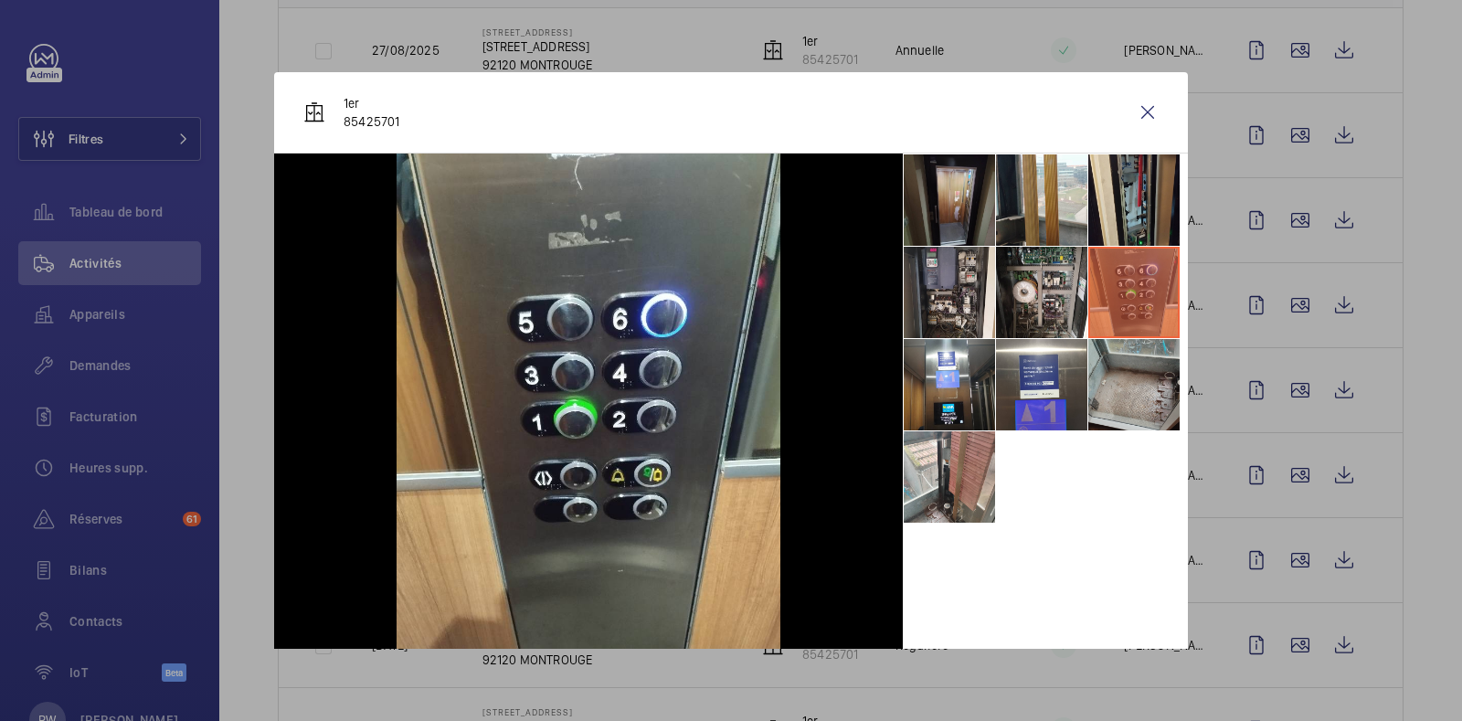
click at [1106, 404] on li at bounding box center [1133, 384] width 91 height 91
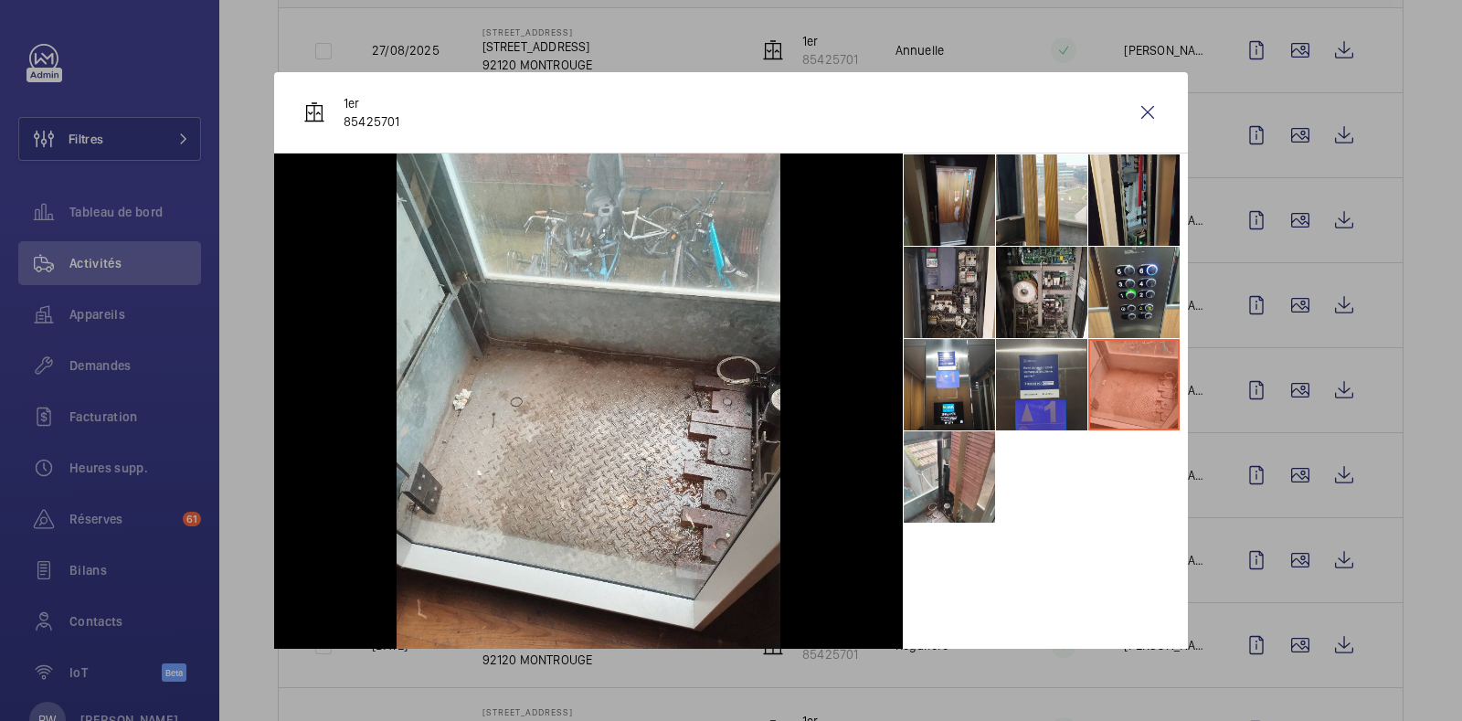
click at [1046, 399] on li at bounding box center [1041, 384] width 91 height 91
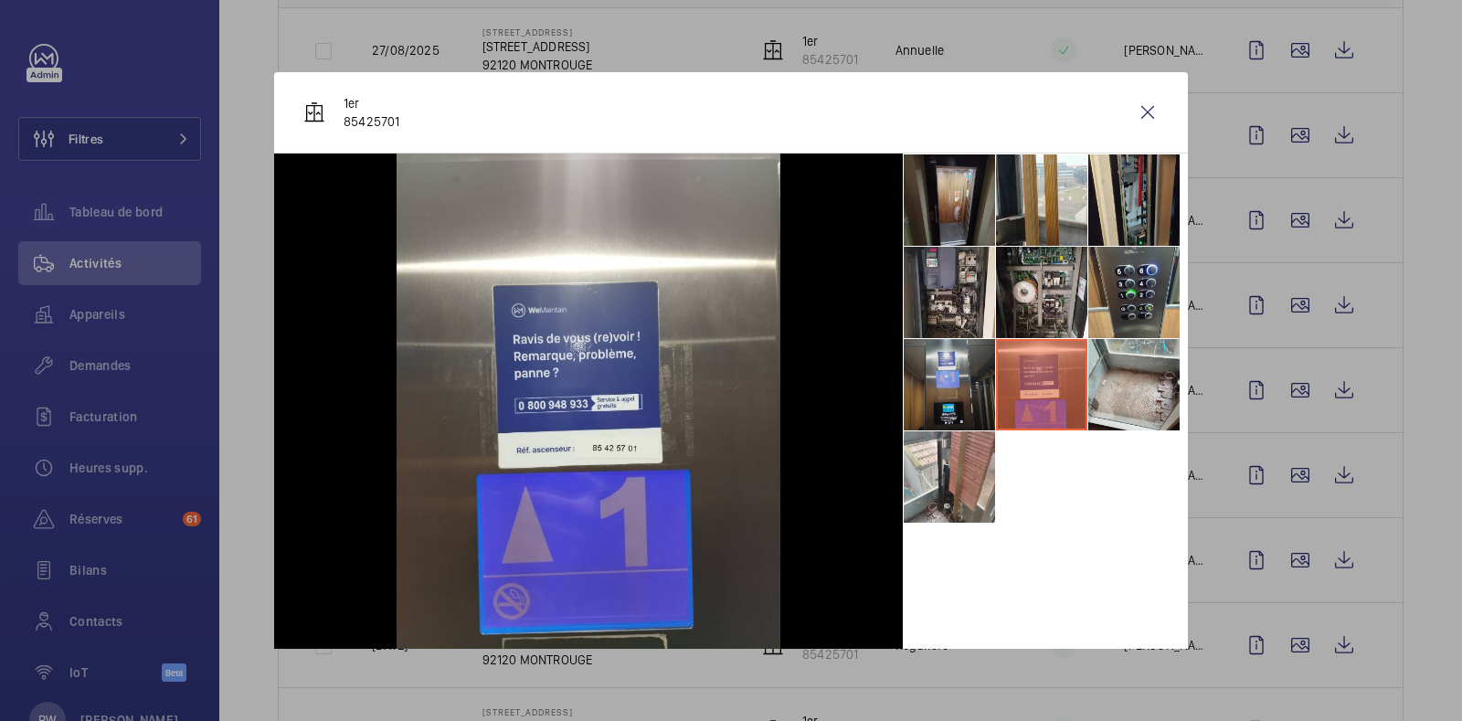
click at [939, 382] on li at bounding box center [949, 384] width 91 height 91
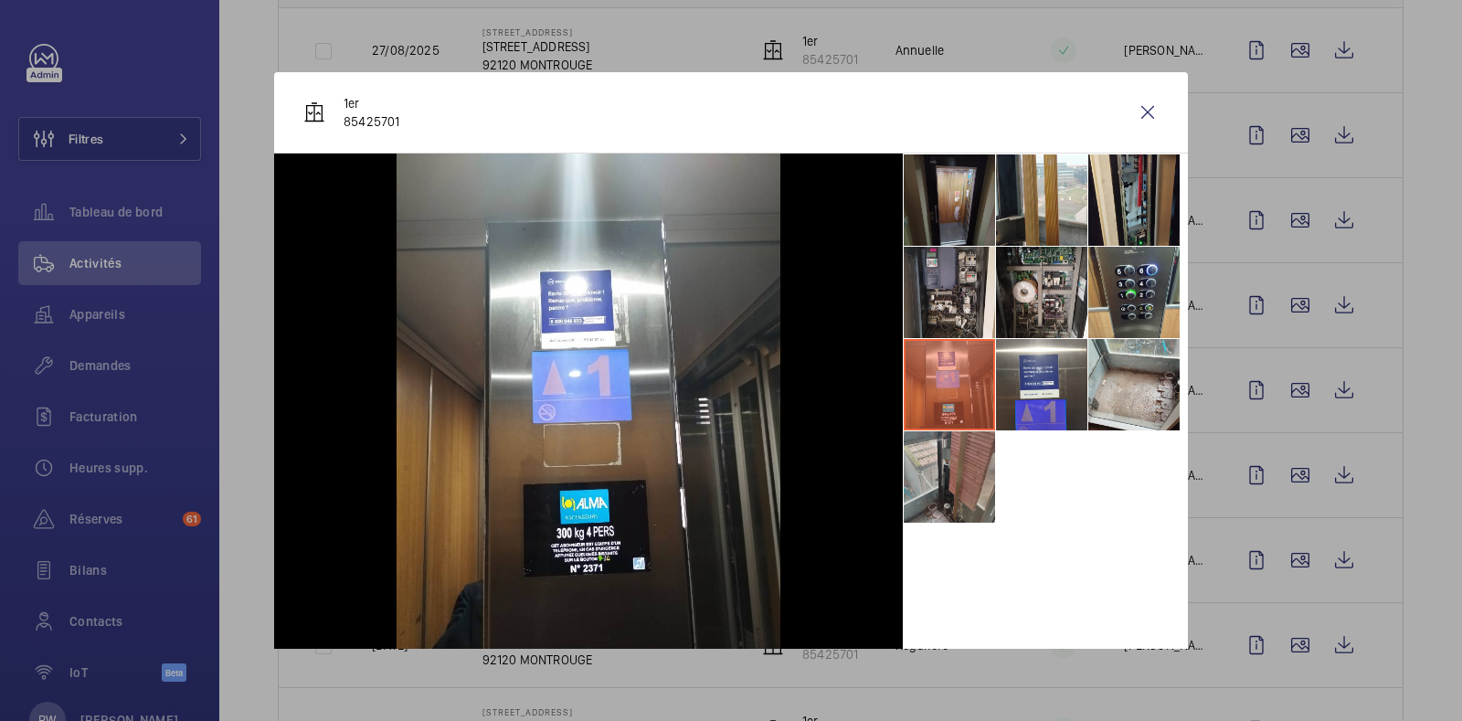
click at [928, 471] on li at bounding box center [949, 476] width 91 height 91
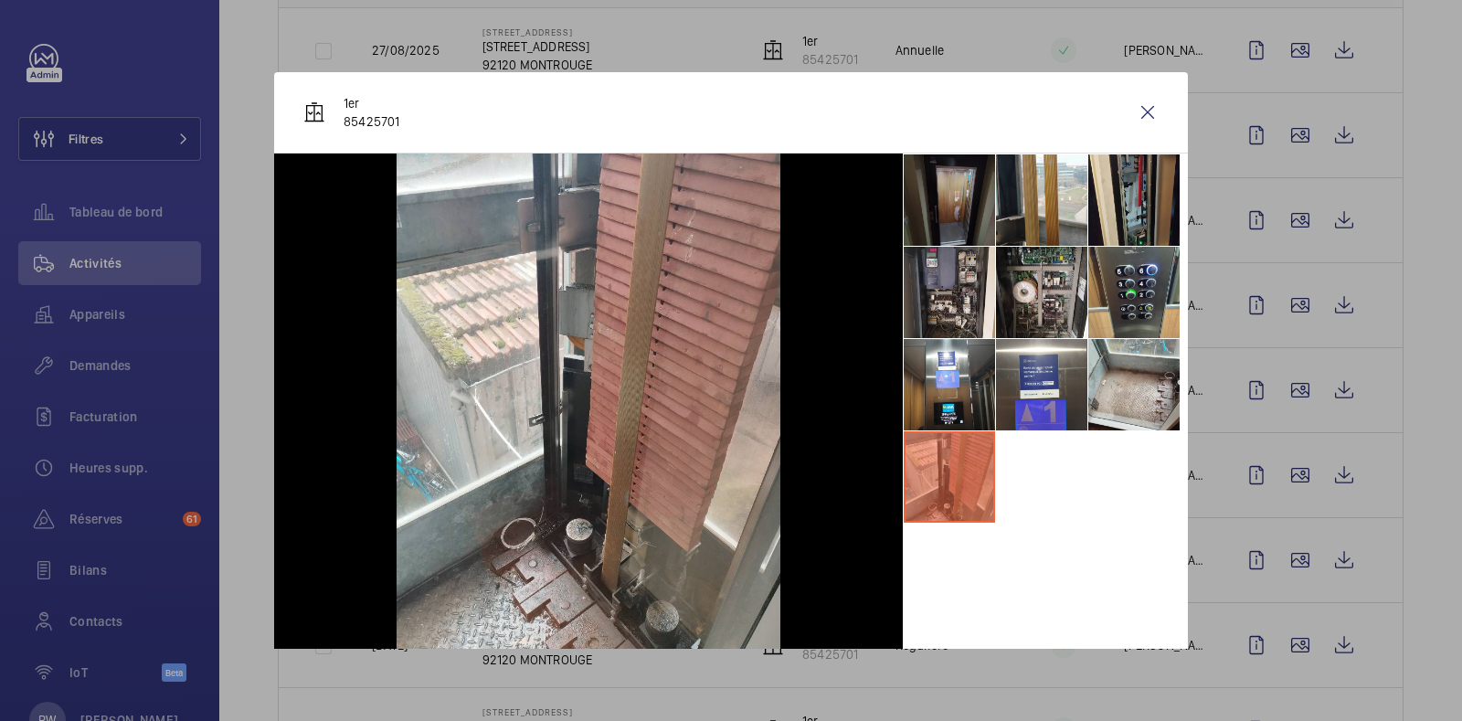
click at [950, 208] on li at bounding box center [949, 199] width 91 height 91
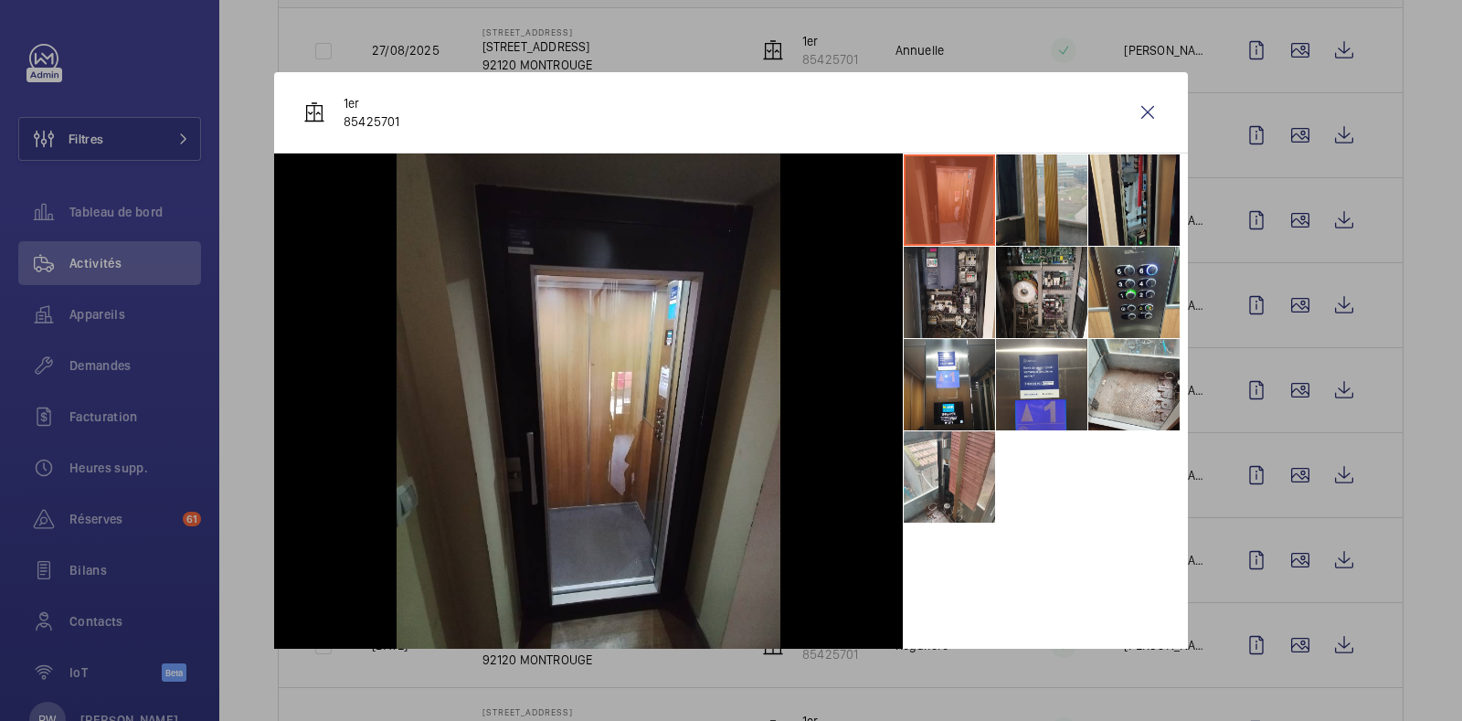
click at [1027, 203] on li at bounding box center [1041, 199] width 91 height 91
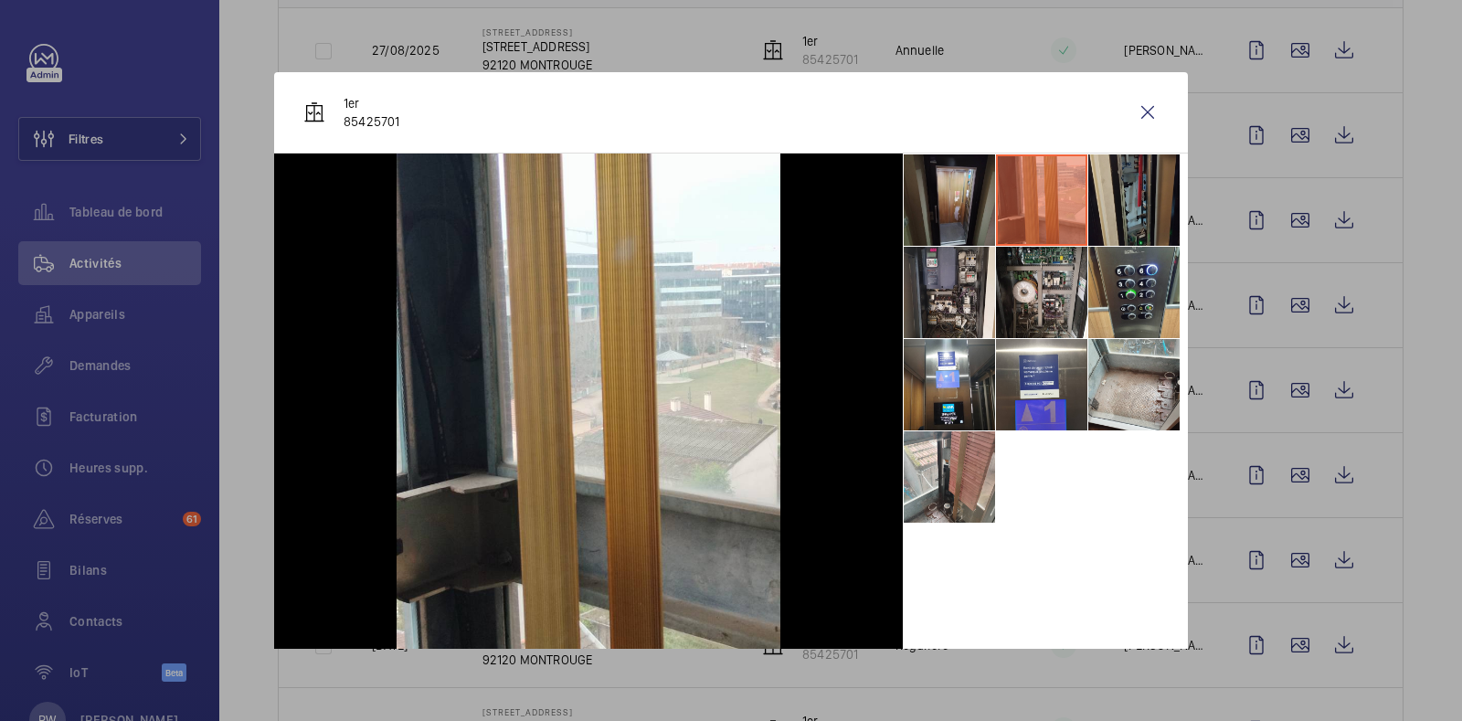
click at [1116, 196] on li at bounding box center [1133, 199] width 91 height 91
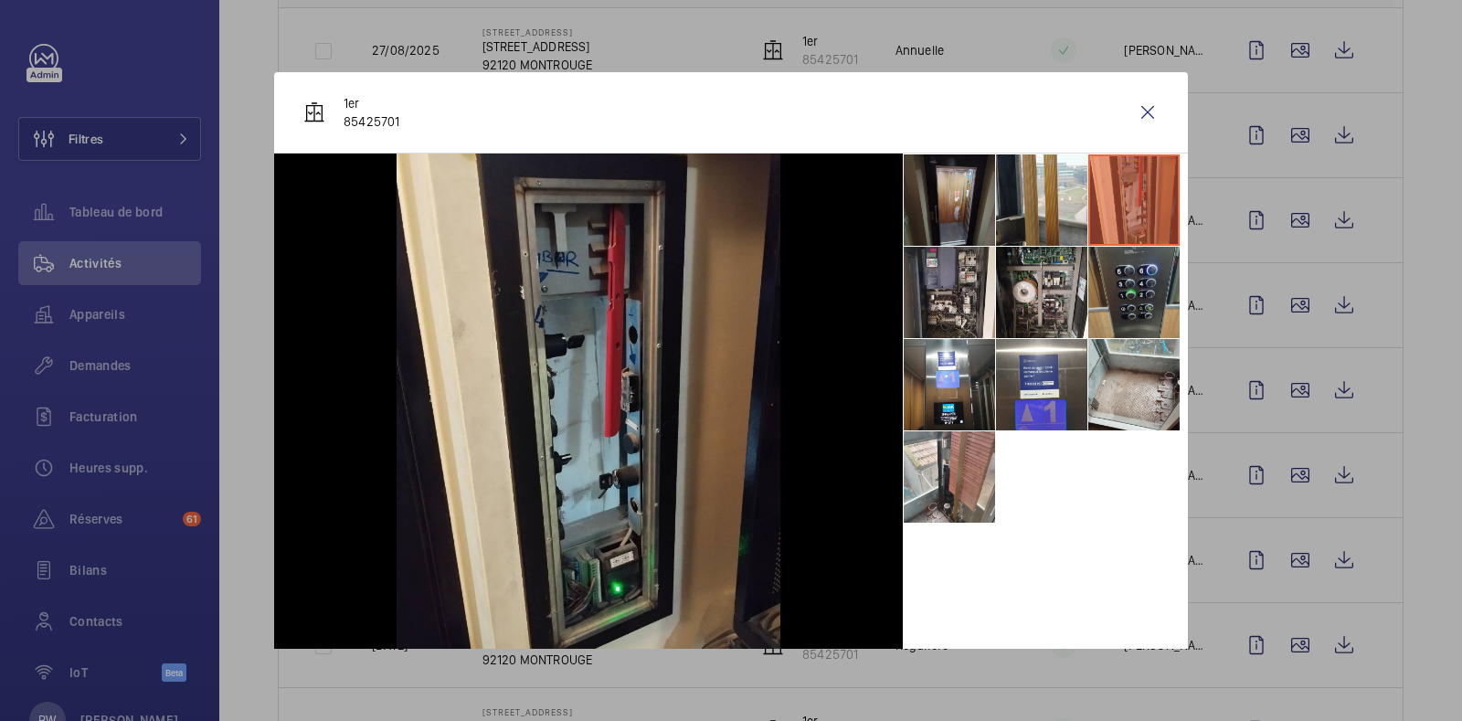
click at [1110, 287] on li at bounding box center [1133, 292] width 91 height 91
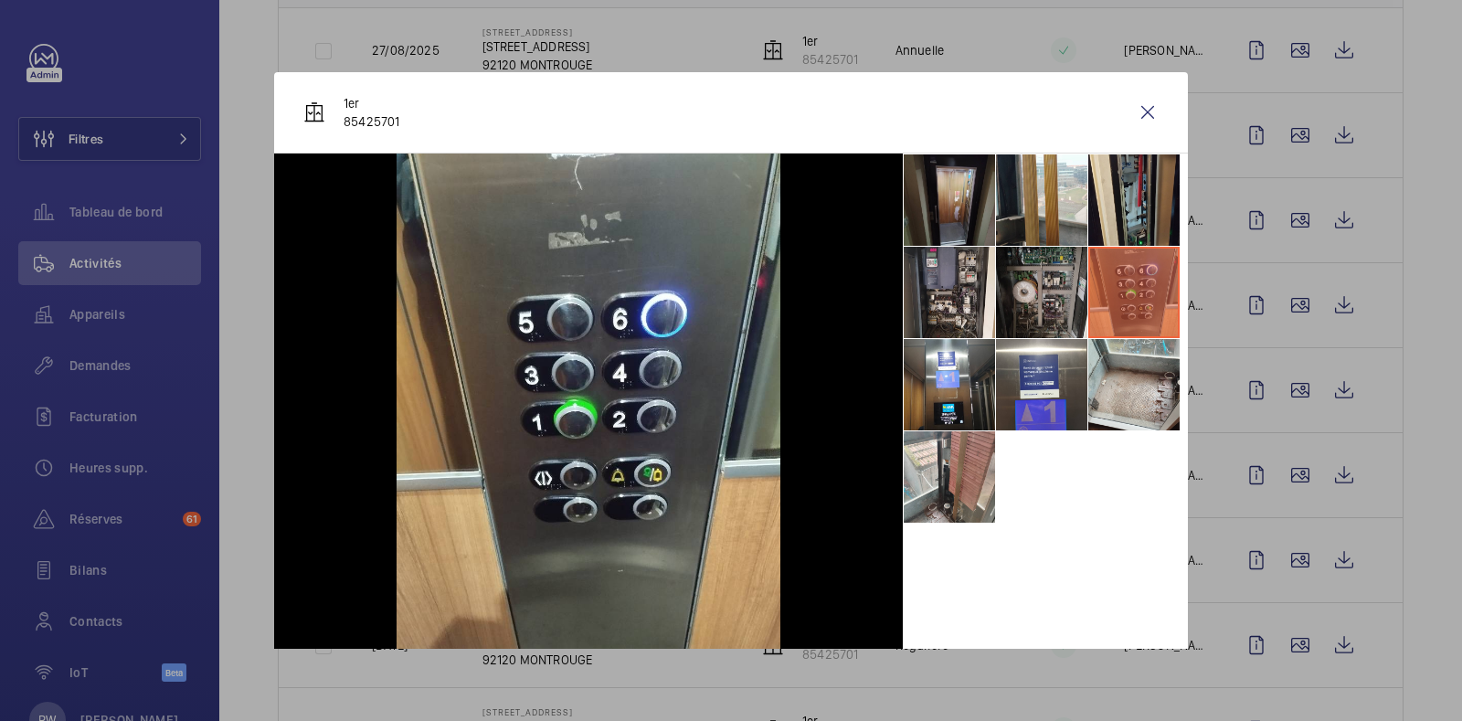
click at [1037, 291] on li at bounding box center [1041, 292] width 91 height 91
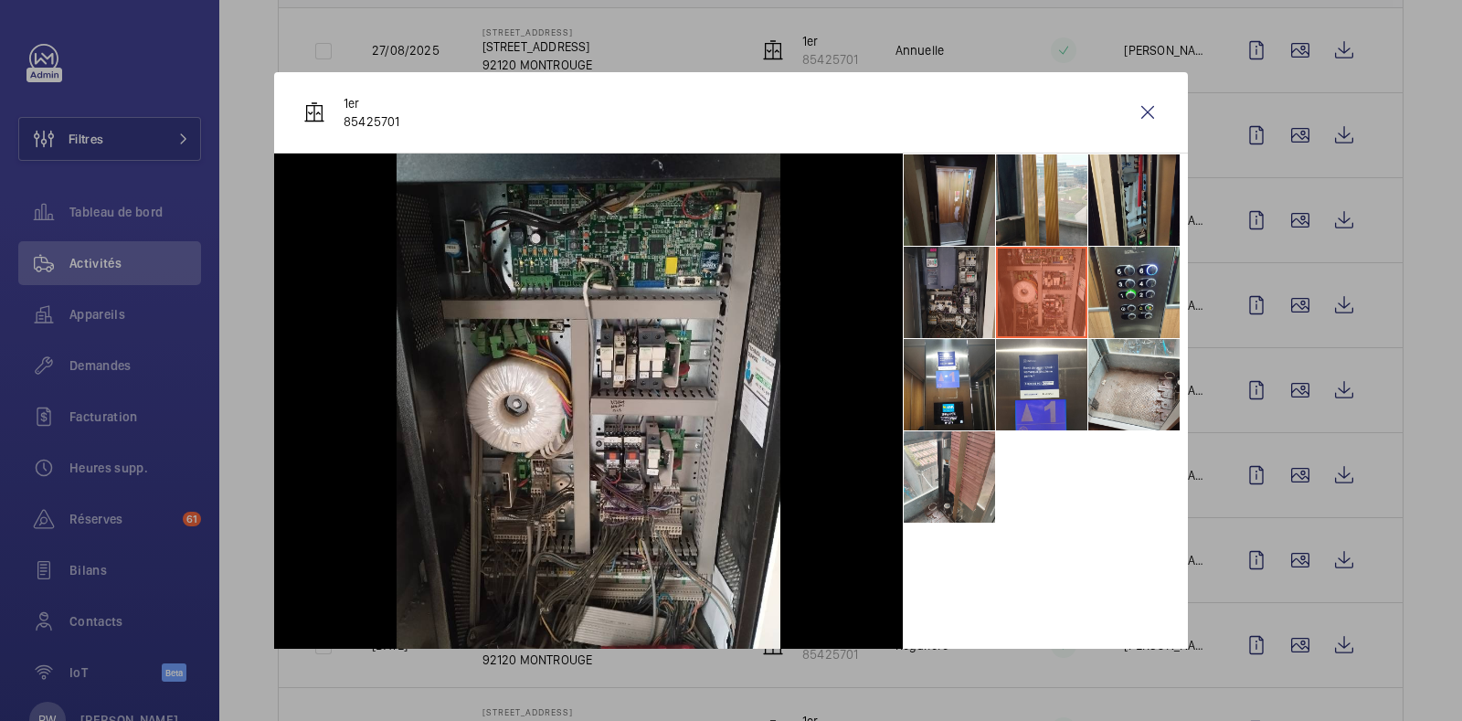
click at [932, 290] on li at bounding box center [949, 292] width 91 height 91
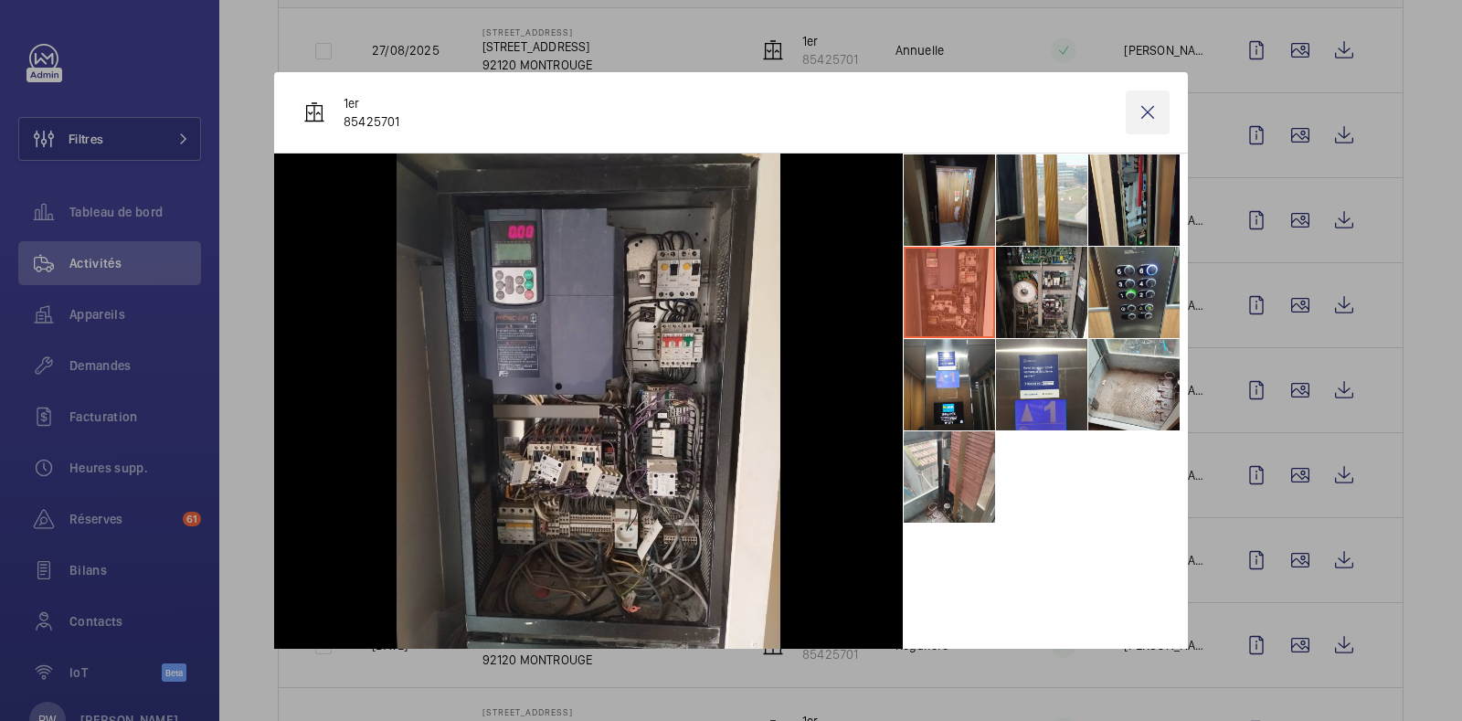
click at [1126, 122] on wm-front-icon-button at bounding box center [1148, 112] width 44 height 44
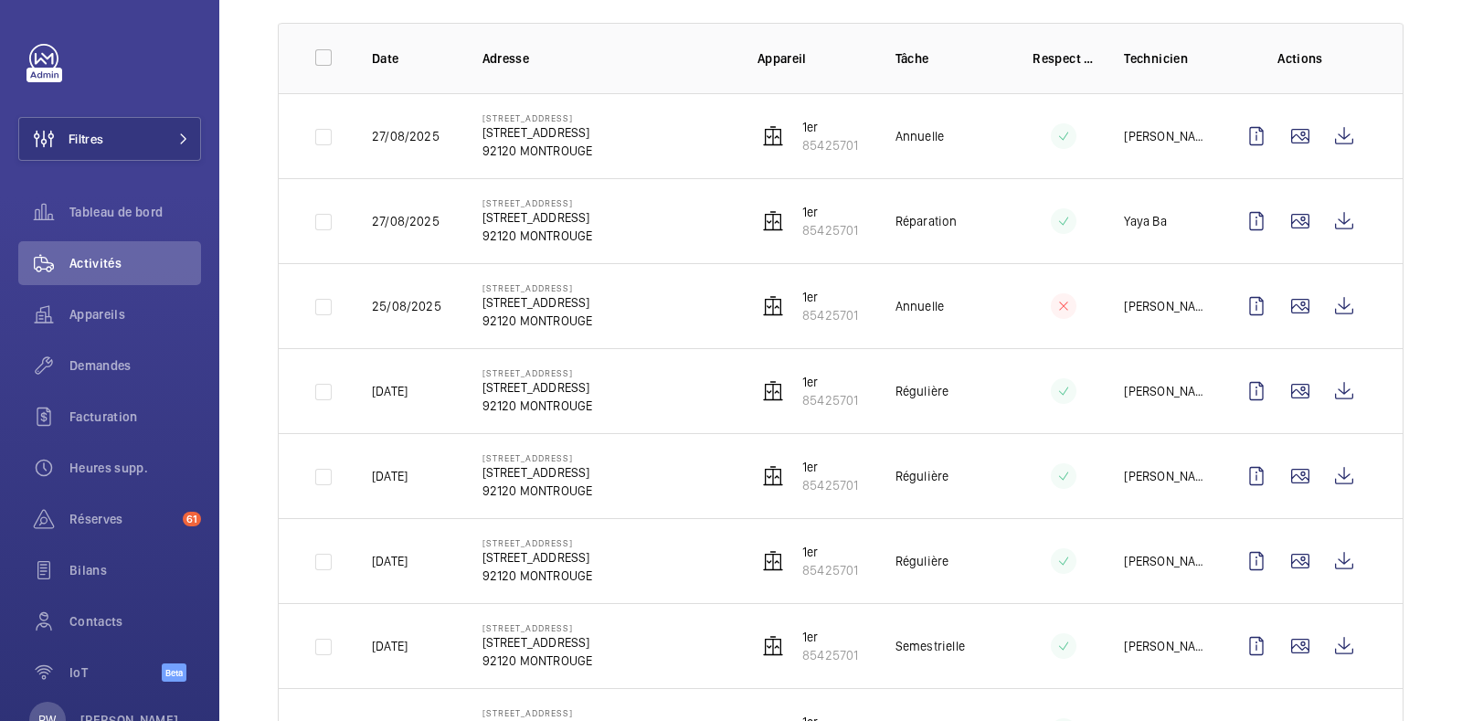
scroll to position [220, 0]
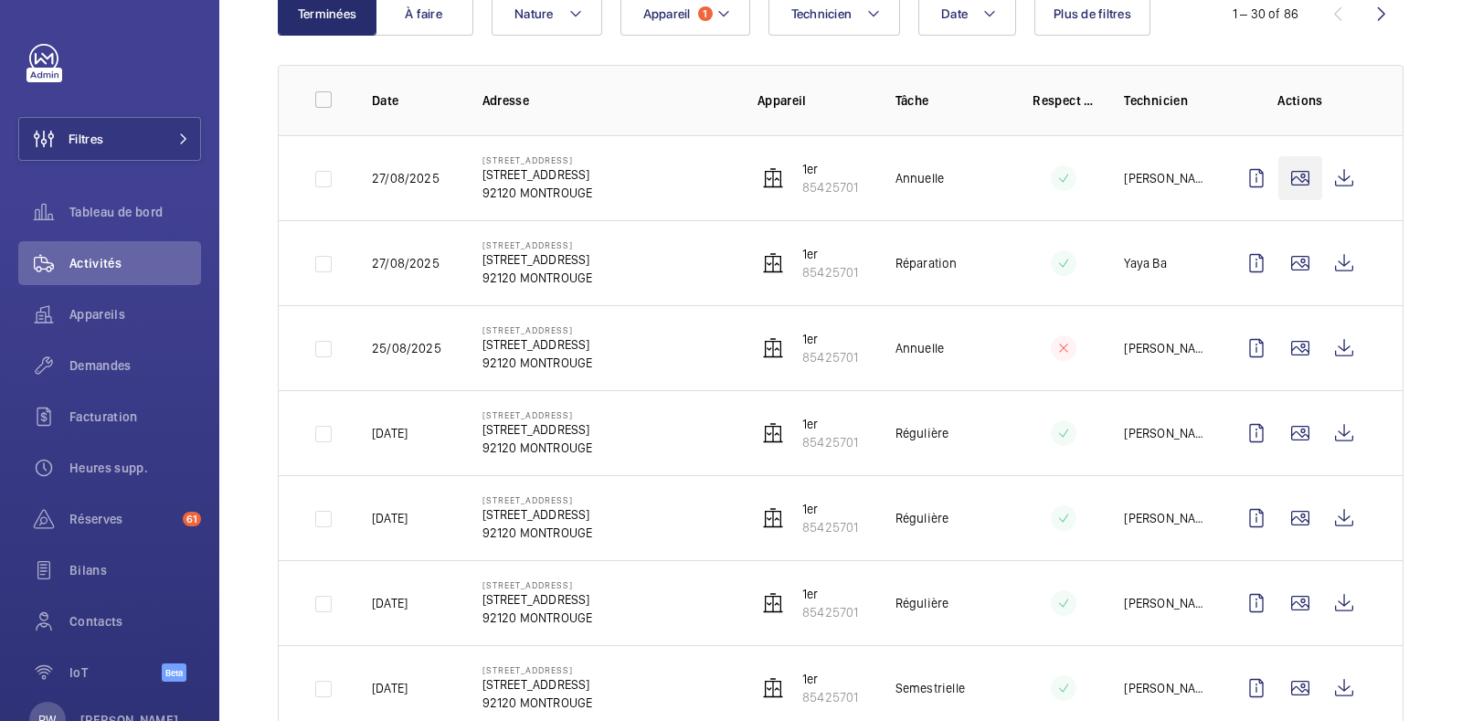
click at [1285, 180] on wm-front-icon-button at bounding box center [1300, 178] width 44 height 44
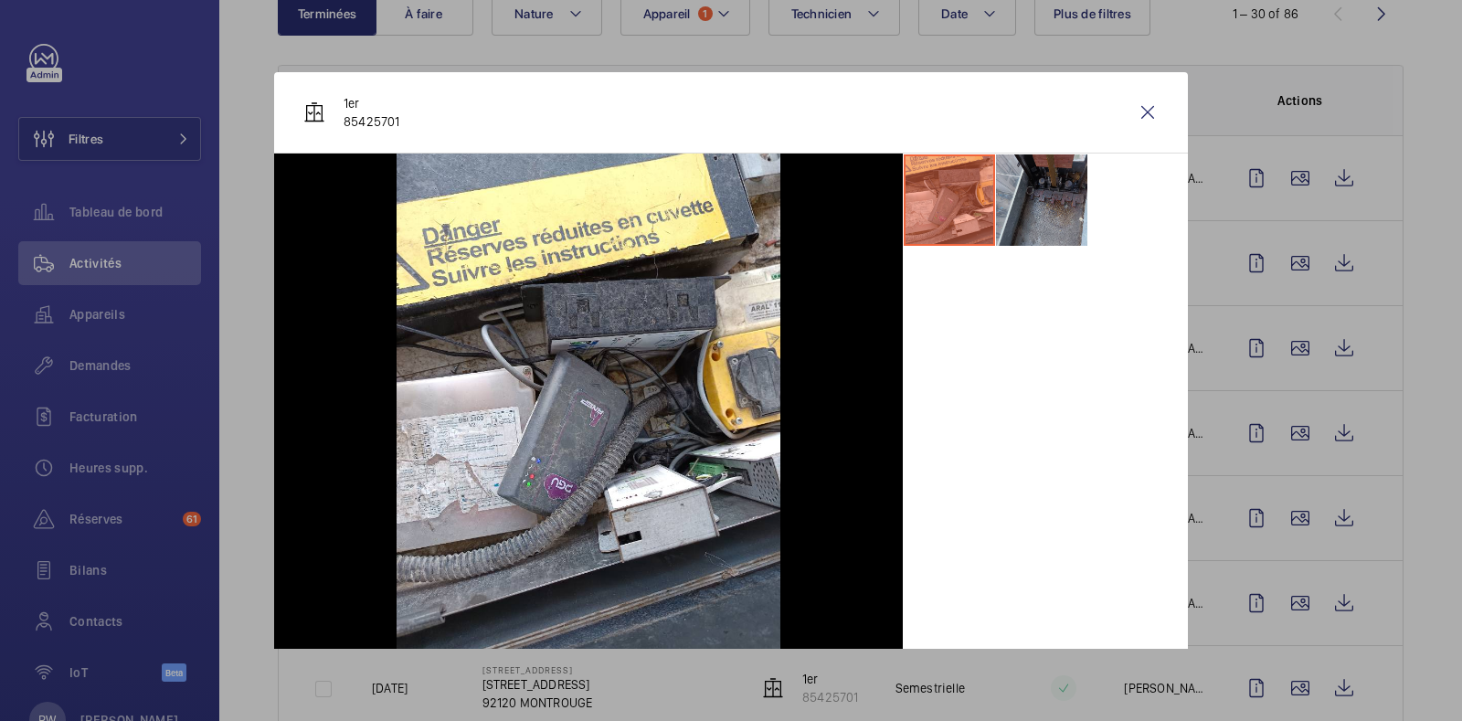
click at [1021, 197] on li at bounding box center [1041, 199] width 91 height 91
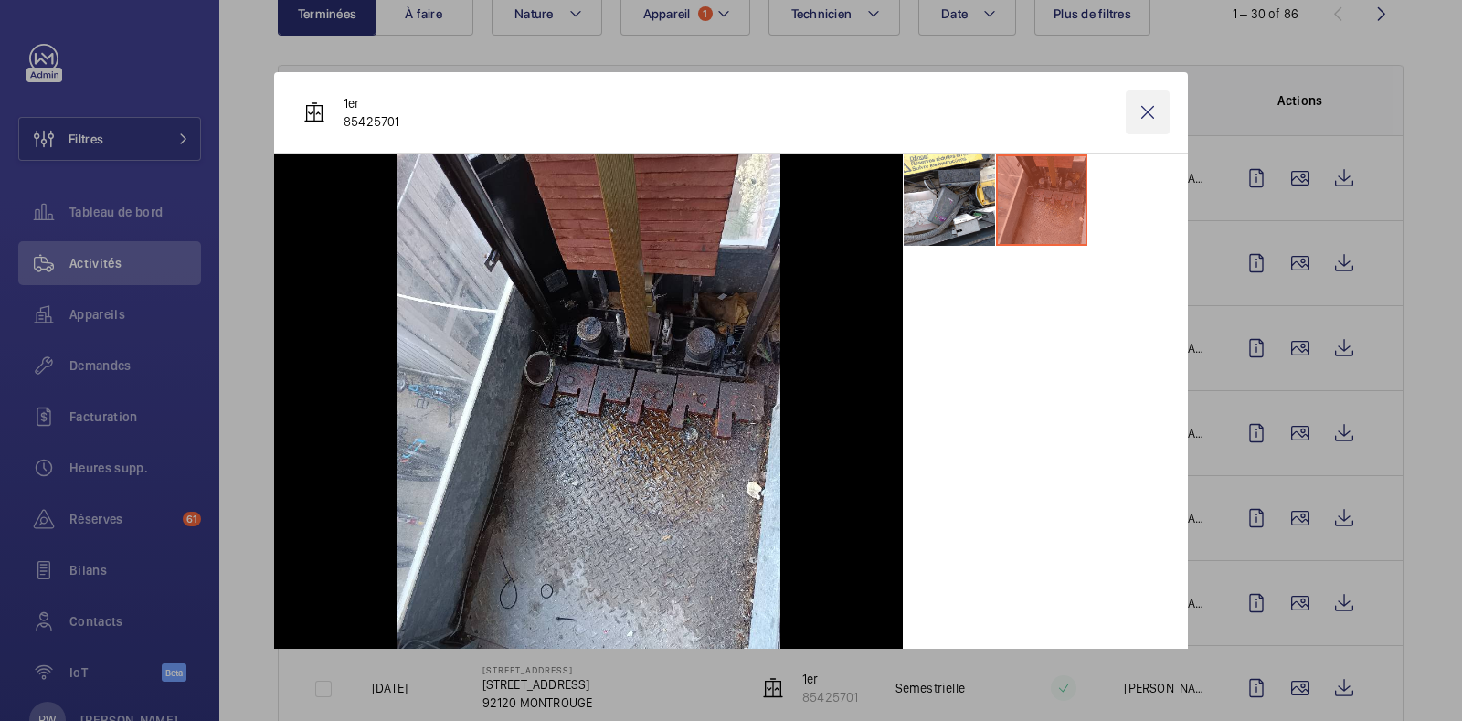
click at [1136, 113] on wm-front-icon-button at bounding box center [1148, 112] width 44 height 44
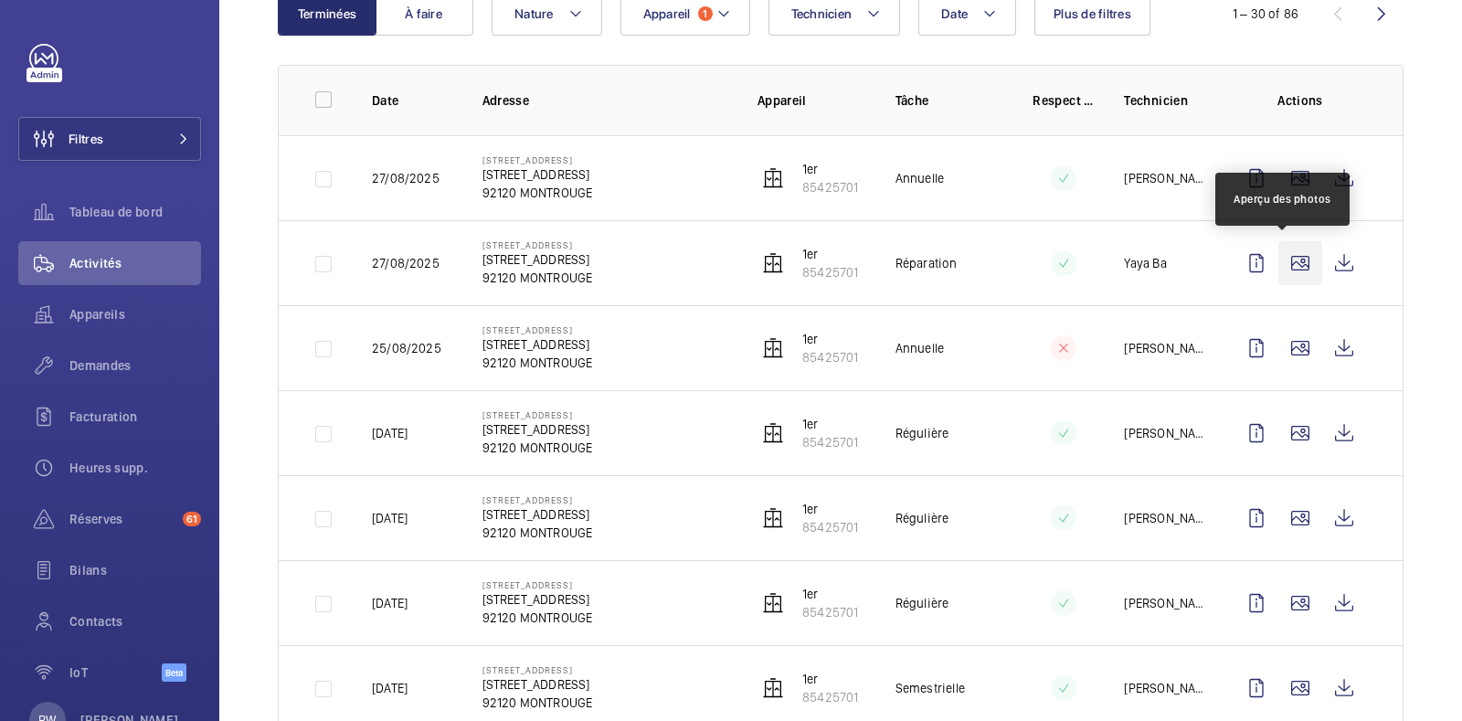
click at [1284, 270] on wm-front-icon-button at bounding box center [1300, 263] width 44 height 44
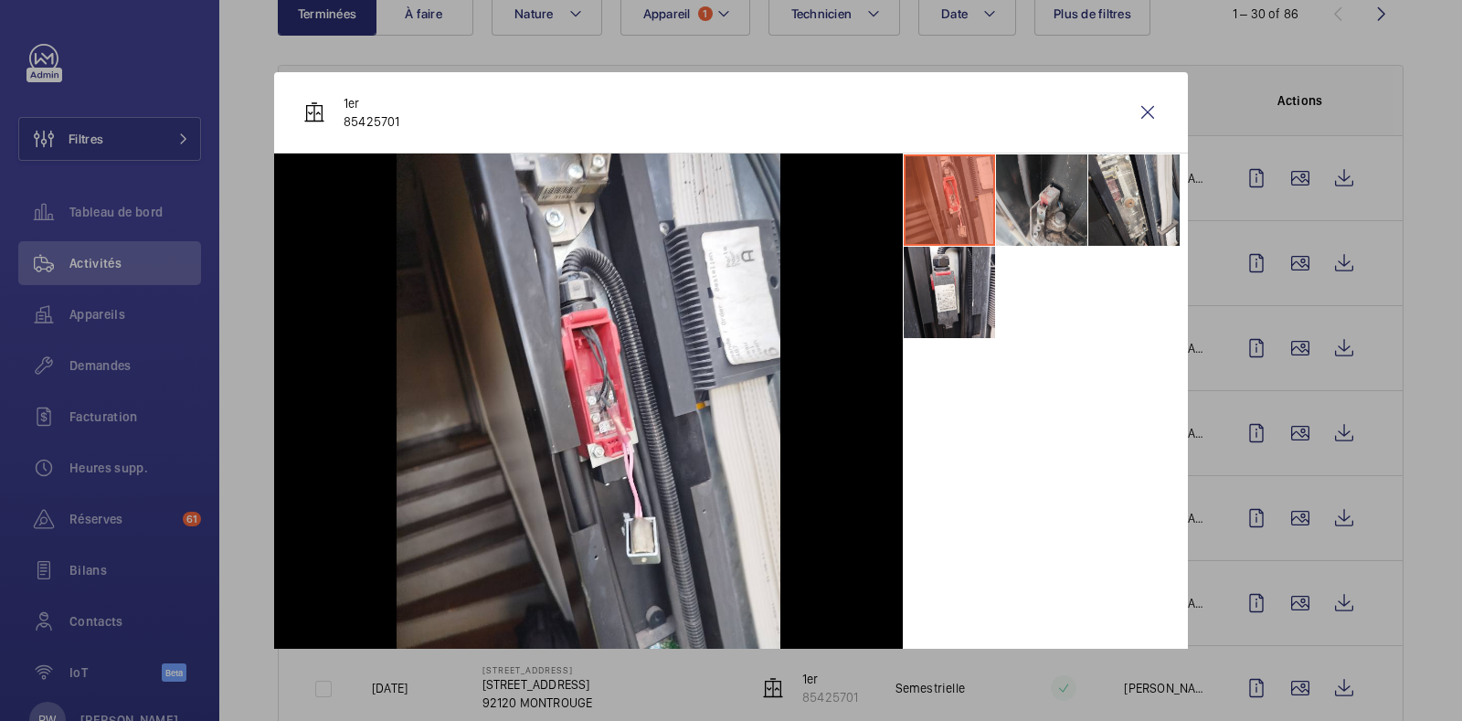
click at [1064, 207] on li at bounding box center [1041, 199] width 91 height 91
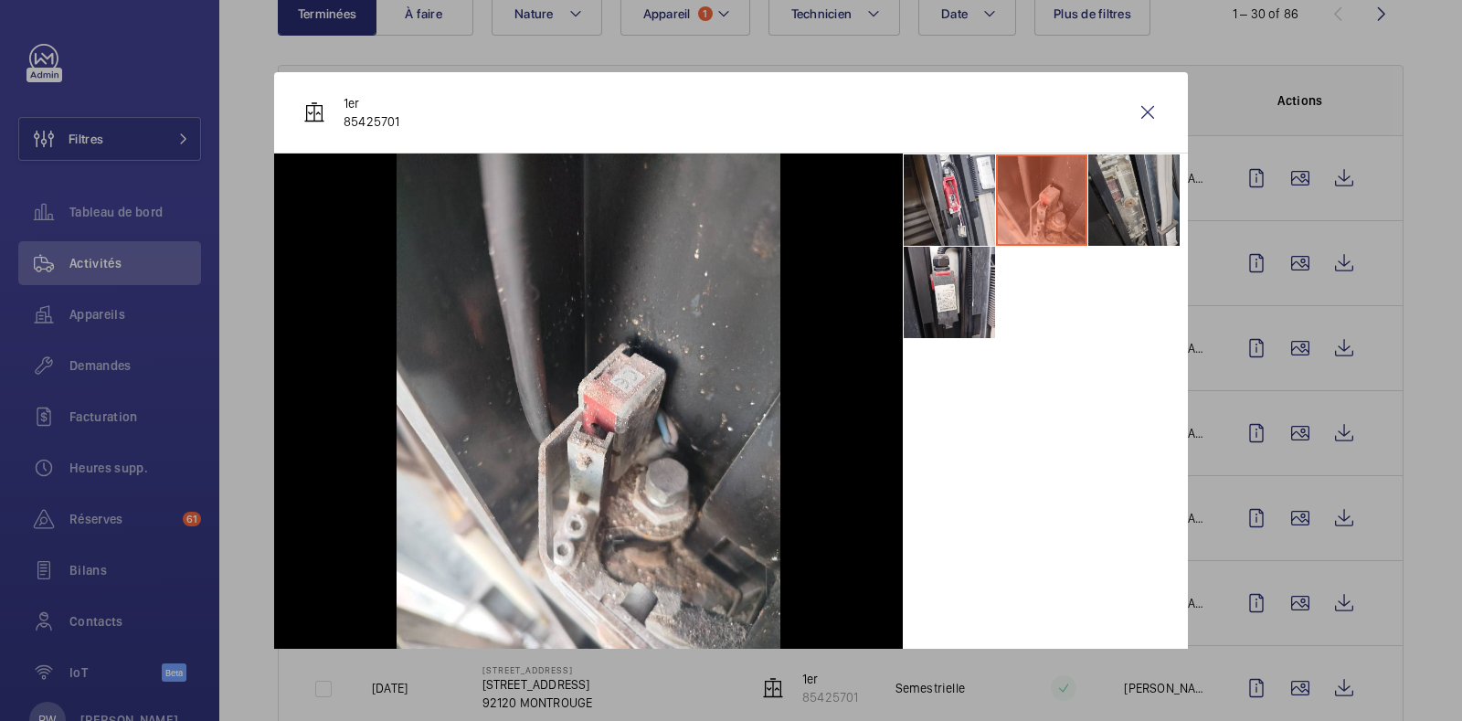
click at [1124, 210] on li at bounding box center [1133, 199] width 91 height 91
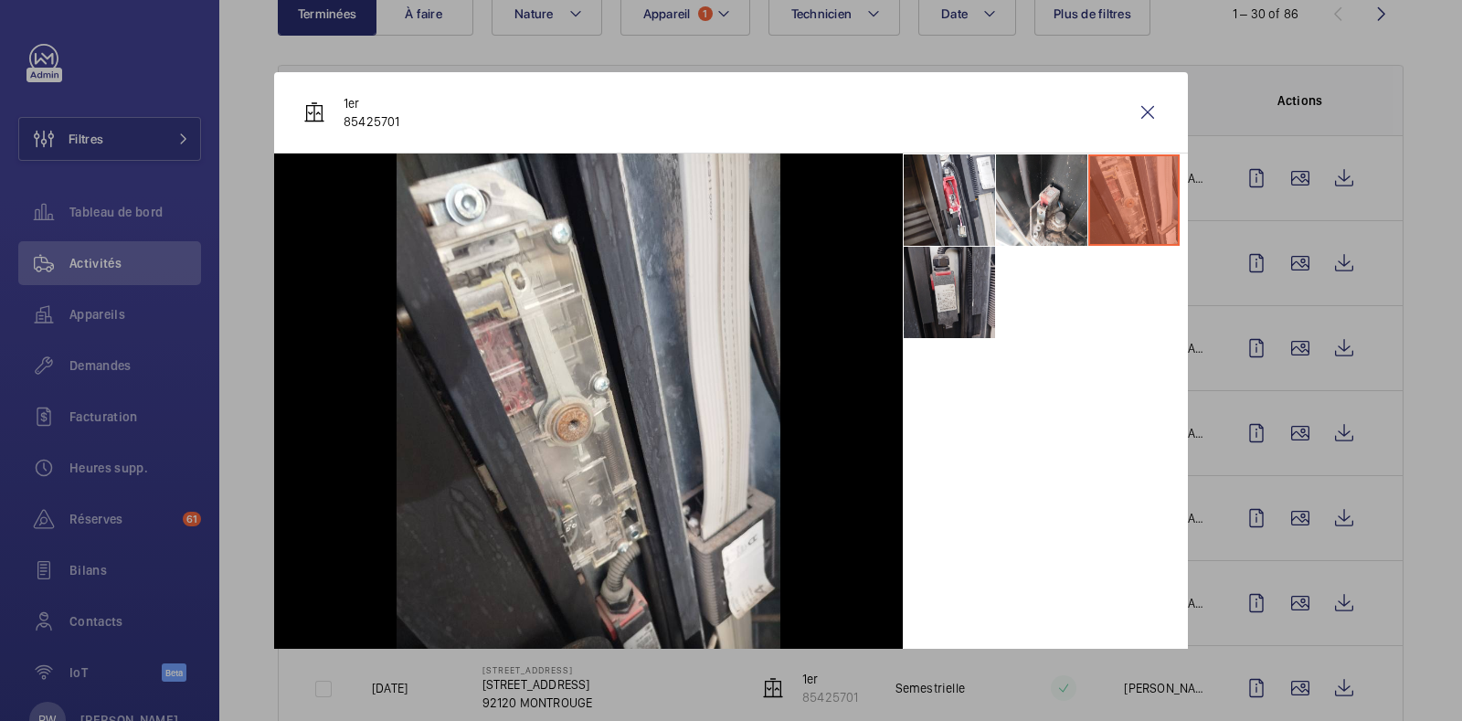
click at [926, 270] on li at bounding box center [949, 292] width 91 height 91
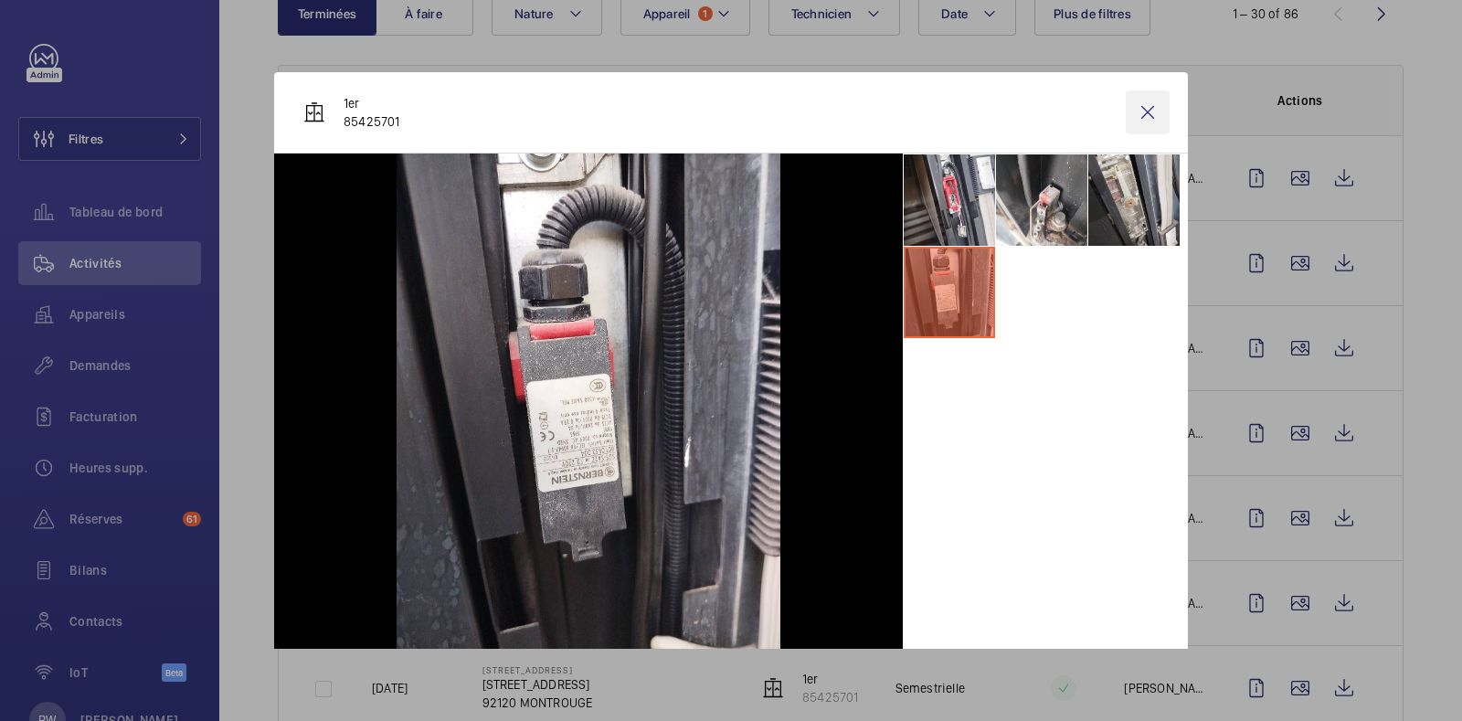
click at [1137, 102] on wm-front-icon-button at bounding box center [1148, 112] width 44 height 44
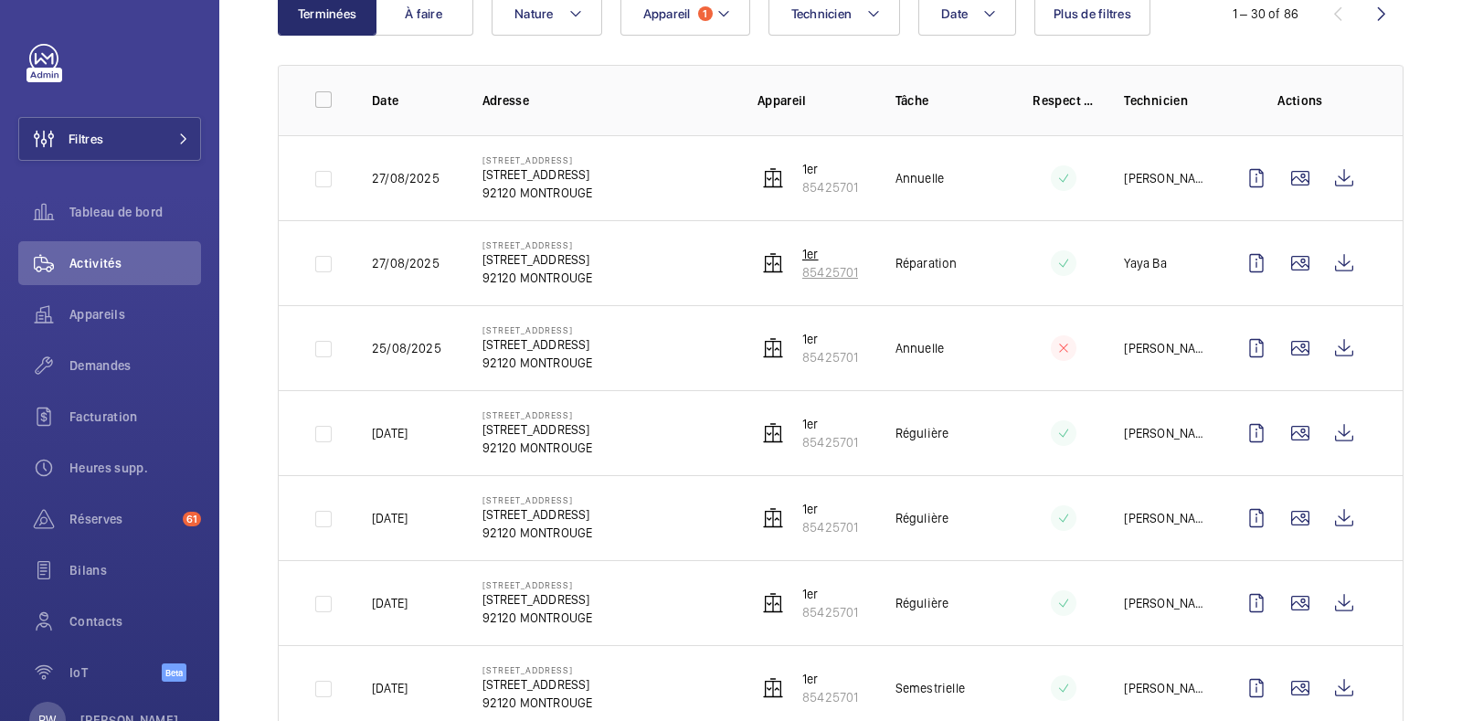
scroll to position [252, 0]
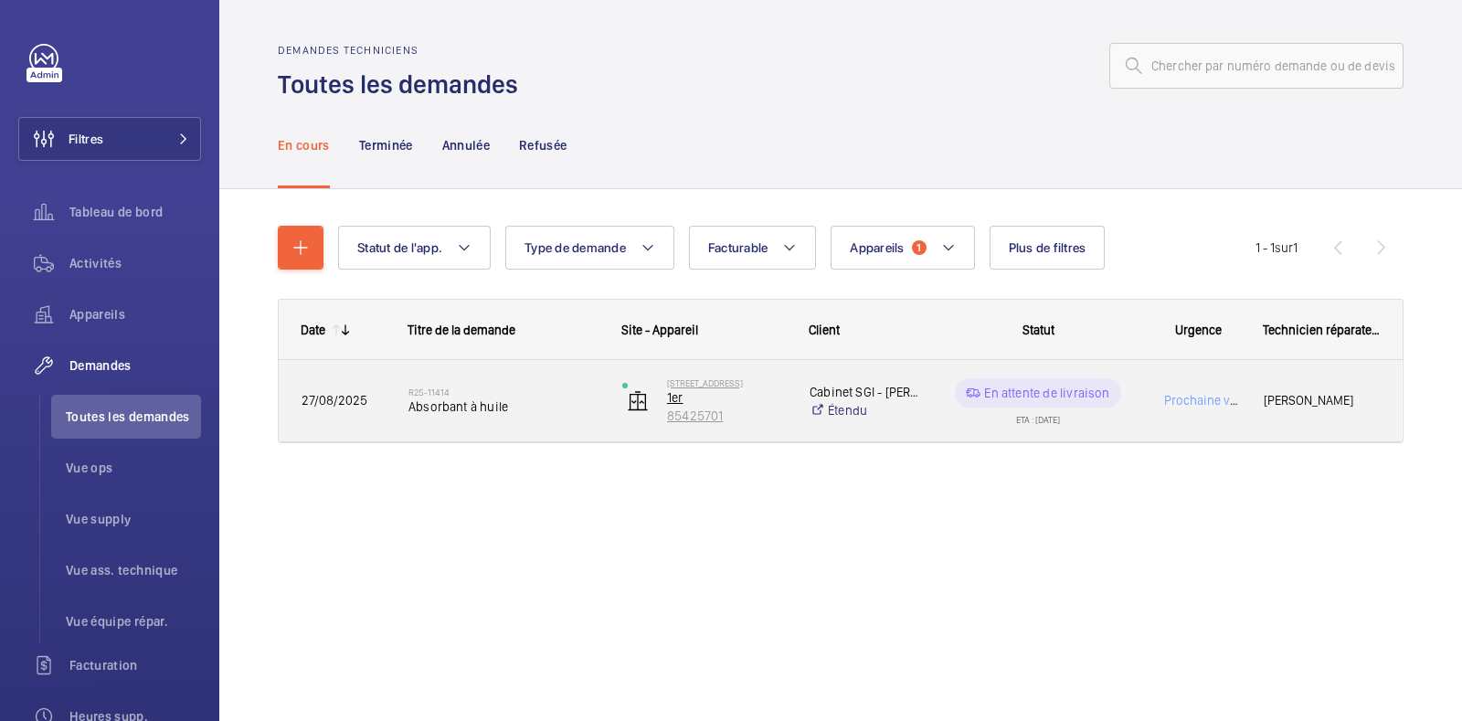
drag, startPoint x: 749, startPoint y: 421, endPoint x: 681, endPoint y: 414, distance: 68.9
click at [681, 414] on p "85425701" at bounding box center [726, 416] width 119 height 18
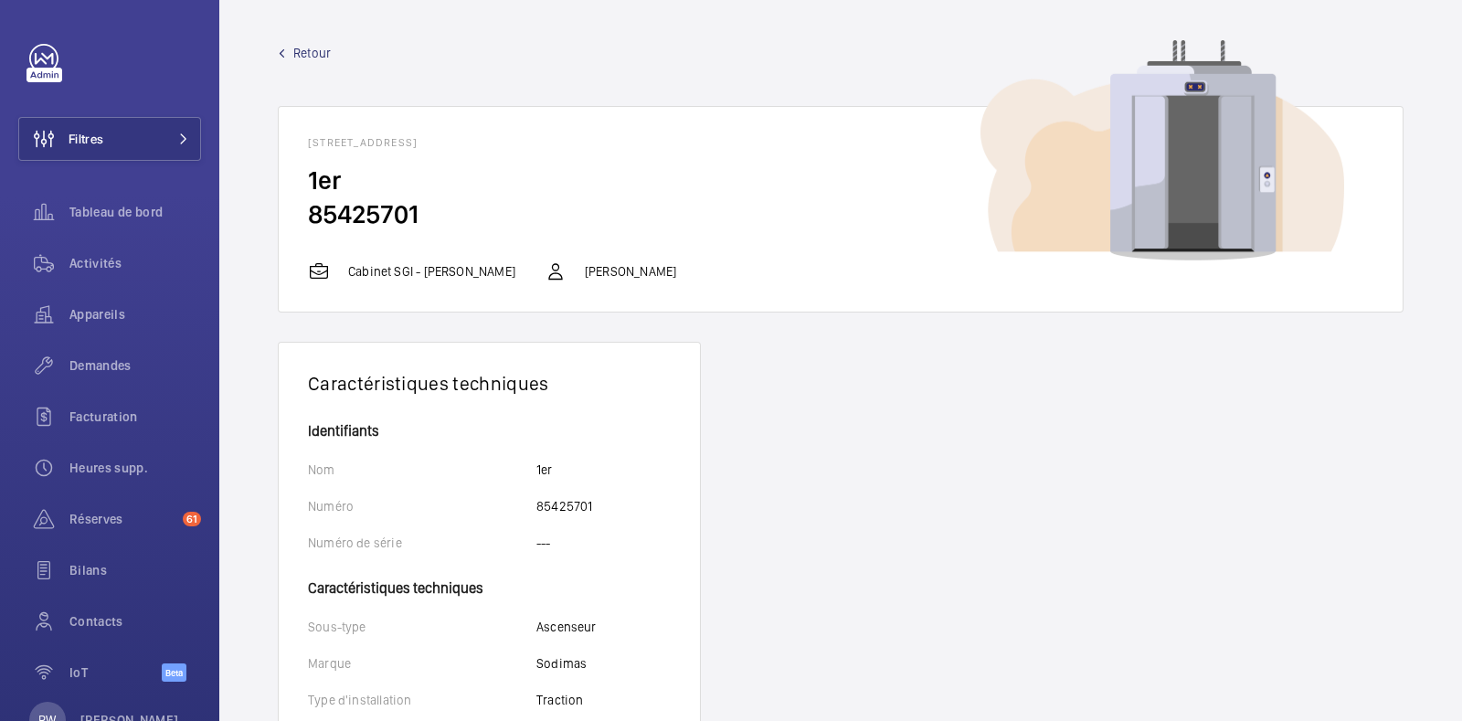
click at [348, 221] on h2 "85425701" at bounding box center [840, 214] width 1065 height 34
copy h2 "85425701"
drag, startPoint x: 287, startPoint y: 136, endPoint x: 352, endPoint y: 134, distance: 64.9
click at [352, 134] on wm-front-card-header "[STREET_ADDRESS]" at bounding box center [841, 135] width 1124 height 57
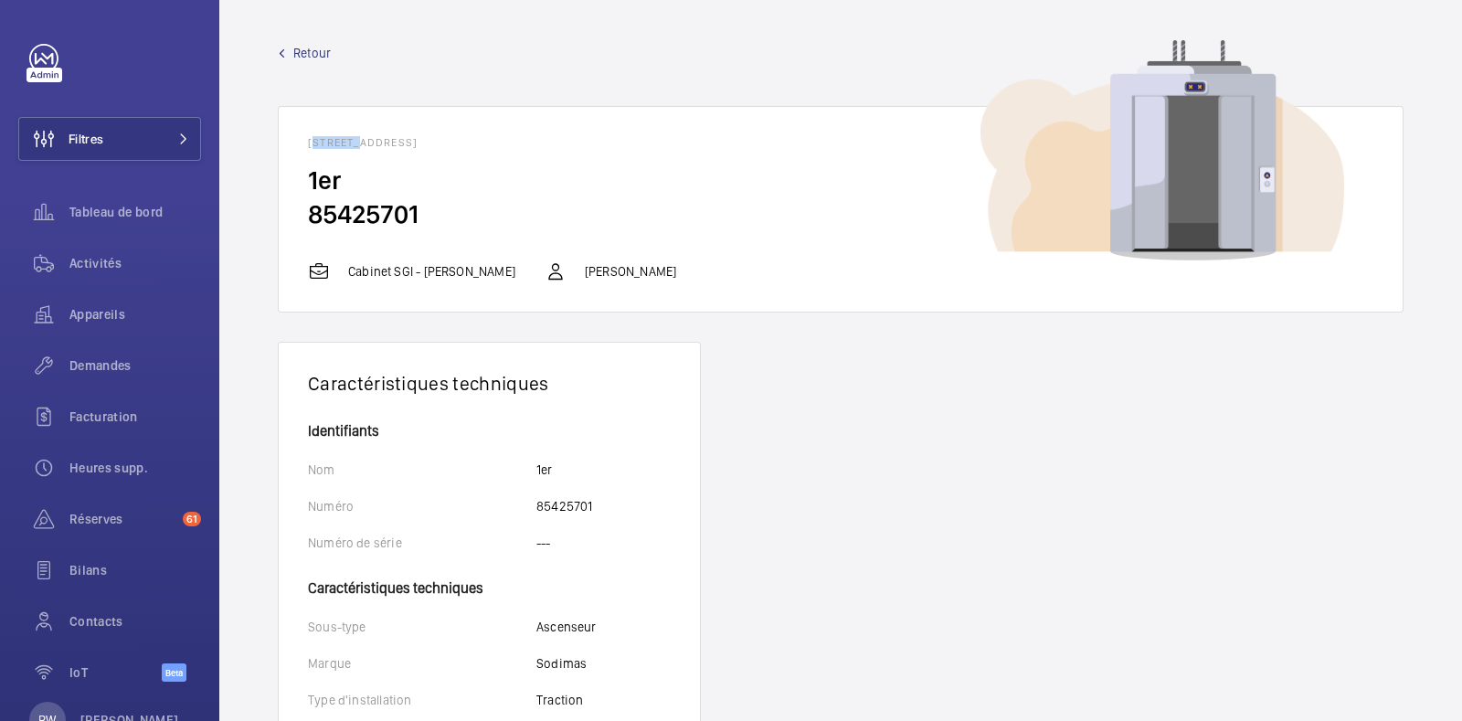
drag, startPoint x: 460, startPoint y: 137, endPoint x: 720, endPoint y: 146, distance: 260.5
click at [720, 146] on h1 "[STREET_ADDRESS]" at bounding box center [840, 142] width 1065 height 13
copy h1 "[STREET_ADDRESS]"
click at [54, 70] on div at bounding box center [44, 75] width 36 height 15
click at [37, 52] on link at bounding box center [43, 58] width 29 height 29
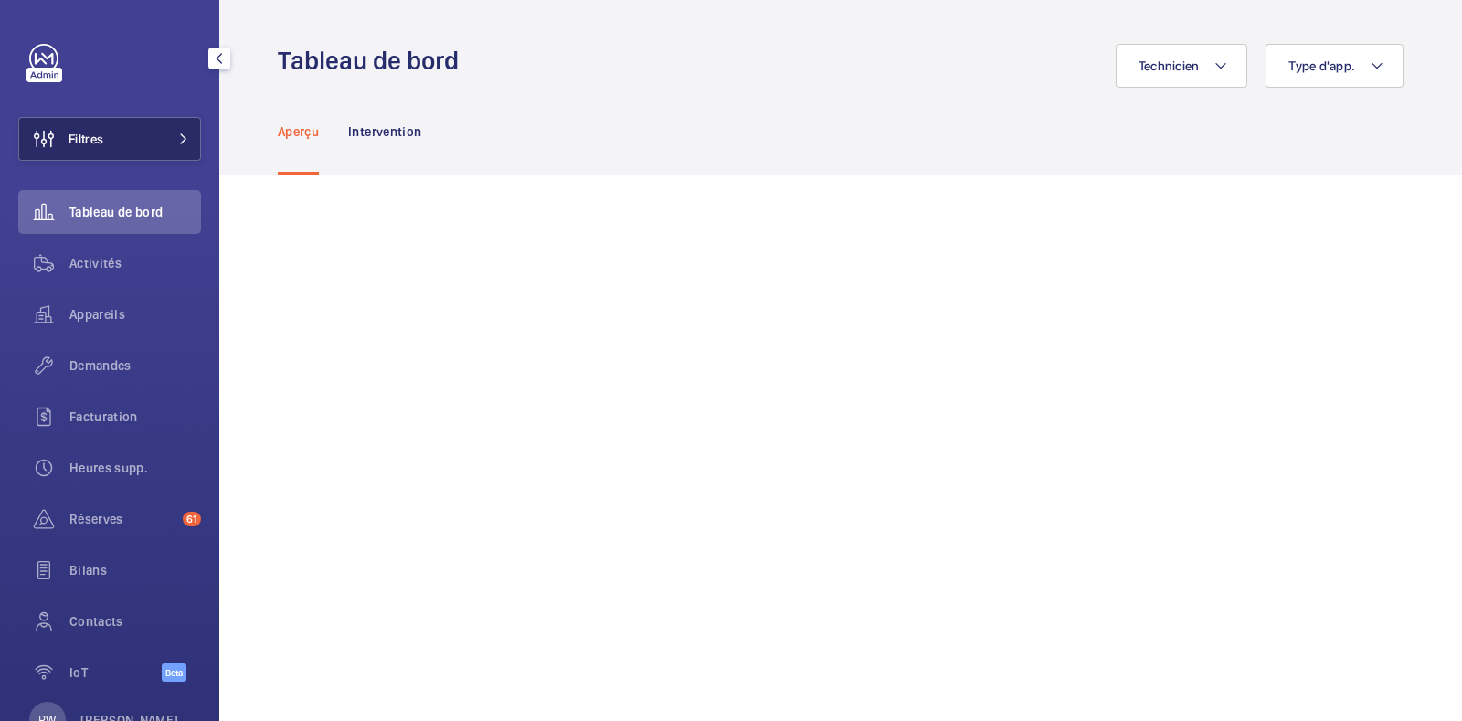
click at [105, 130] on button "Filtres" at bounding box center [109, 139] width 183 height 44
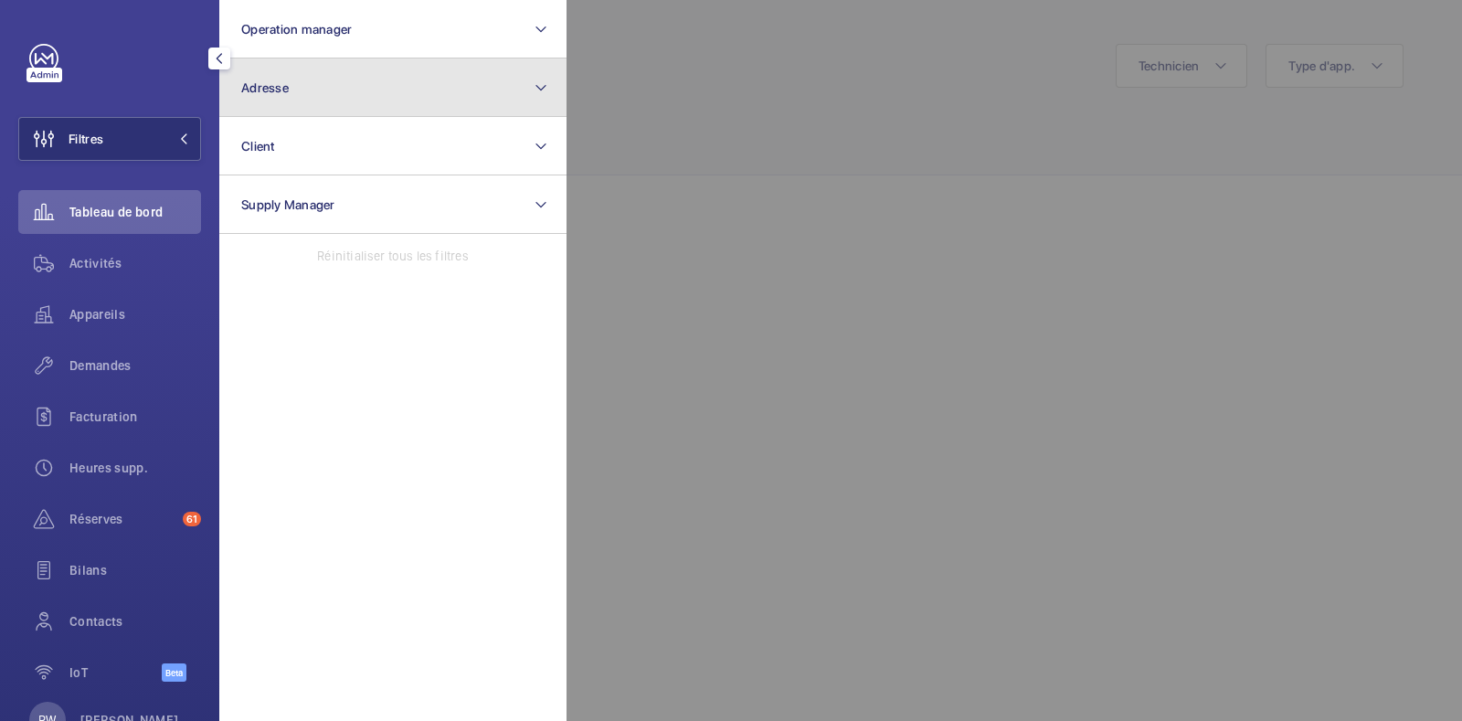
click at [260, 101] on button "Adresse" at bounding box center [392, 87] width 347 height 58
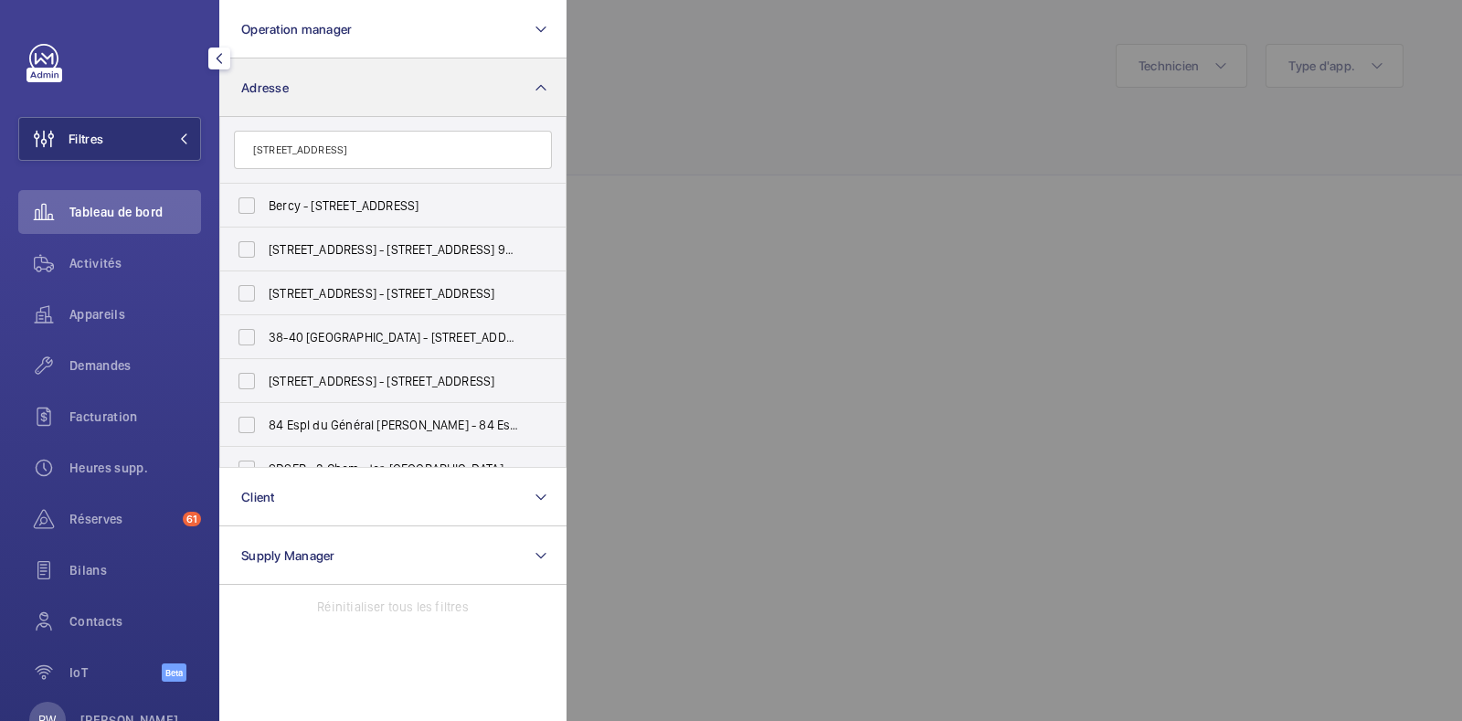
type input "[STREET_ADDRESS]"
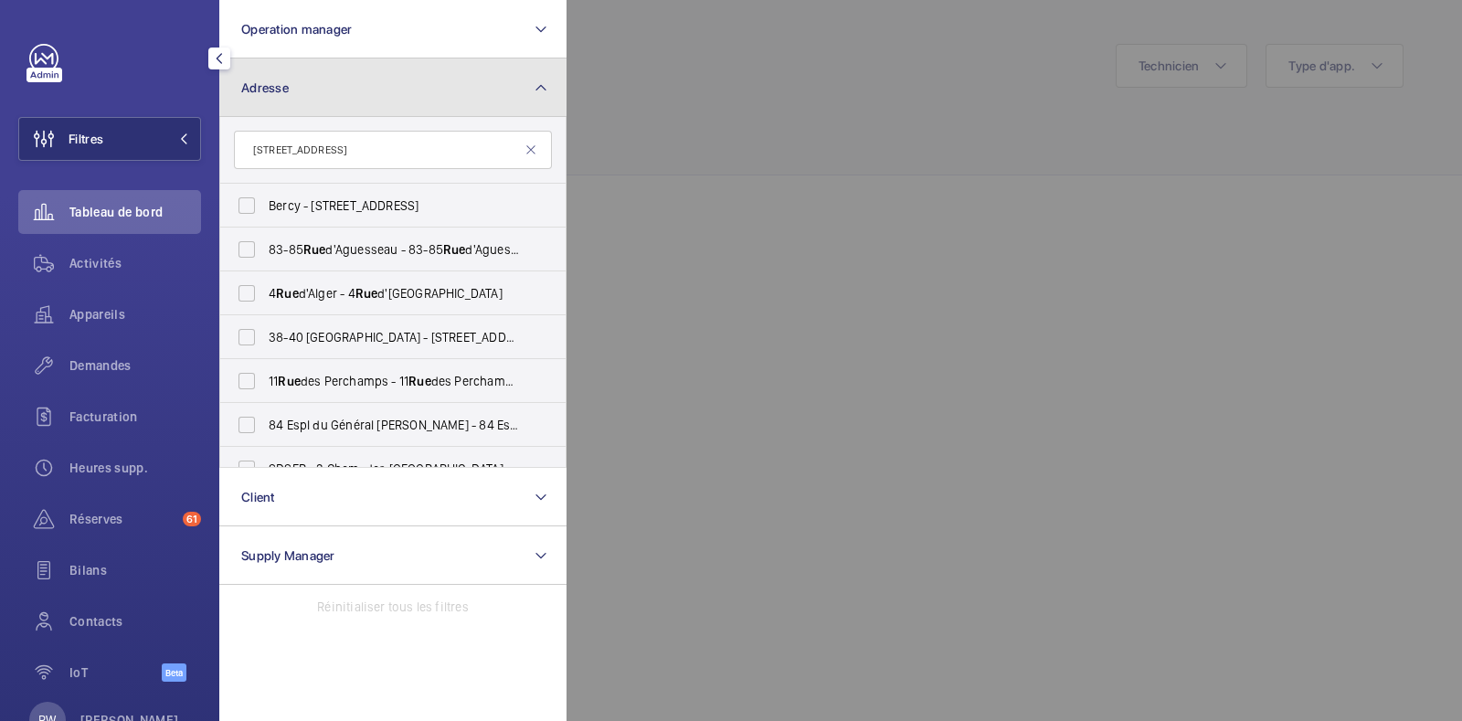
click at [260, 101] on button "Adresse" at bounding box center [392, 87] width 347 height 58
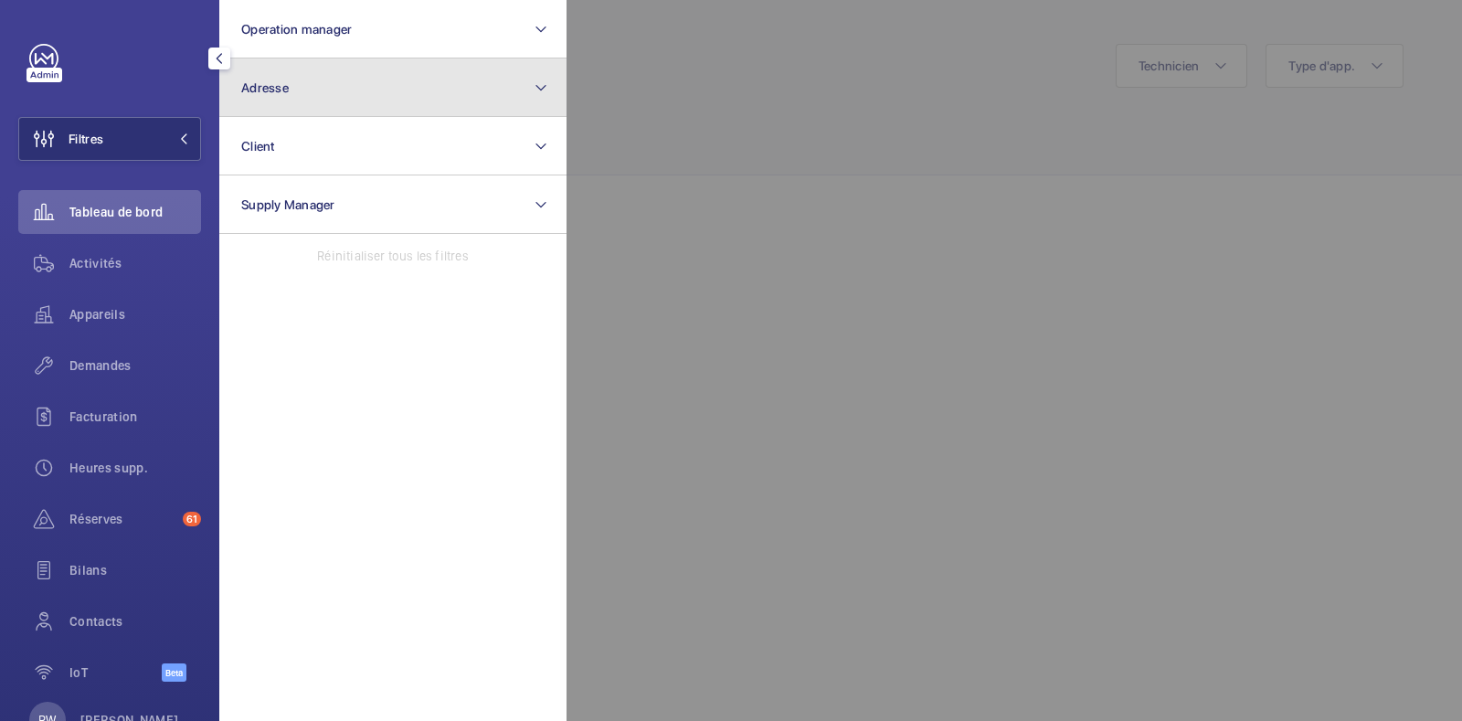
click at [339, 94] on button "Adresse" at bounding box center [392, 87] width 347 height 58
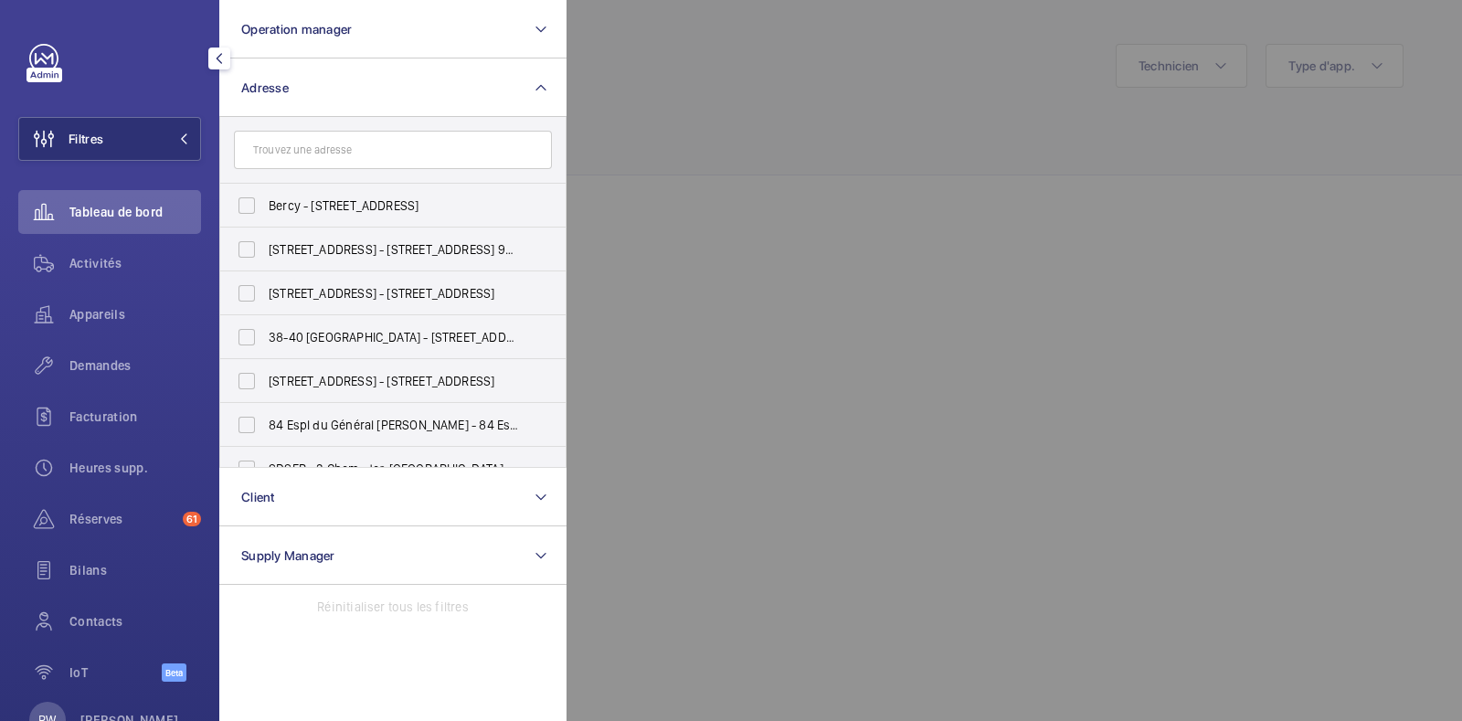
click at [329, 149] on input "text" at bounding box center [393, 150] width 318 height 38
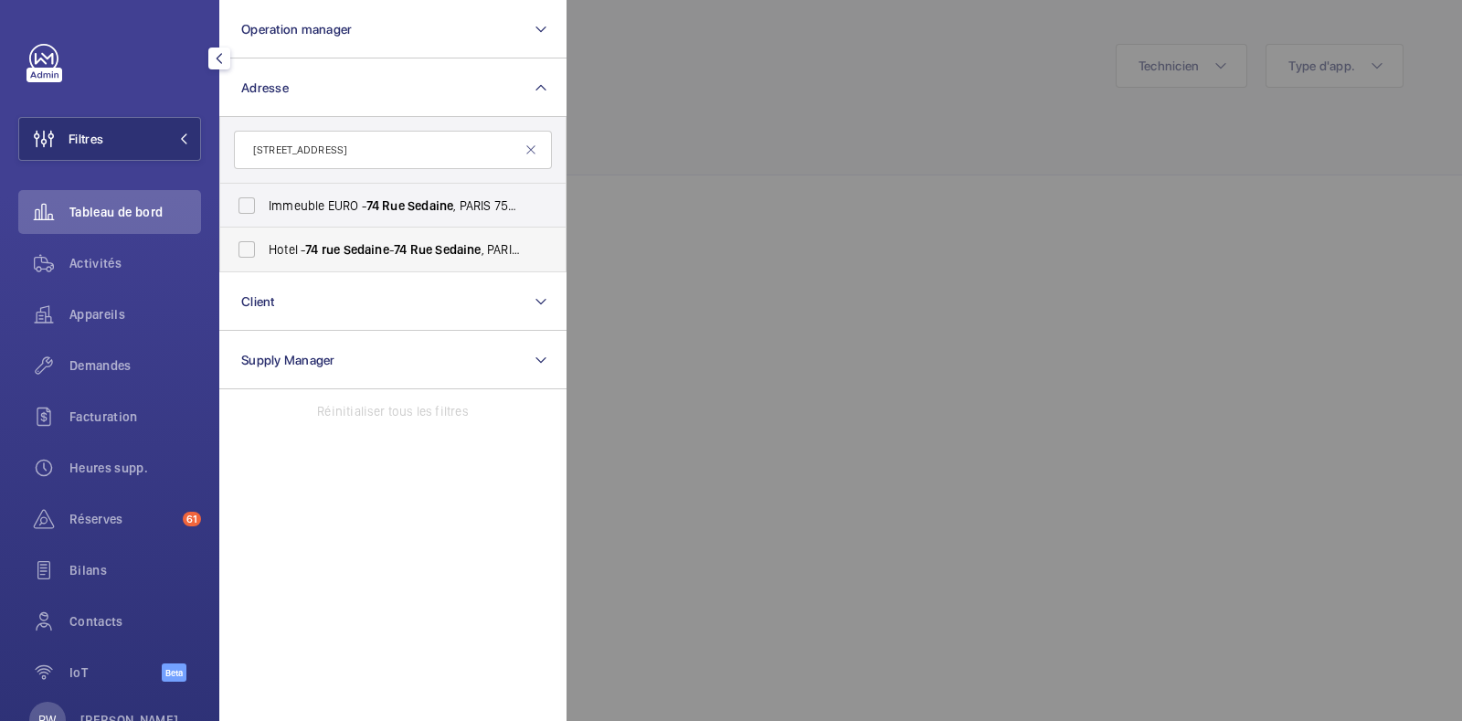
type input "[STREET_ADDRESS]"
click at [245, 237] on label "Hotel - [STREET_ADDRESS]" at bounding box center [379, 249] width 318 height 44
click at [245, 237] on input "Hotel - [STREET_ADDRESS]" at bounding box center [246, 249] width 37 height 37
checkbox input "true"
click at [243, 217] on label "Immeuble EURO - [STREET_ADDRESS]" at bounding box center [379, 206] width 318 height 44
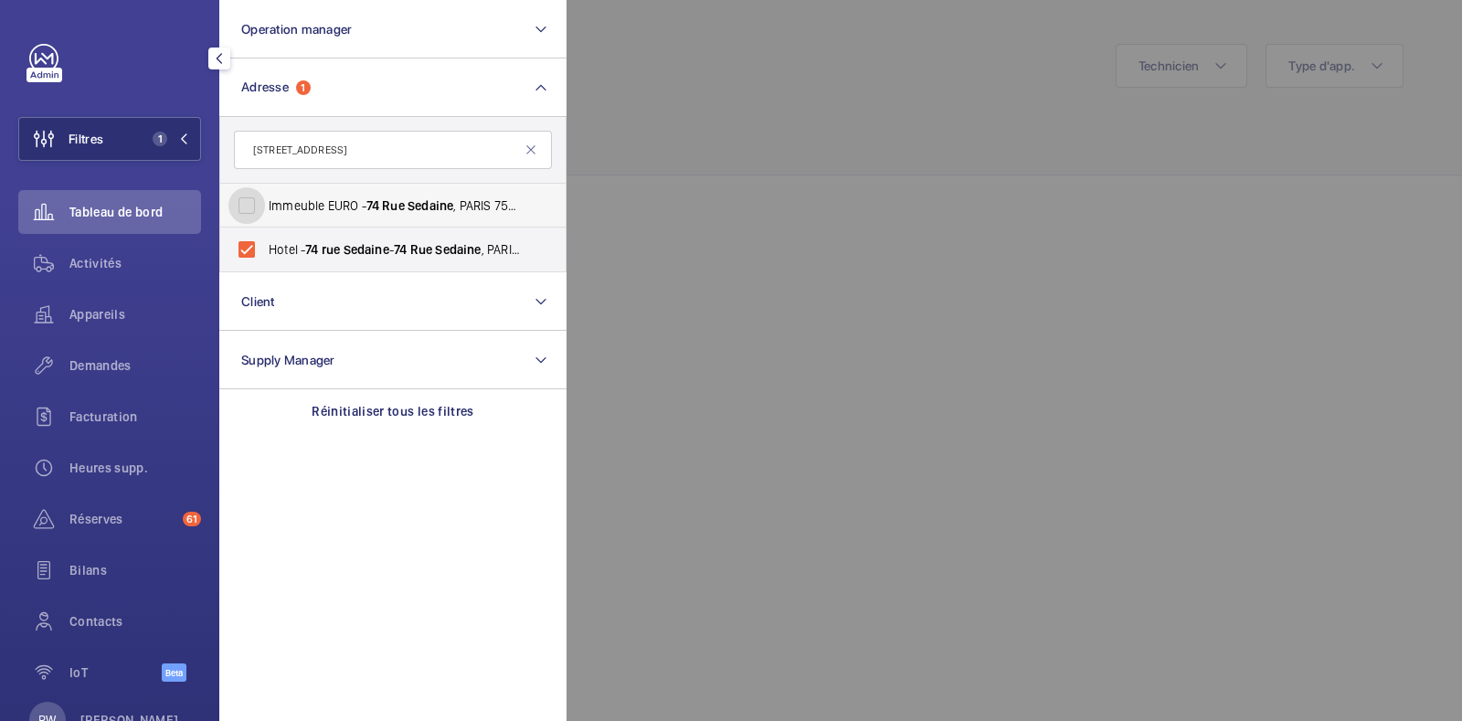
click at [243, 217] on input "Immeuble EURO - [STREET_ADDRESS]" at bounding box center [246, 205] width 37 height 37
checkbox input "true"
click at [707, 151] on div at bounding box center [1297, 360] width 1462 height 721
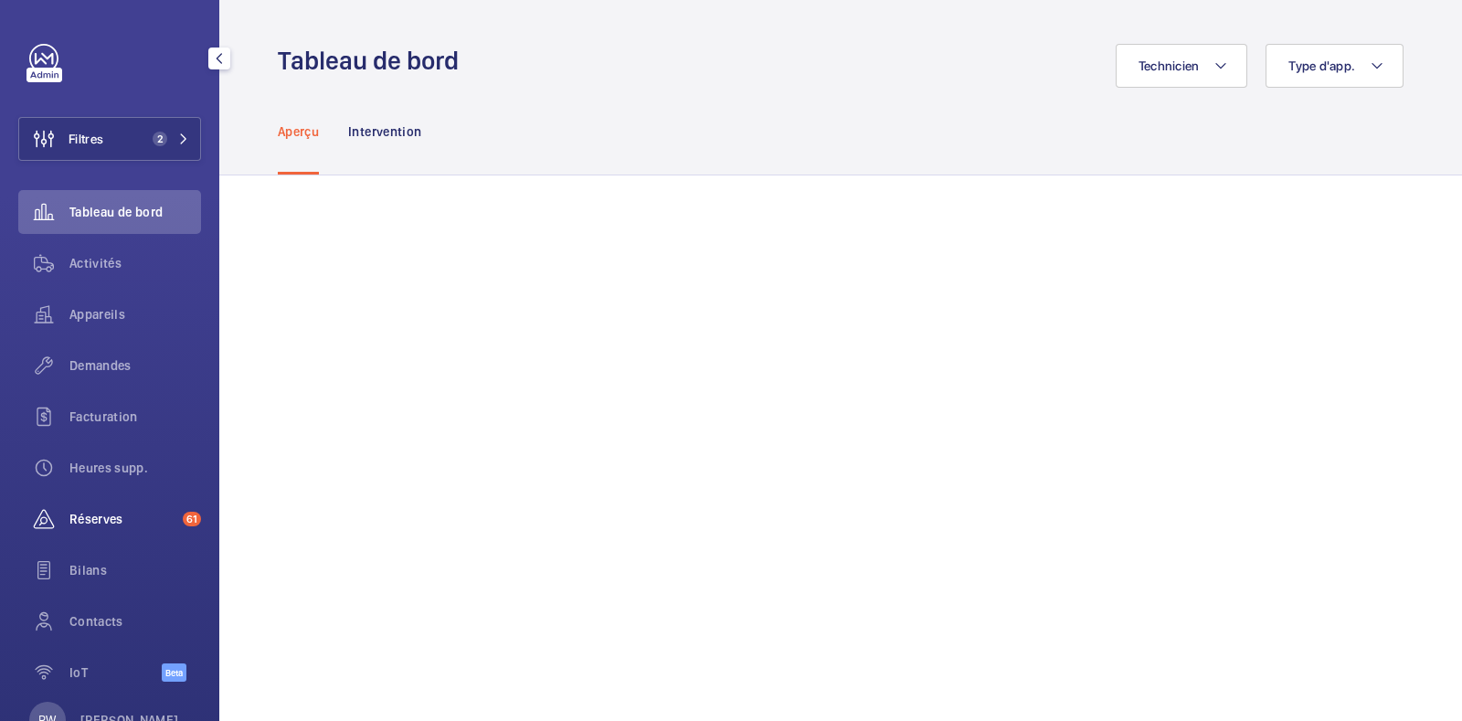
scroll to position [60, 0]
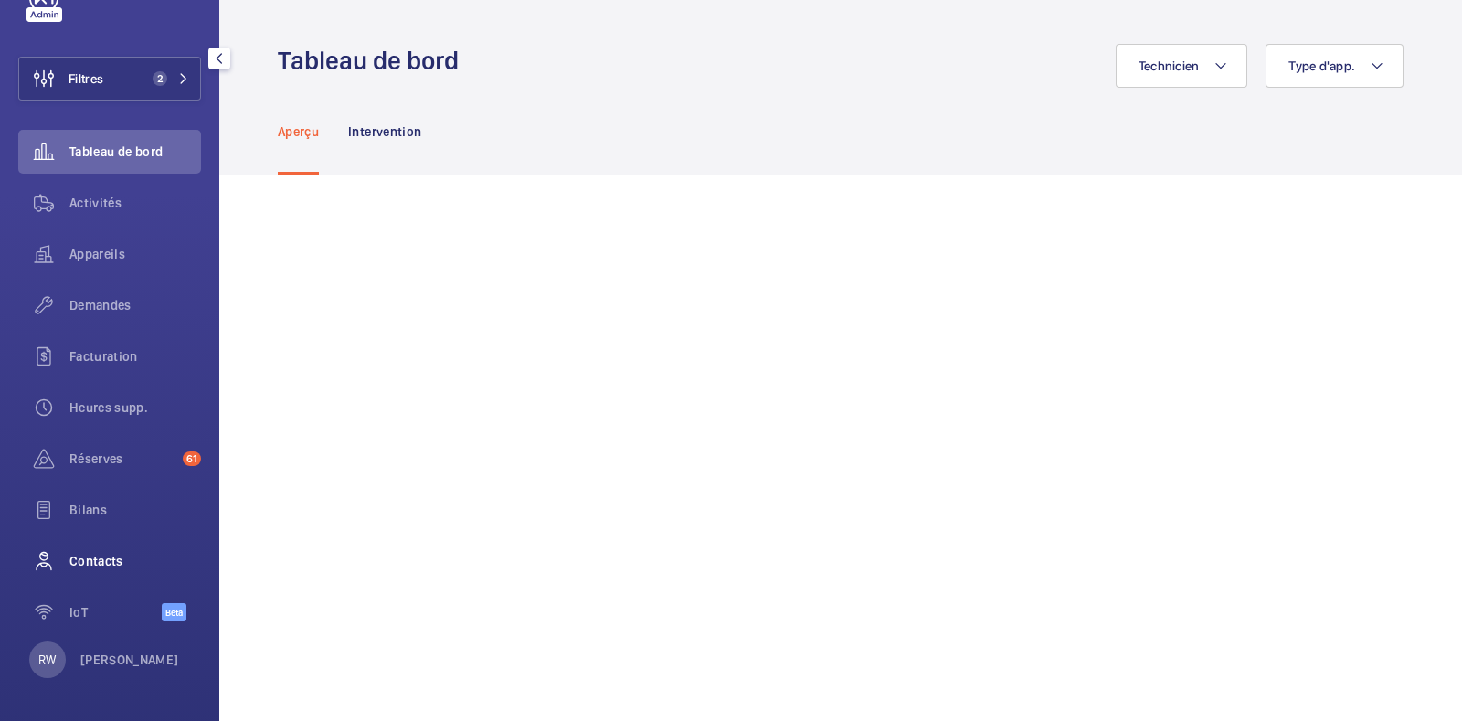
click at [84, 557] on span "Contacts" at bounding box center [135, 561] width 132 height 18
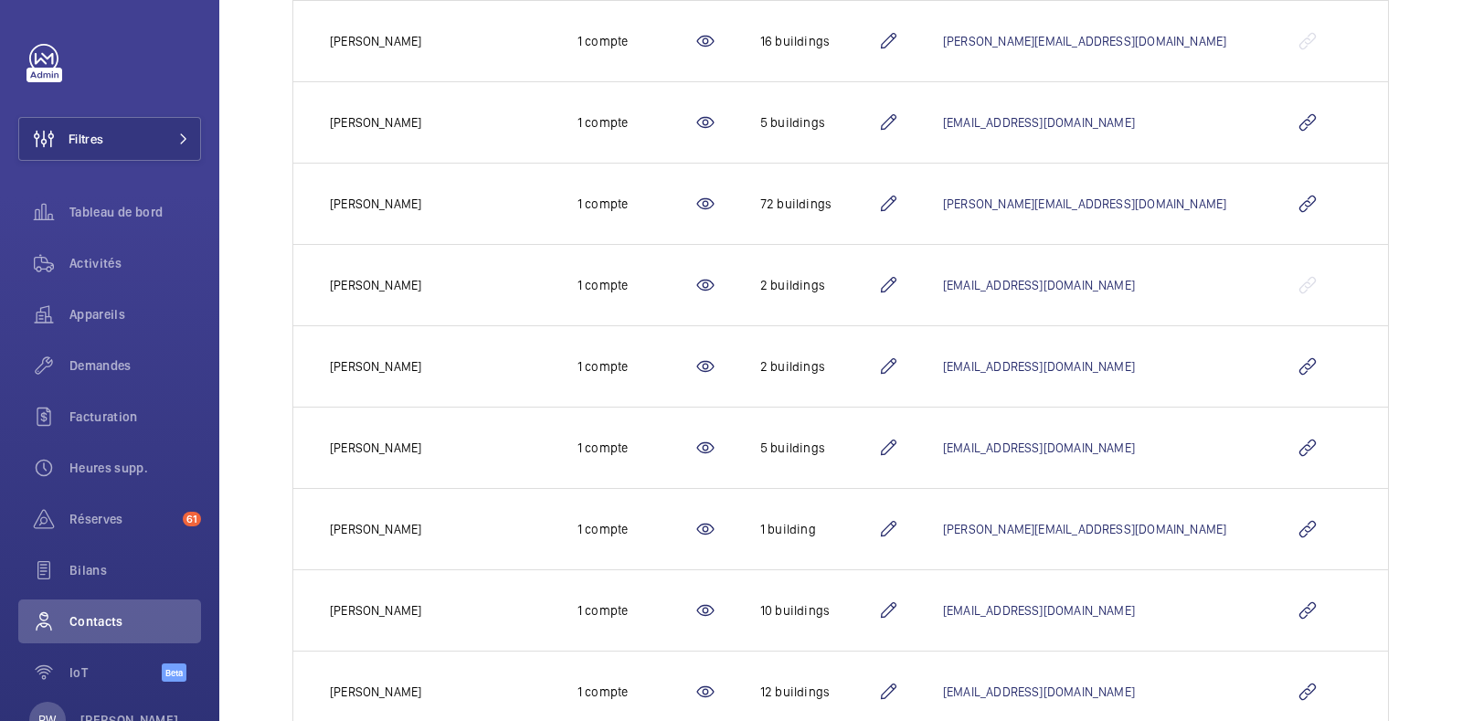
scroll to position [392, 0]
click at [130, 132] on button "Filtres" at bounding box center [109, 139] width 183 height 44
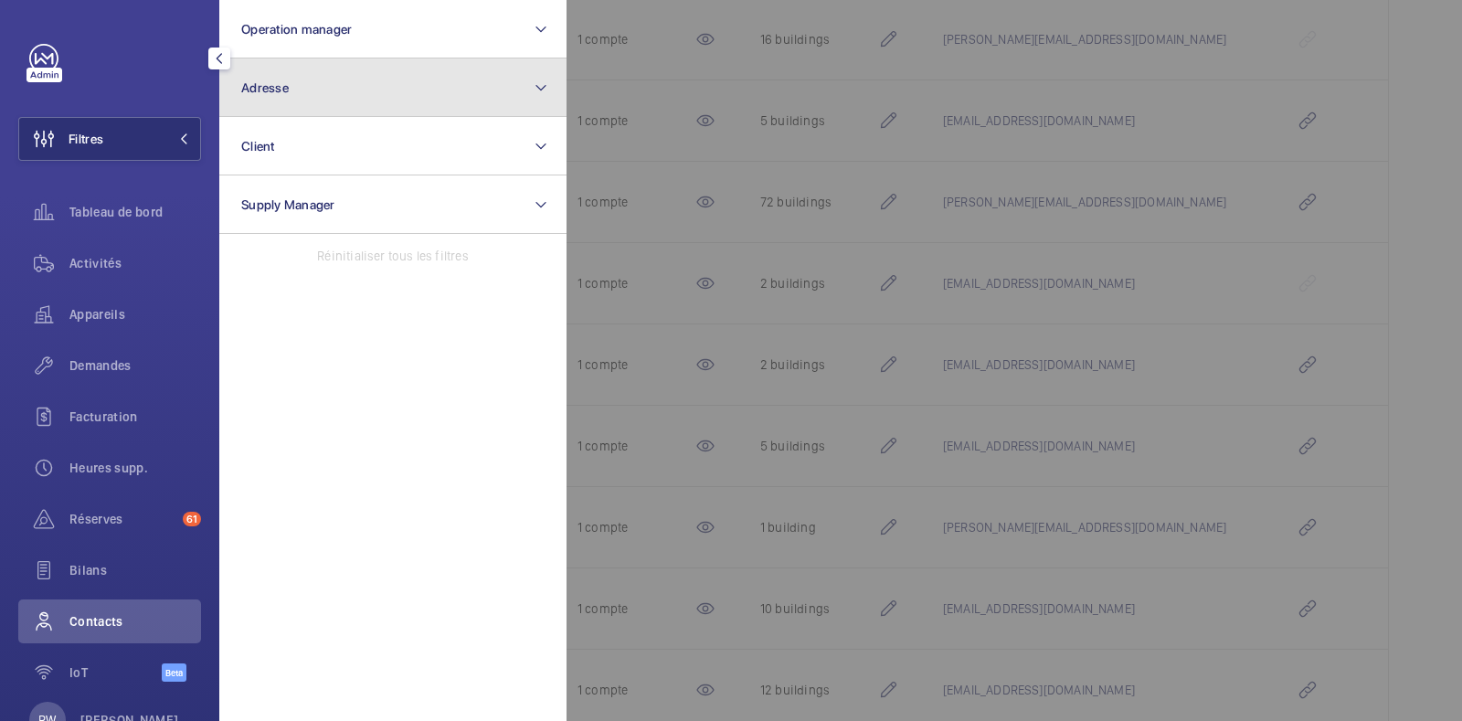
click at [306, 78] on button "Adresse" at bounding box center [392, 87] width 347 height 58
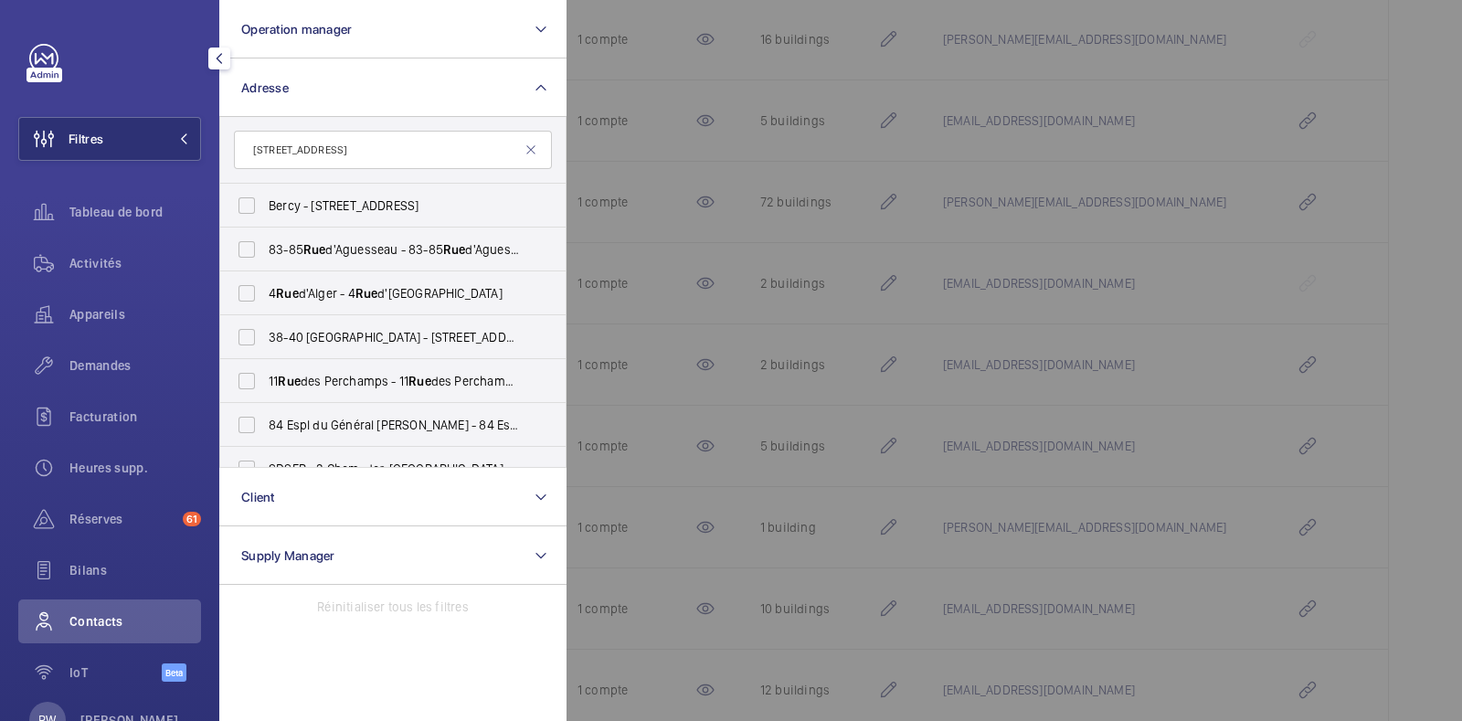
click at [343, 136] on input "[STREET_ADDRESS]" at bounding box center [393, 150] width 318 height 38
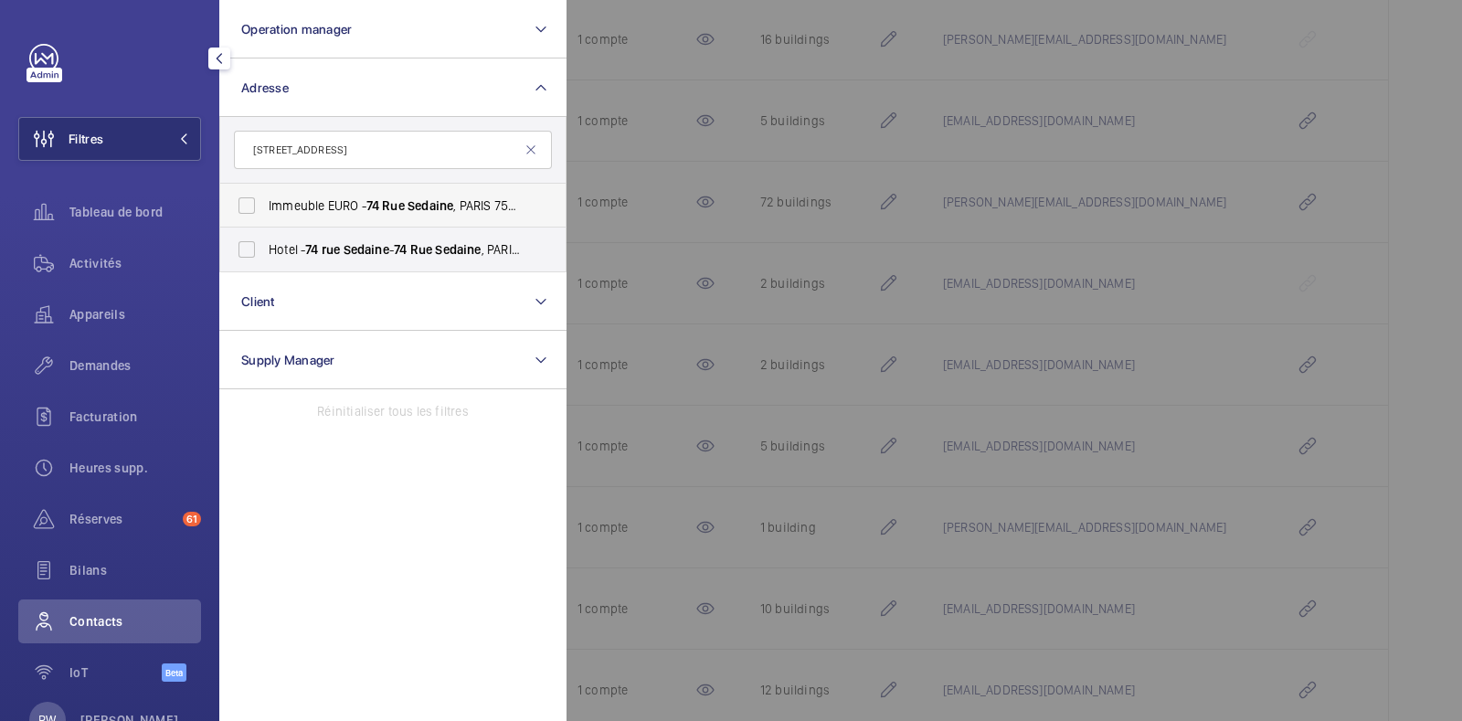
type input "[STREET_ADDRESS]"
click at [250, 207] on label "Immeuble EURO - [STREET_ADDRESS]" at bounding box center [379, 206] width 318 height 44
click at [250, 207] on input "Immeuble EURO - [STREET_ADDRESS]" at bounding box center [246, 205] width 37 height 37
checkbox input "true"
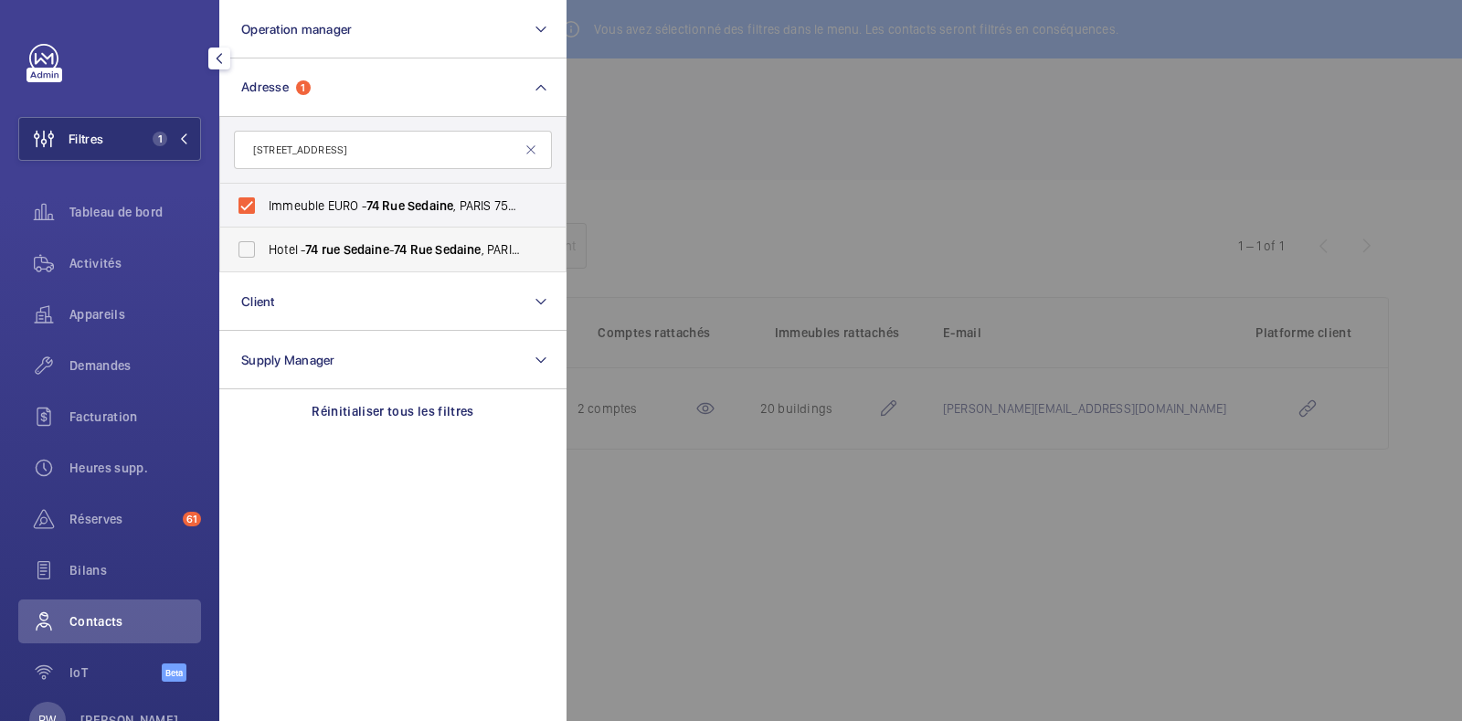
click at [249, 249] on label "Hotel - [STREET_ADDRESS]" at bounding box center [379, 249] width 318 height 44
click at [249, 249] on input "Hotel - [STREET_ADDRESS]" at bounding box center [246, 249] width 37 height 37
checkbox input "true"
click at [734, 189] on div at bounding box center [1297, 360] width 1462 height 721
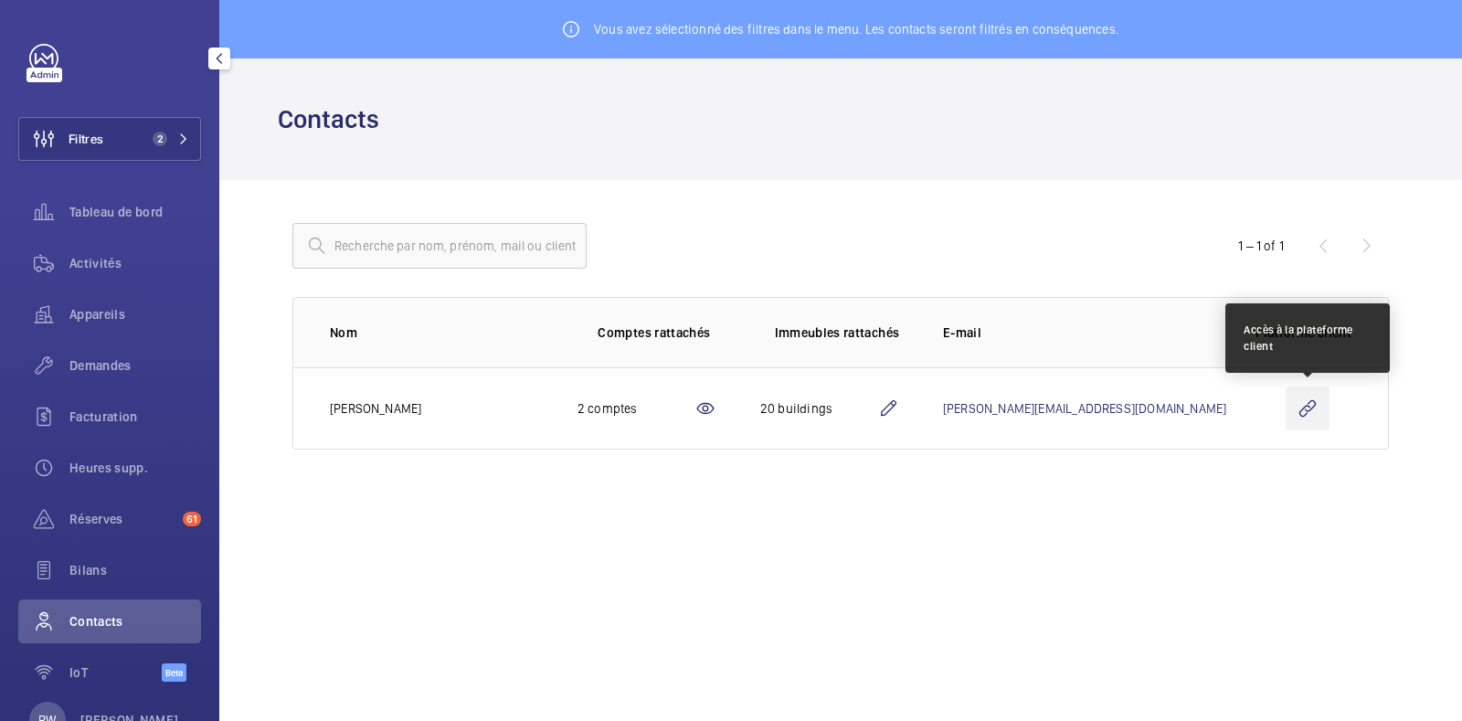
click at [1308, 412] on wm-front-icon-button at bounding box center [1307, 408] width 44 height 44
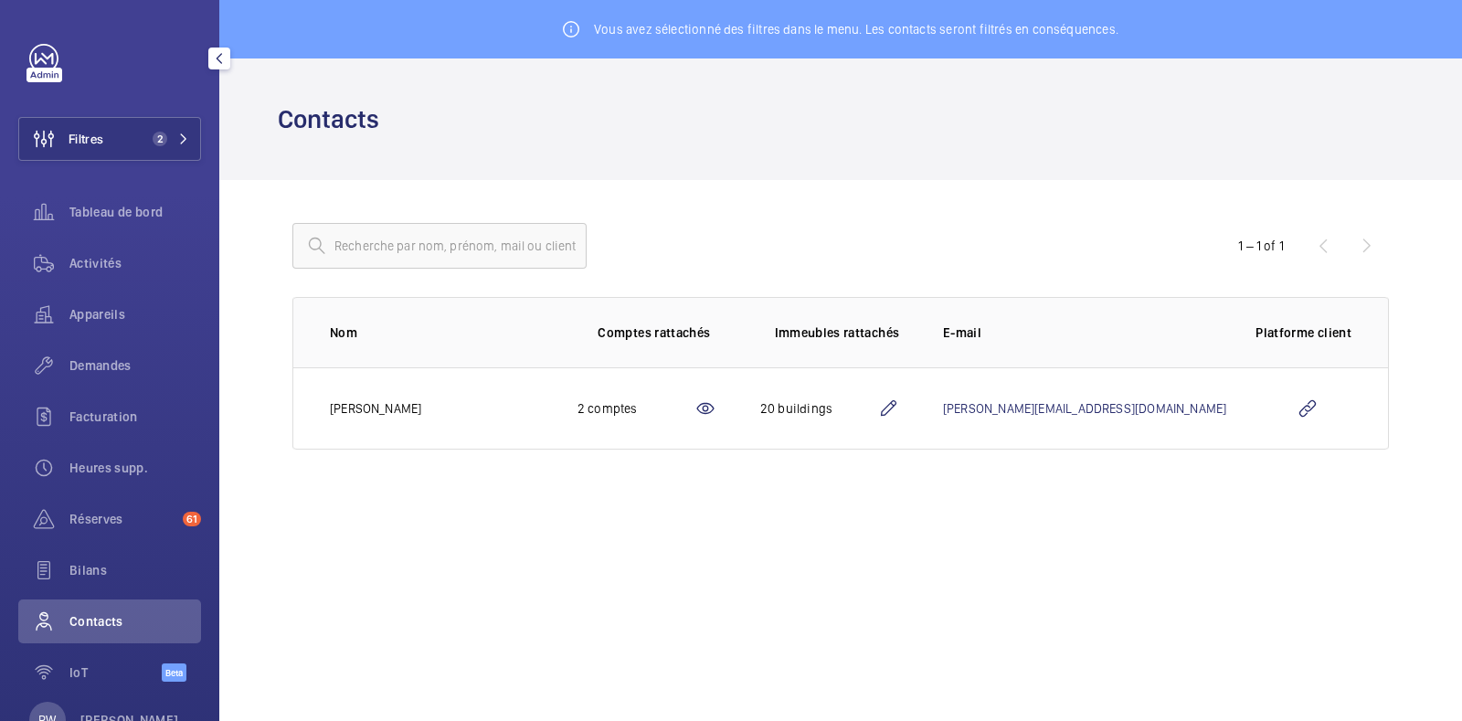
drag, startPoint x: 170, startPoint y: 139, endPoint x: 500, endPoint y: 140, distance: 329.8
click at [500, 140] on mat-sidenav-content "Filtres 2 Tableau de bord Activités Appareils Demandes Facturation Heures supp.…" at bounding box center [731, 360] width 1462 height 721
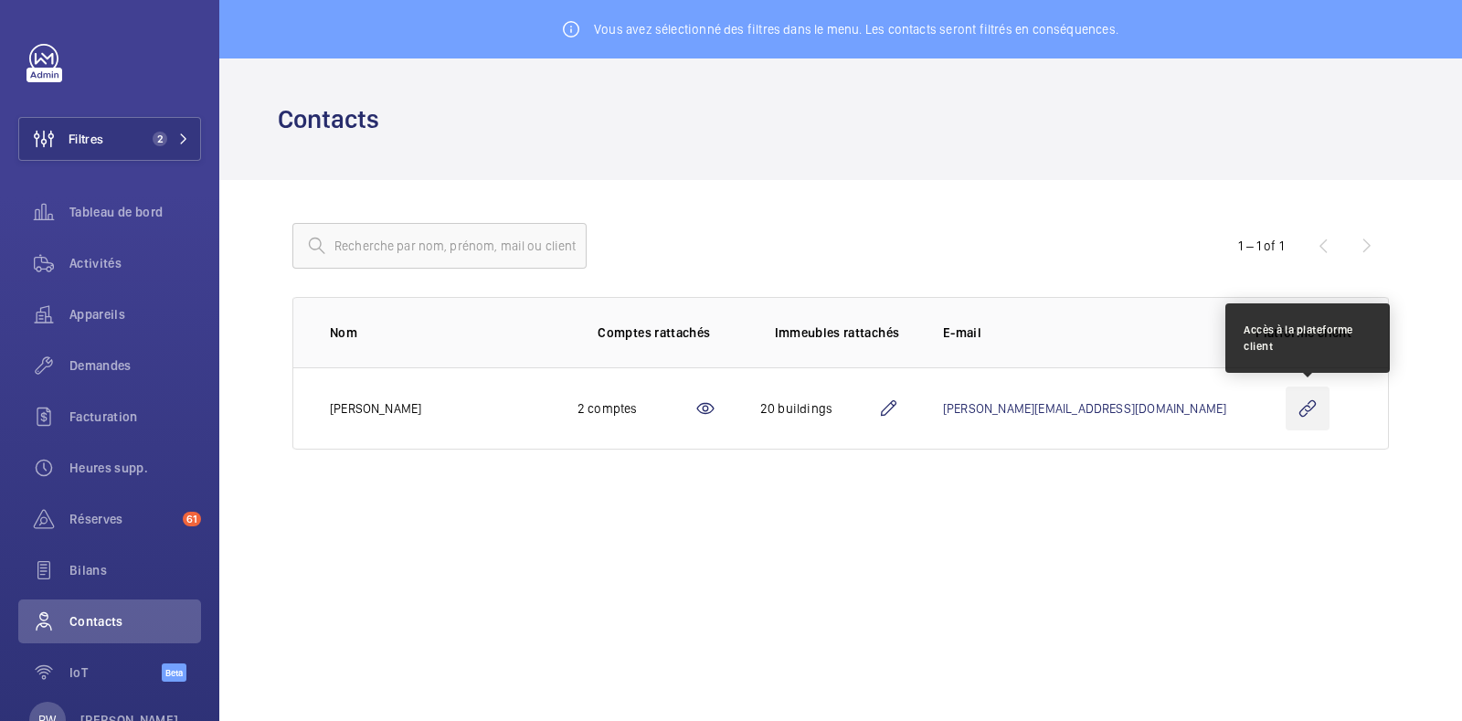
click at [1302, 413] on wm-front-icon-button at bounding box center [1307, 408] width 44 height 44
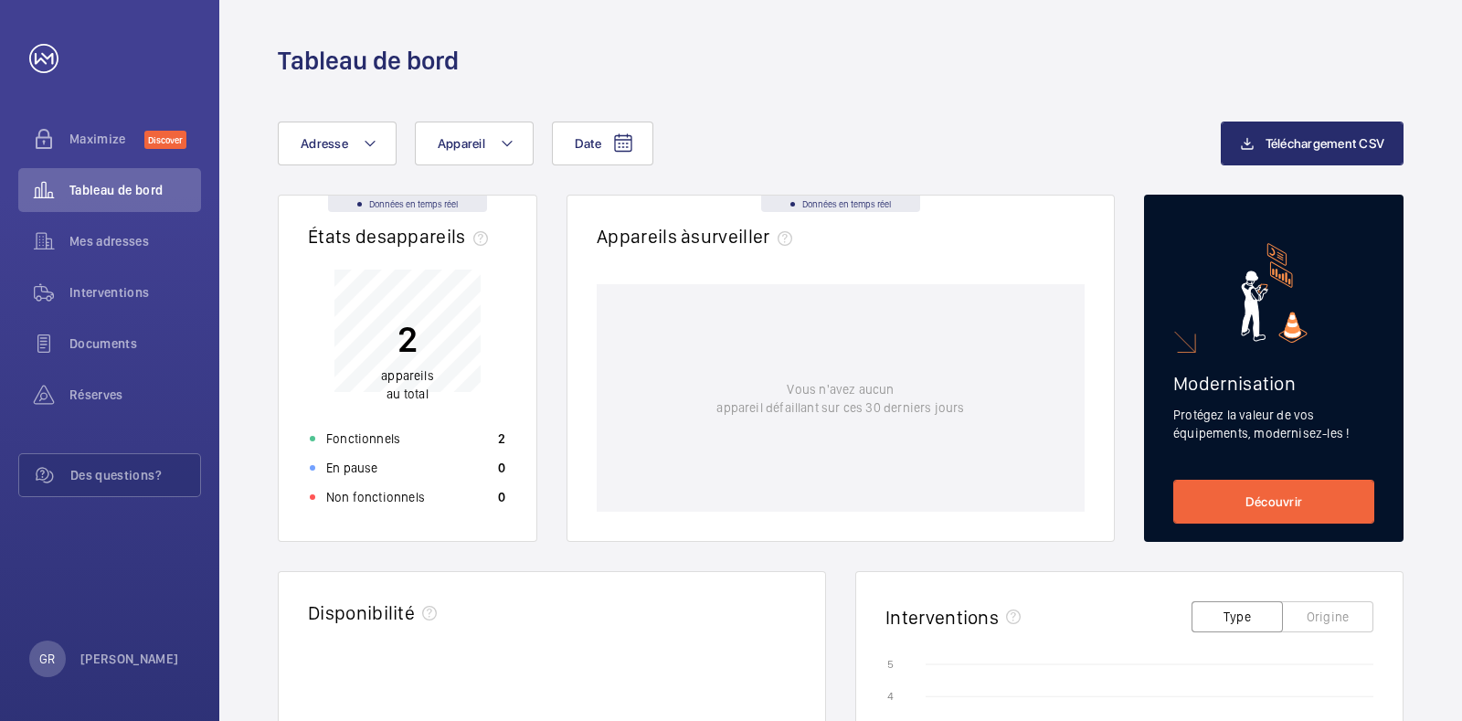
scroll to position [45, 0]
